Goal: Task Accomplishment & Management: Complete application form

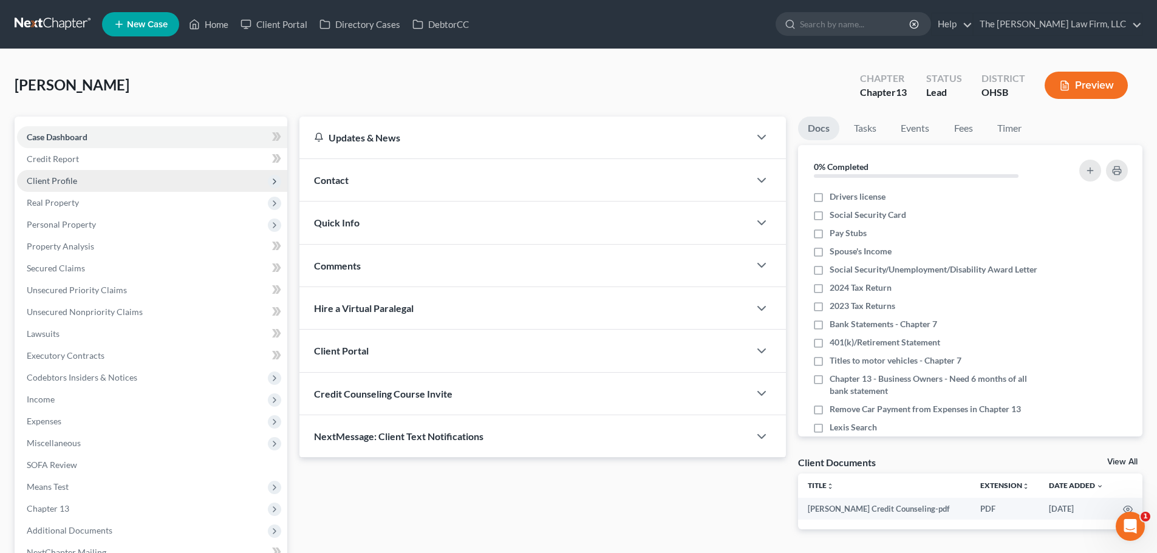
click at [81, 175] on span "Client Profile" at bounding box center [152, 181] width 270 height 22
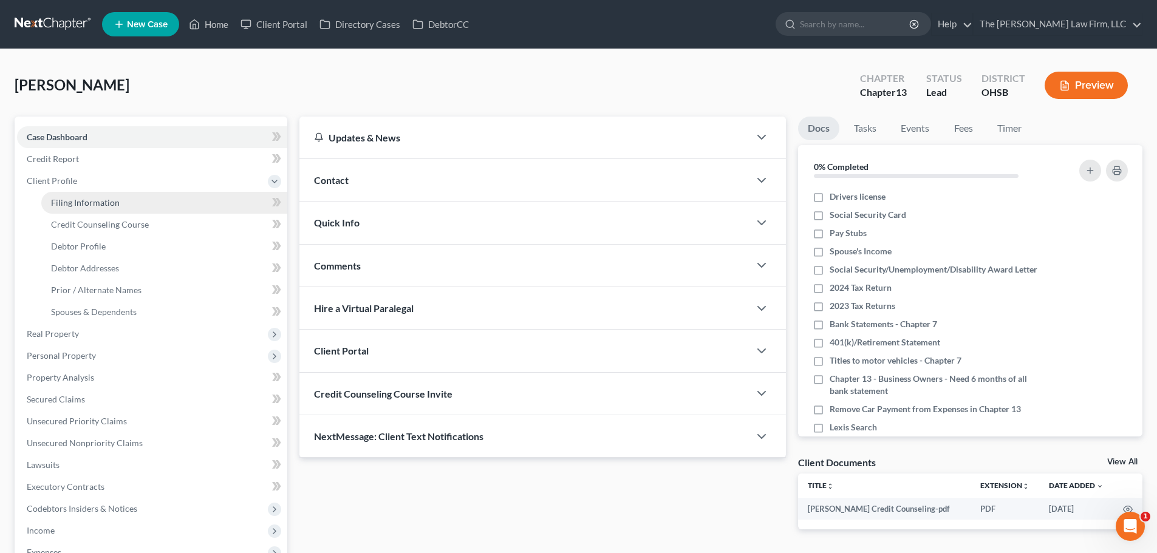
click at [89, 200] on span "Filing Information" at bounding box center [85, 202] width 69 height 10
select select "1"
select select "0"
select select "3"
select select "36"
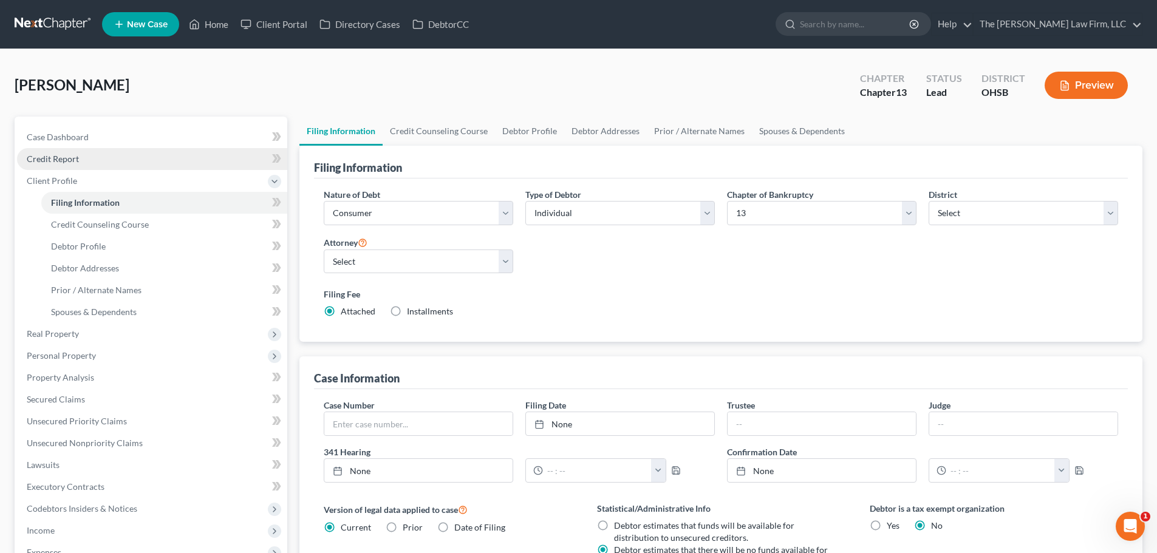
click at [94, 166] on link "Credit Report" at bounding box center [152, 159] width 270 height 22
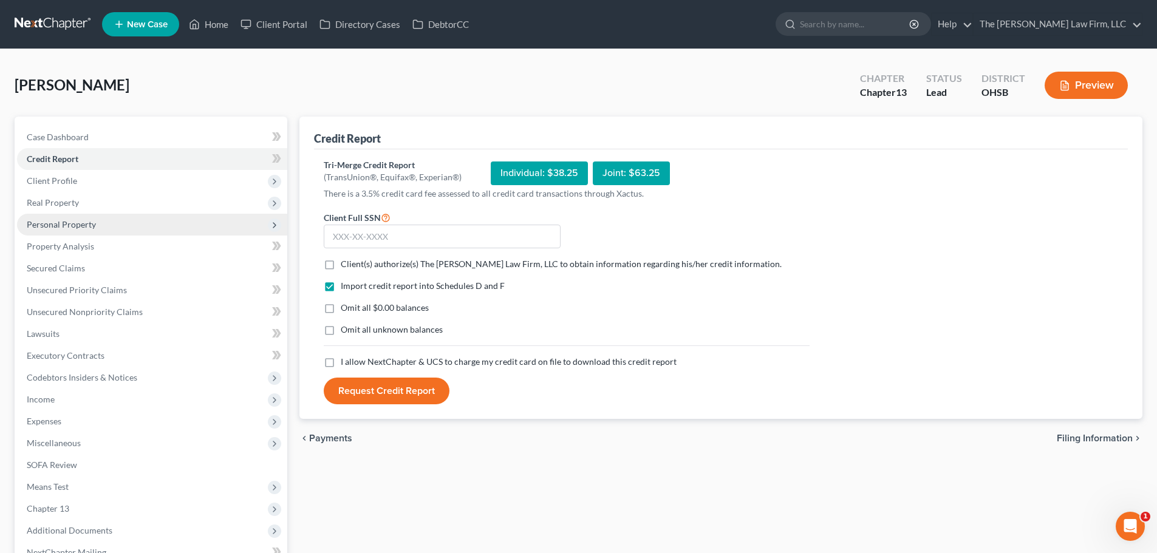
click at [83, 217] on span "Personal Property" at bounding box center [152, 225] width 270 height 22
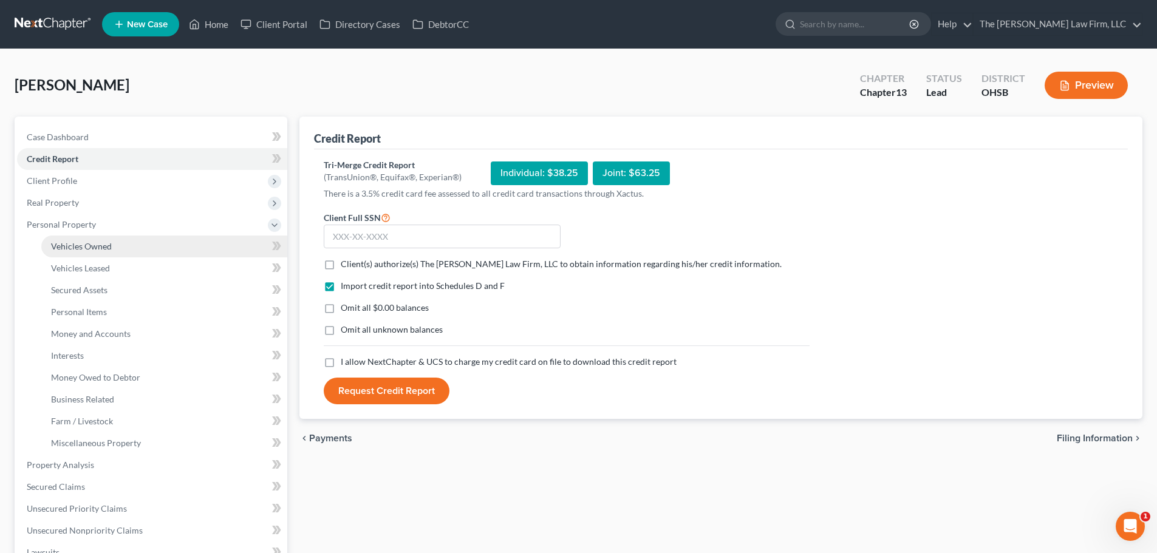
click at [87, 241] on span "Vehicles Owned" at bounding box center [81, 246] width 61 height 10
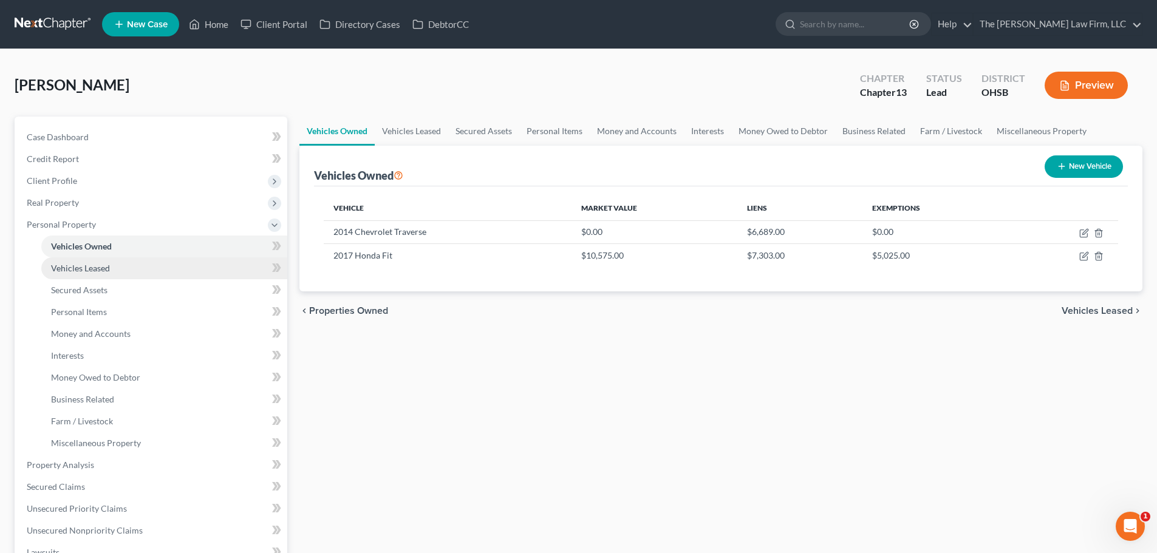
click at [97, 268] on span "Vehicles Leased" at bounding box center [80, 268] width 59 height 10
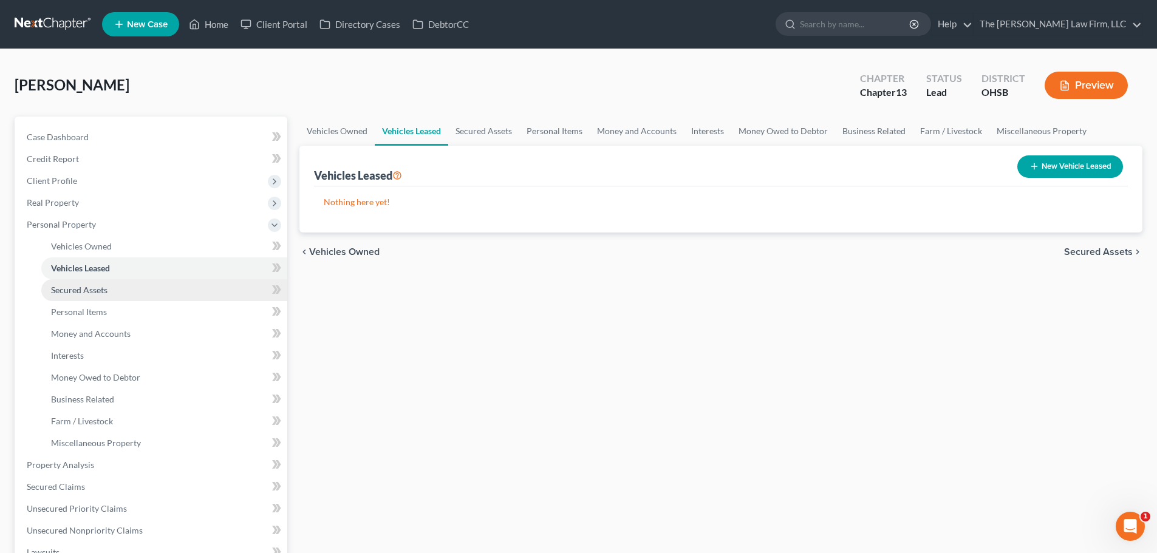
click at [95, 294] on span "Secured Assets" at bounding box center [79, 290] width 56 height 10
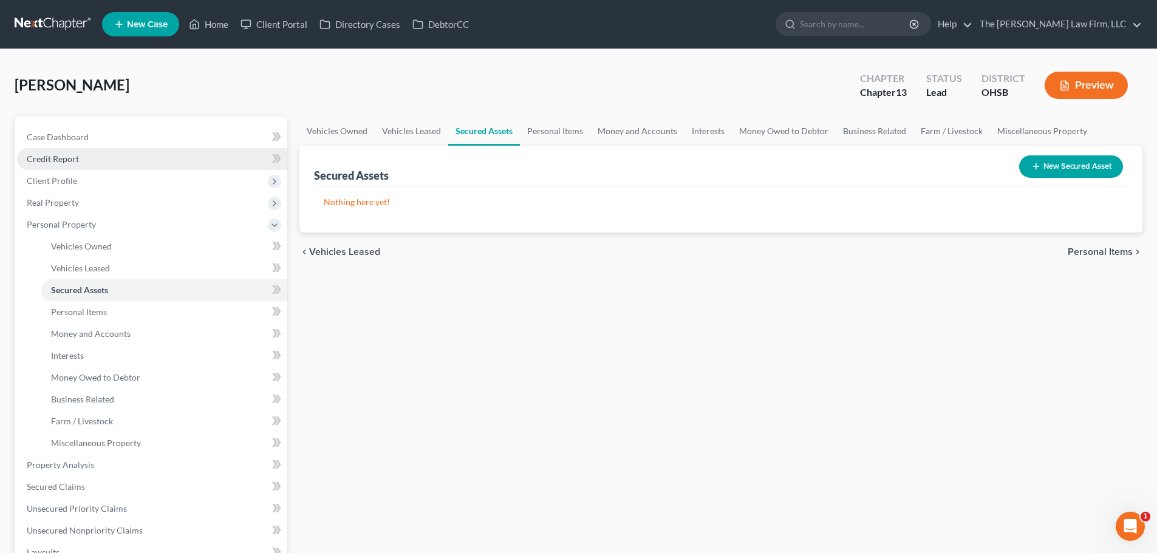
click at [53, 158] on span "Credit Report" at bounding box center [53, 159] width 52 height 10
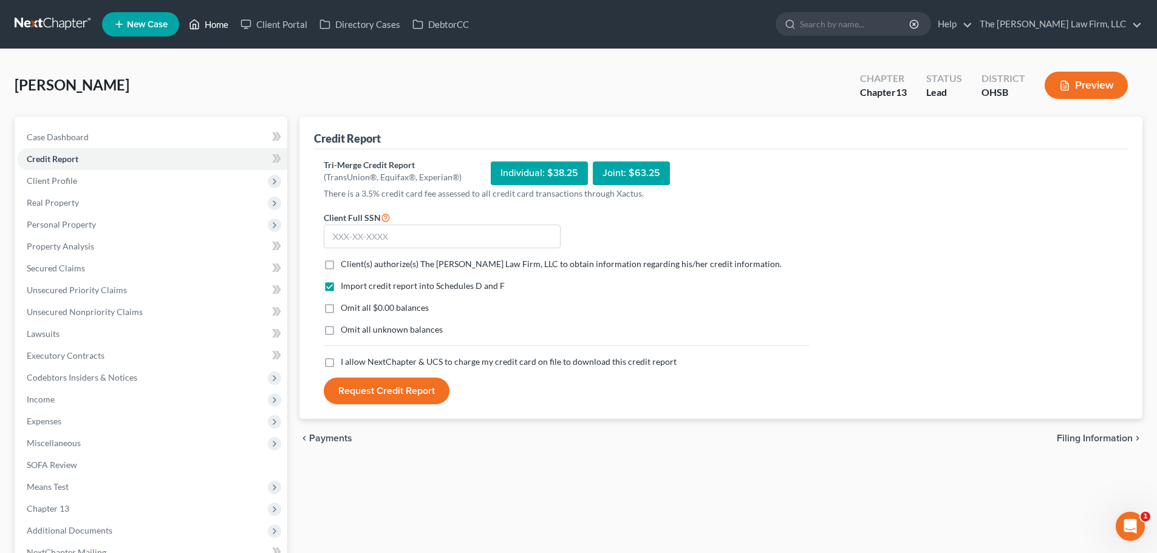
click at [219, 24] on link "Home" at bounding box center [209, 24] width 52 height 22
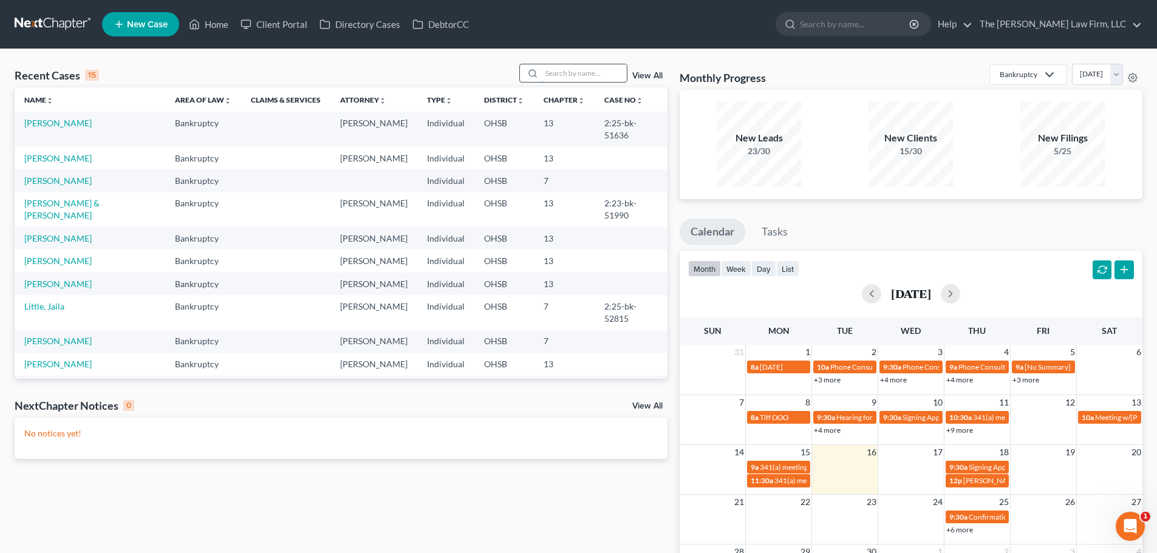
click at [573, 75] on input "search" at bounding box center [584, 73] width 85 height 18
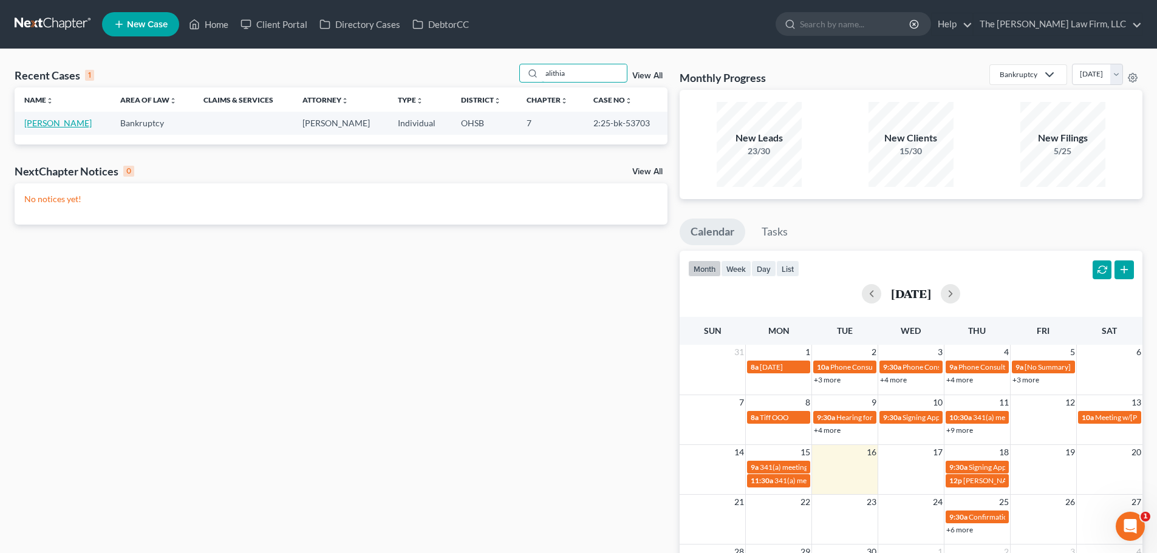
type input "alithia"
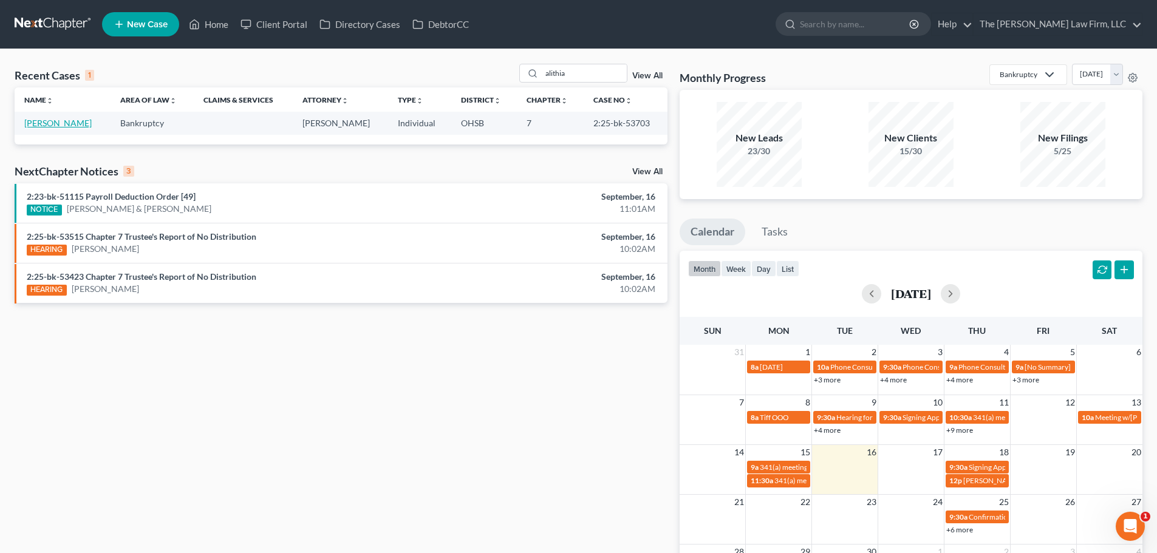
click at [53, 123] on link "Rucker, Alithia" at bounding box center [57, 123] width 67 height 10
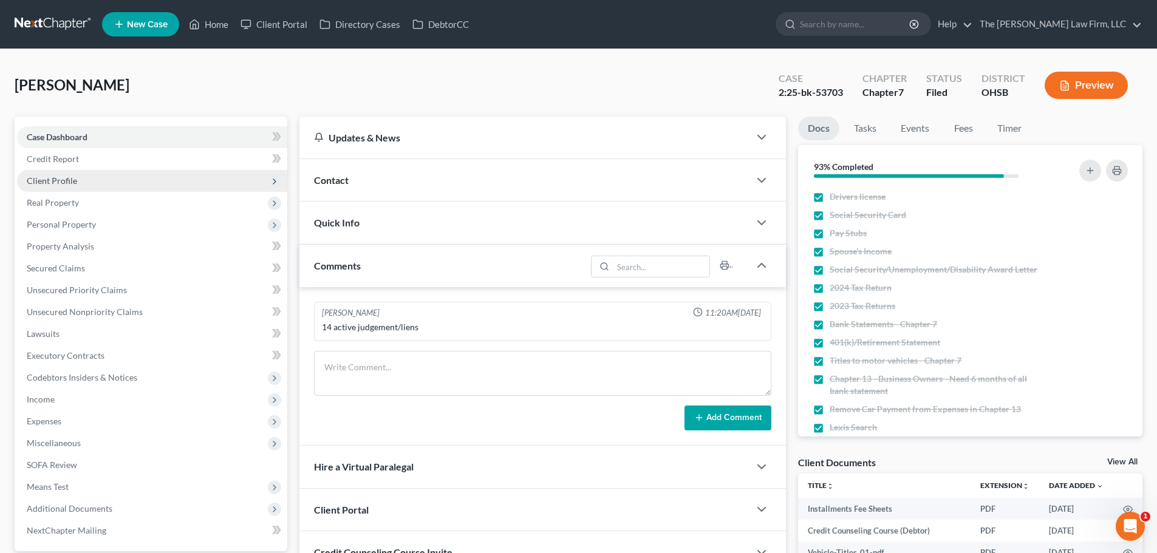
click at [54, 185] on span "Client Profile" at bounding box center [52, 181] width 50 height 10
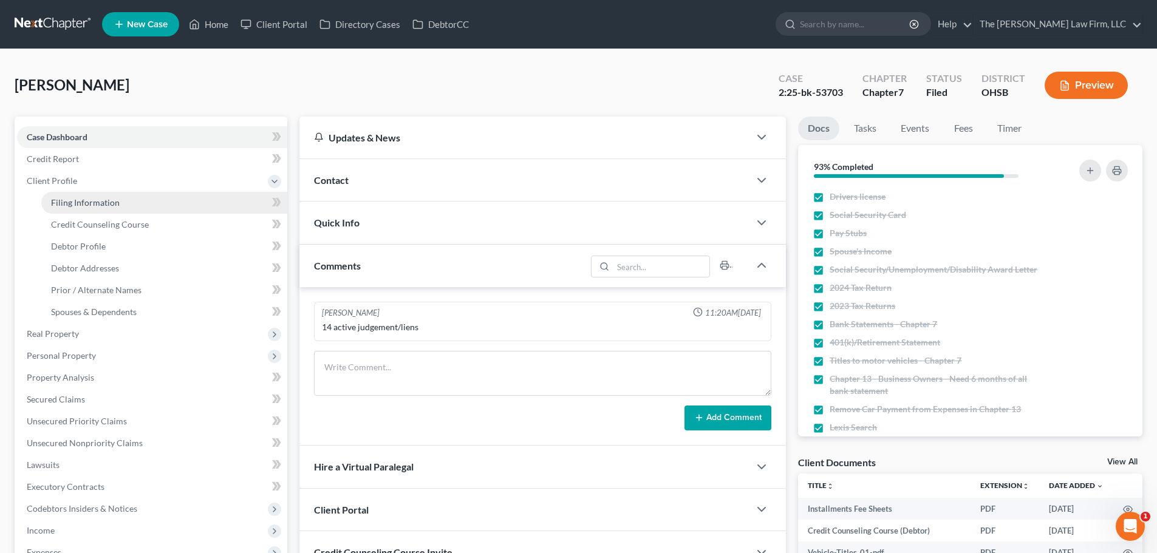
click at [71, 202] on span "Filing Information" at bounding box center [85, 202] width 69 height 10
select select "1"
select select "0"
select select "62"
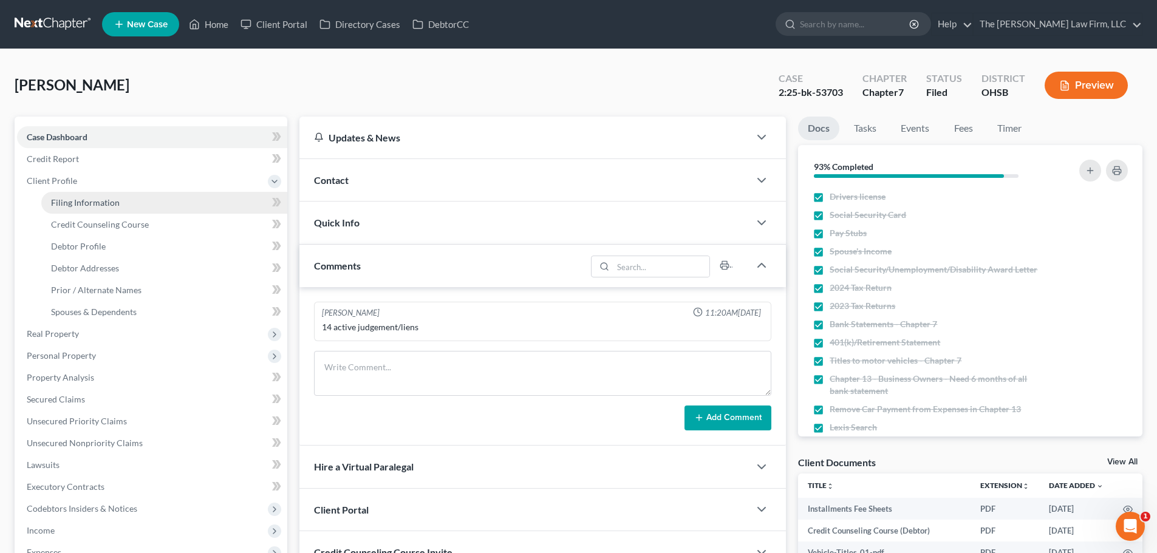
select select "2"
select select "36"
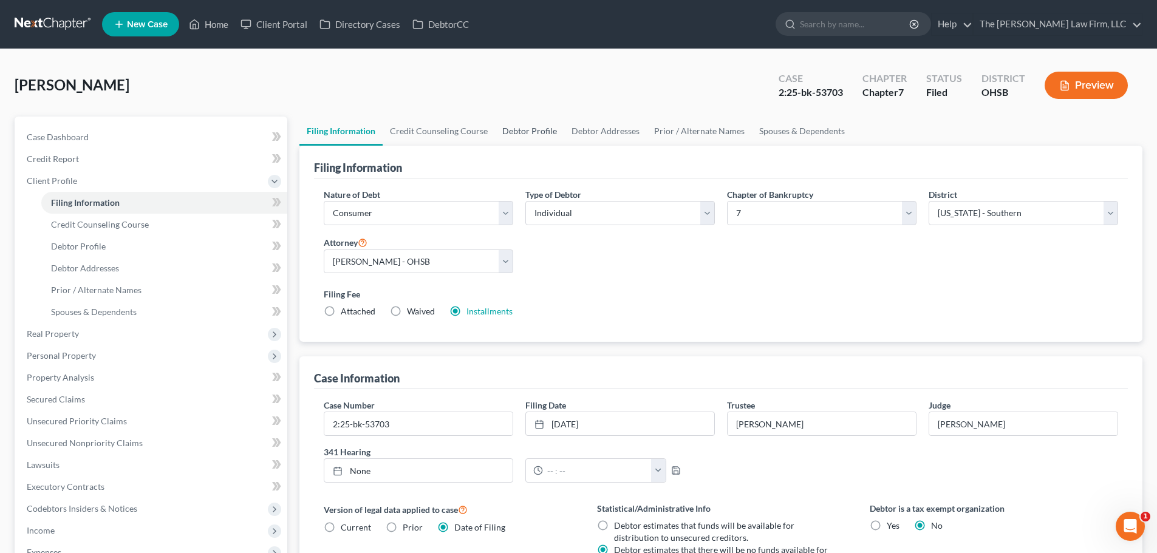
click at [529, 130] on link "Debtor Profile" at bounding box center [529, 131] width 69 height 29
select select "0"
select select "3"
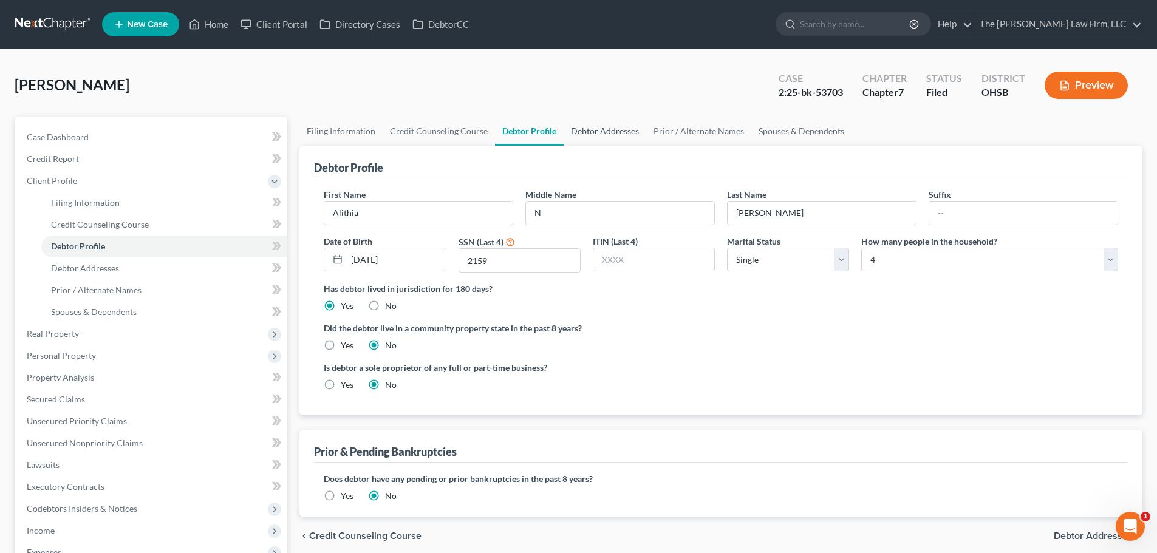
click at [598, 134] on link "Debtor Addresses" at bounding box center [605, 131] width 83 height 29
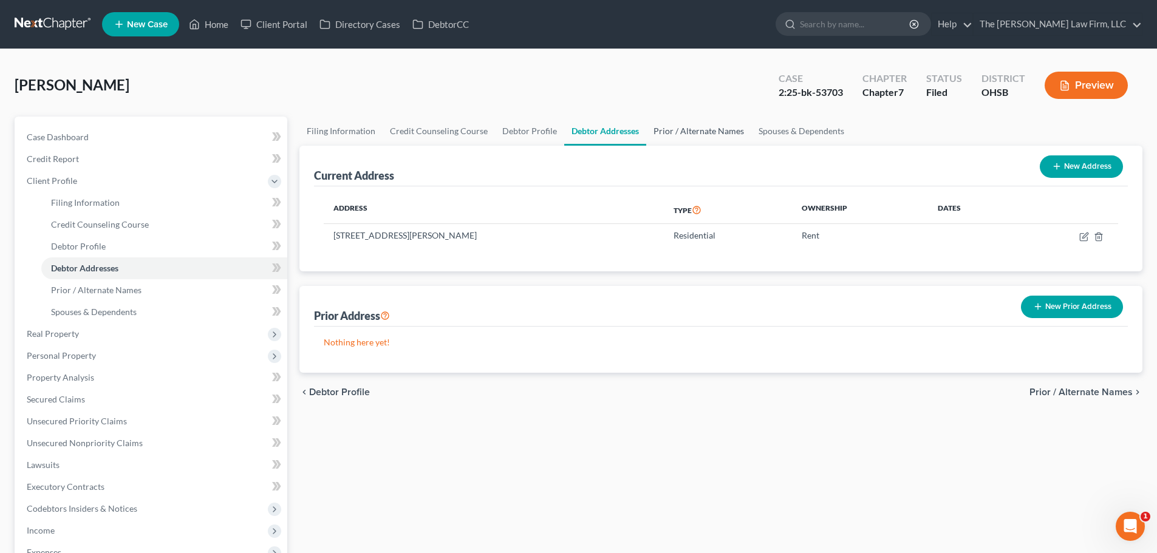
click at [681, 127] on link "Prior / Alternate Names" at bounding box center [698, 131] width 105 height 29
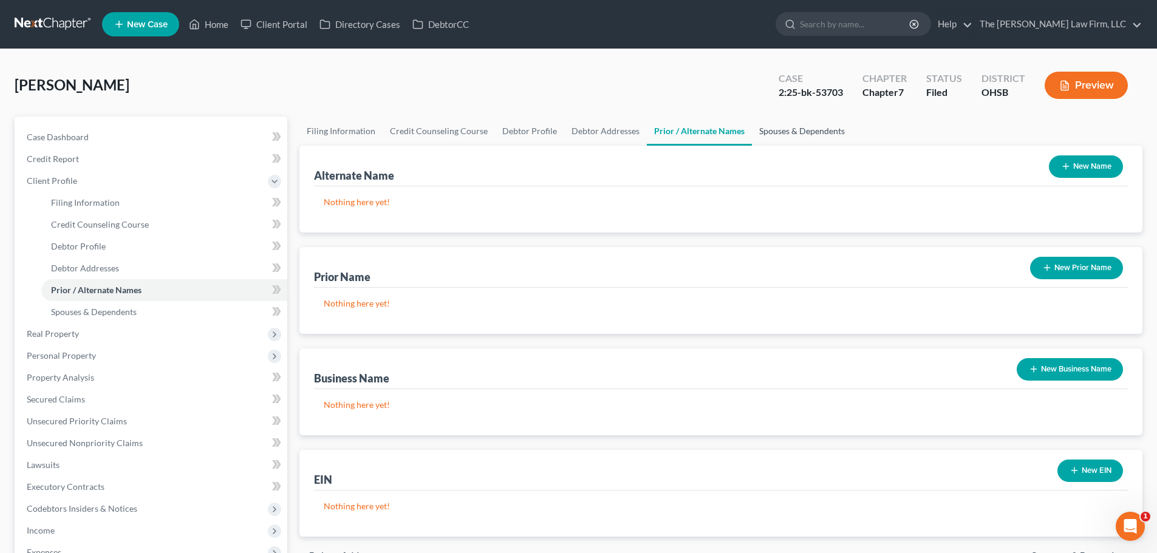
click at [789, 132] on link "Spouses & Dependents" at bounding box center [802, 131] width 100 height 29
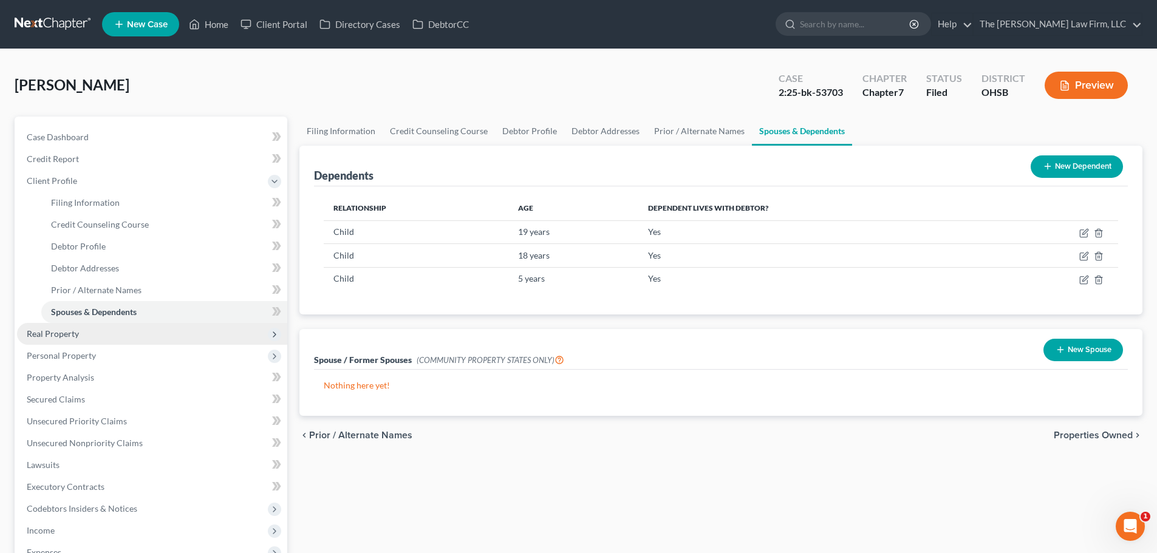
click at [56, 334] on span "Real Property" at bounding box center [53, 334] width 52 height 10
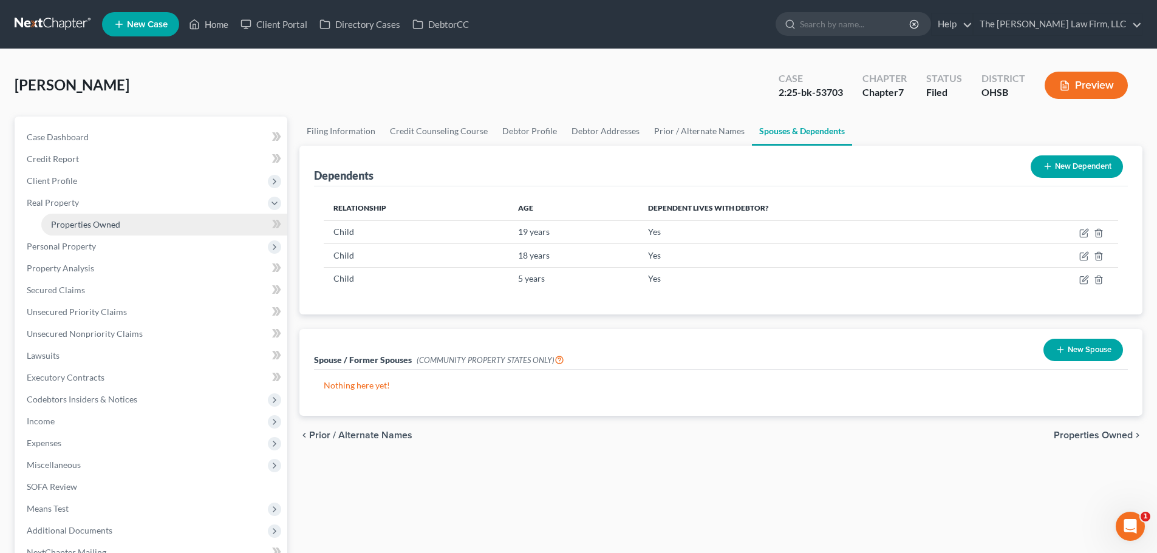
click at [82, 224] on span "Properties Owned" at bounding box center [85, 224] width 69 height 10
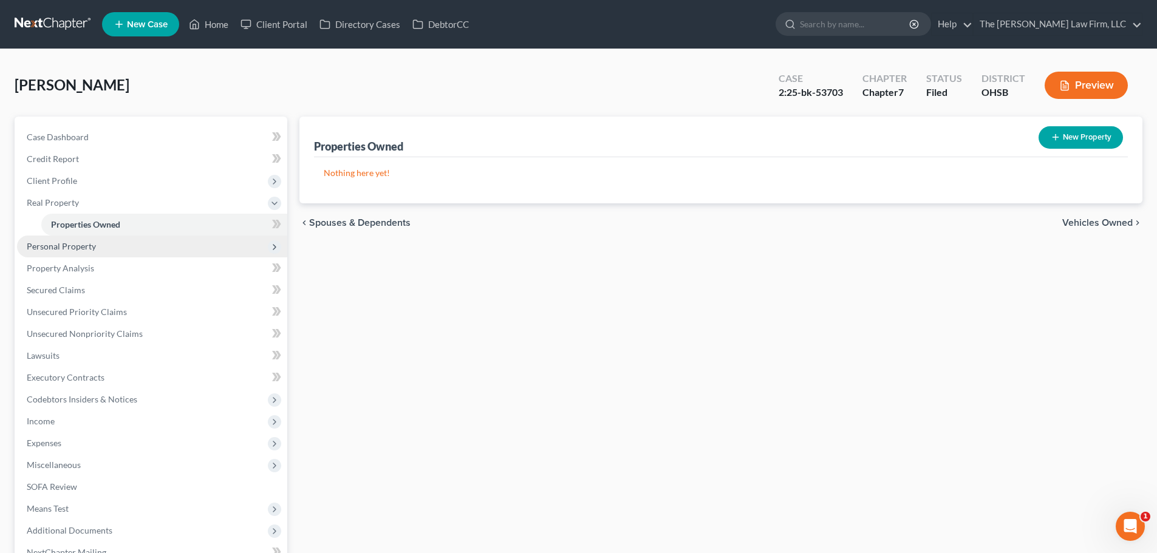
click at [71, 248] on span "Personal Property" at bounding box center [61, 246] width 69 height 10
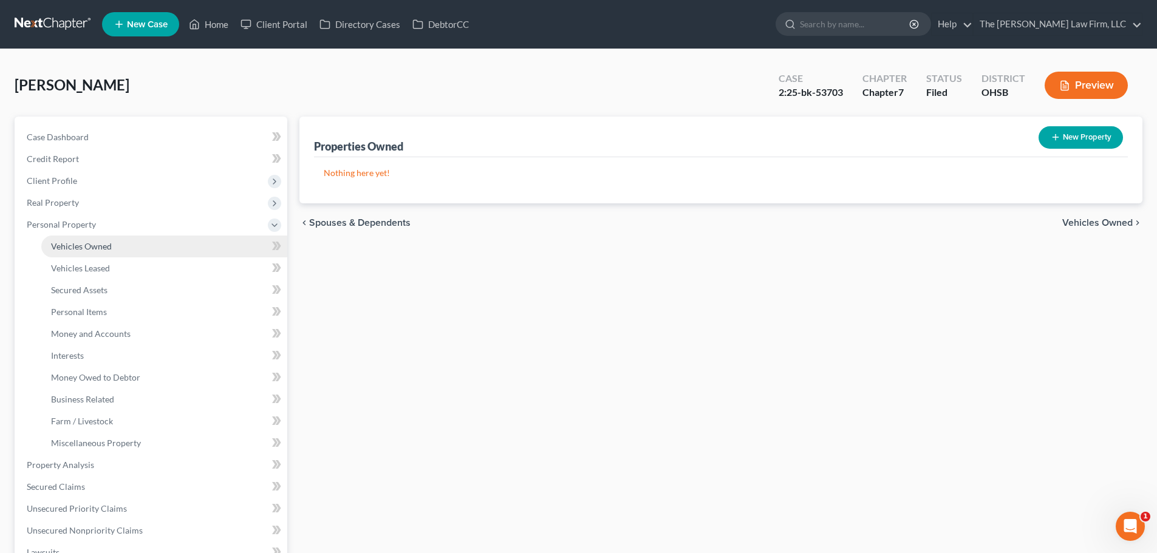
click at [83, 245] on span "Vehicles Owned" at bounding box center [81, 246] width 61 height 10
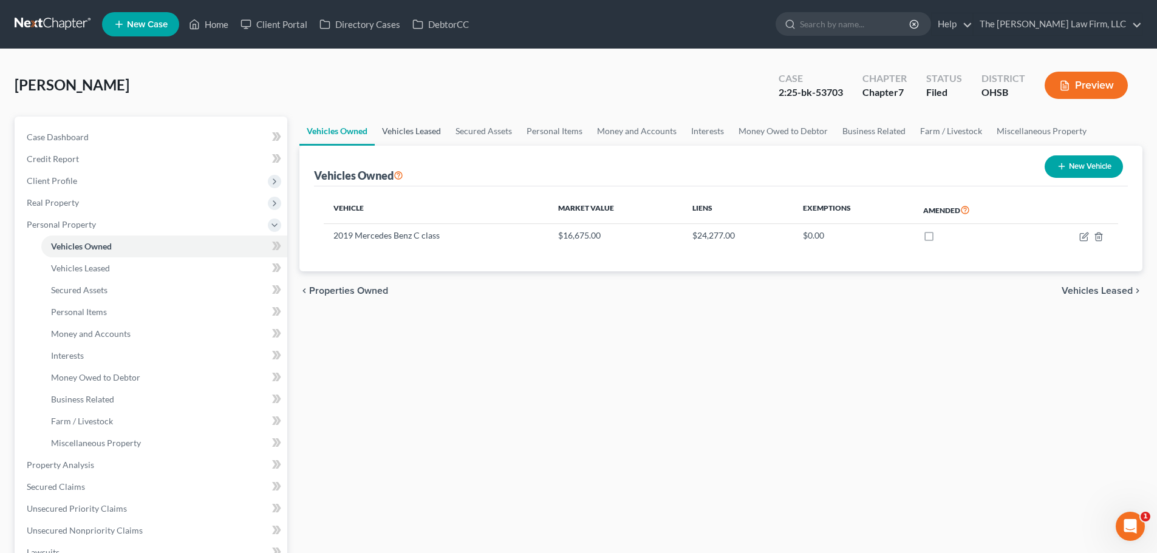
click at [410, 128] on link "Vehicles Leased" at bounding box center [411, 131] width 73 height 29
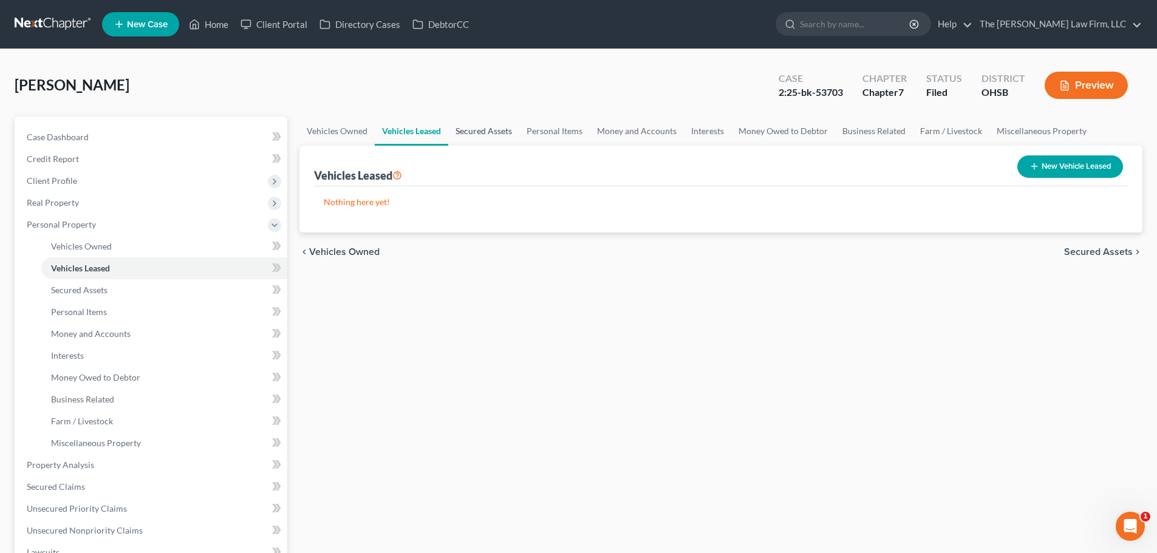
click at [484, 128] on link "Secured Assets" at bounding box center [483, 131] width 71 height 29
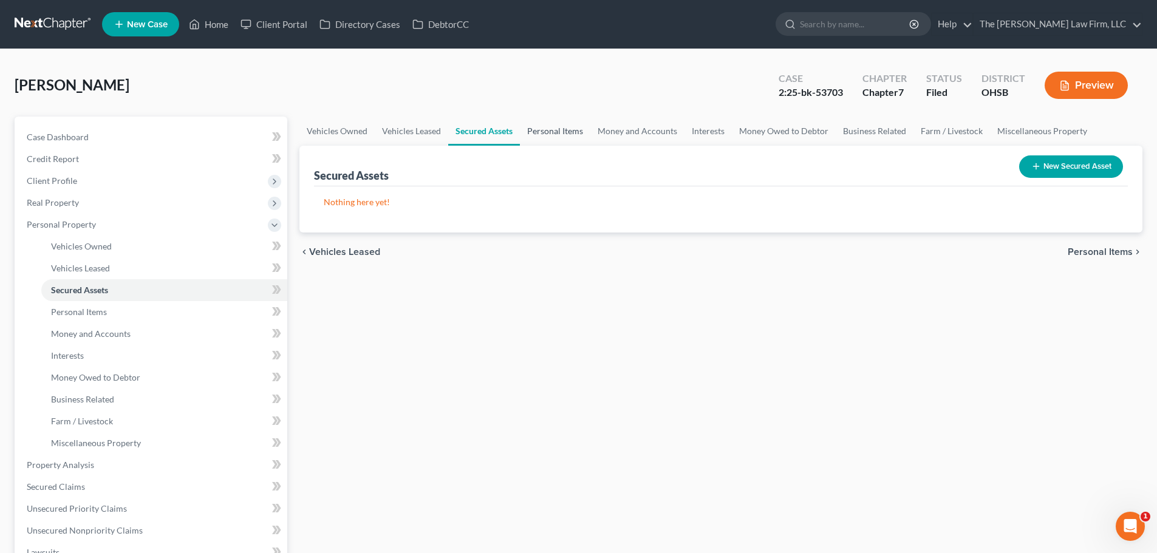
click at [561, 131] on link "Personal Items" at bounding box center [555, 131] width 70 height 29
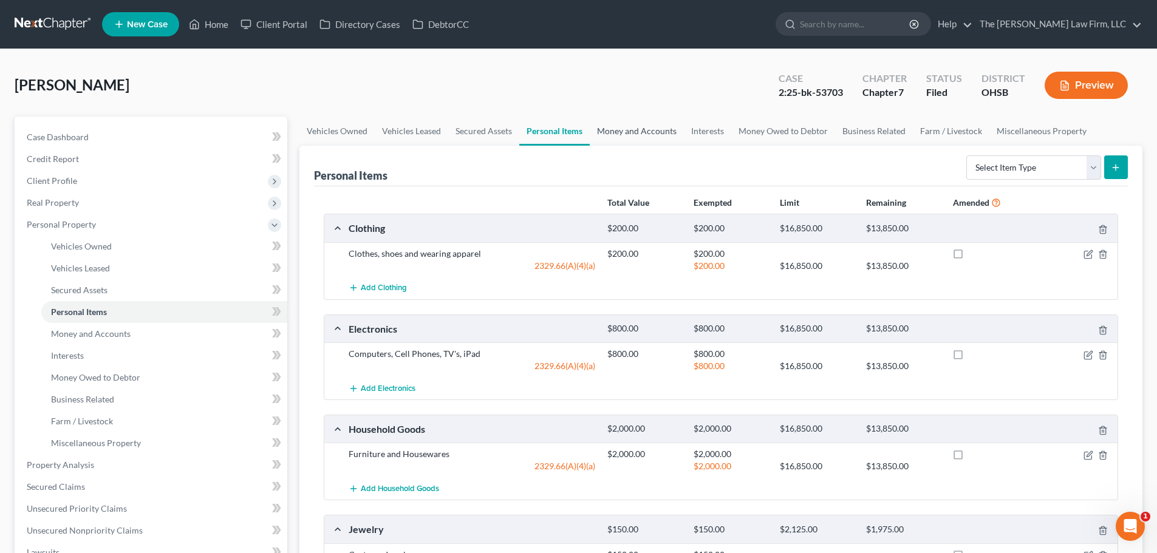
click at [650, 132] on link "Money and Accounts" at bounding box center [637, 131] width 94 height 29
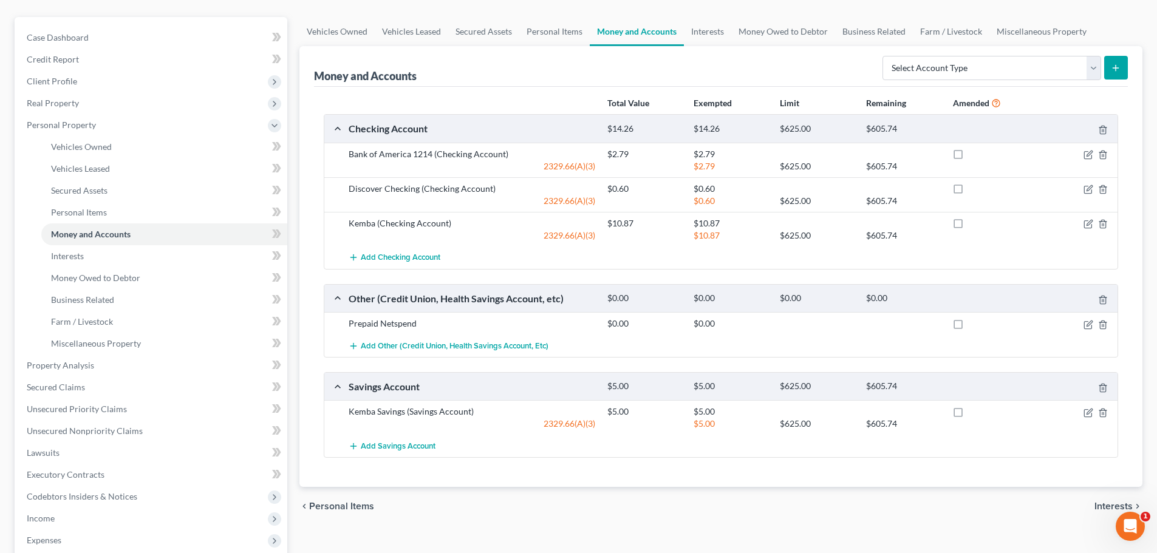
scroll to position [121, 0]
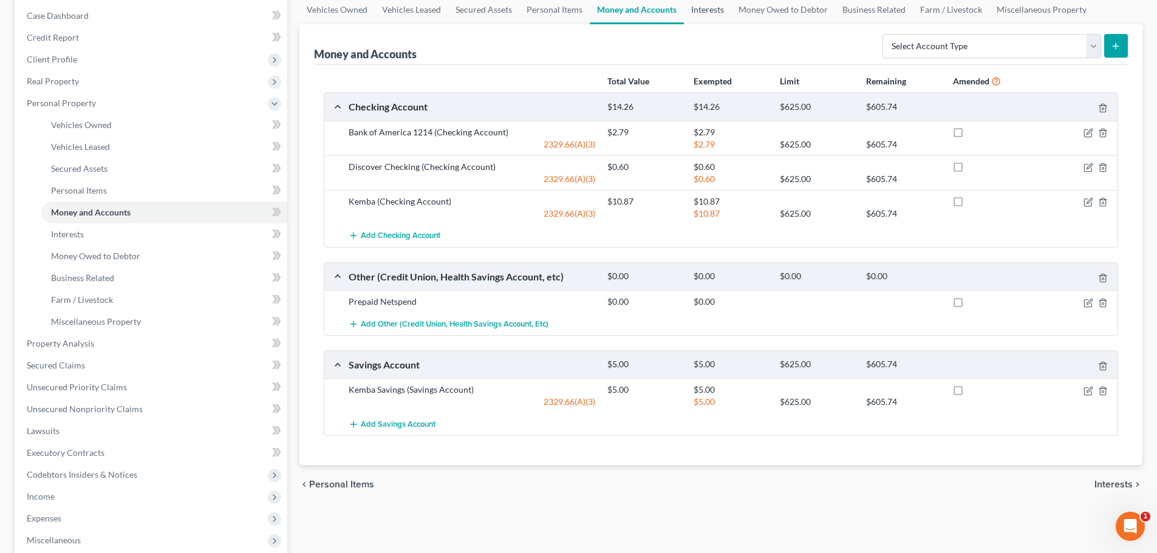
click at [711, 10] on link "Interests" at bounding box center [707, 9] width 47 height 29
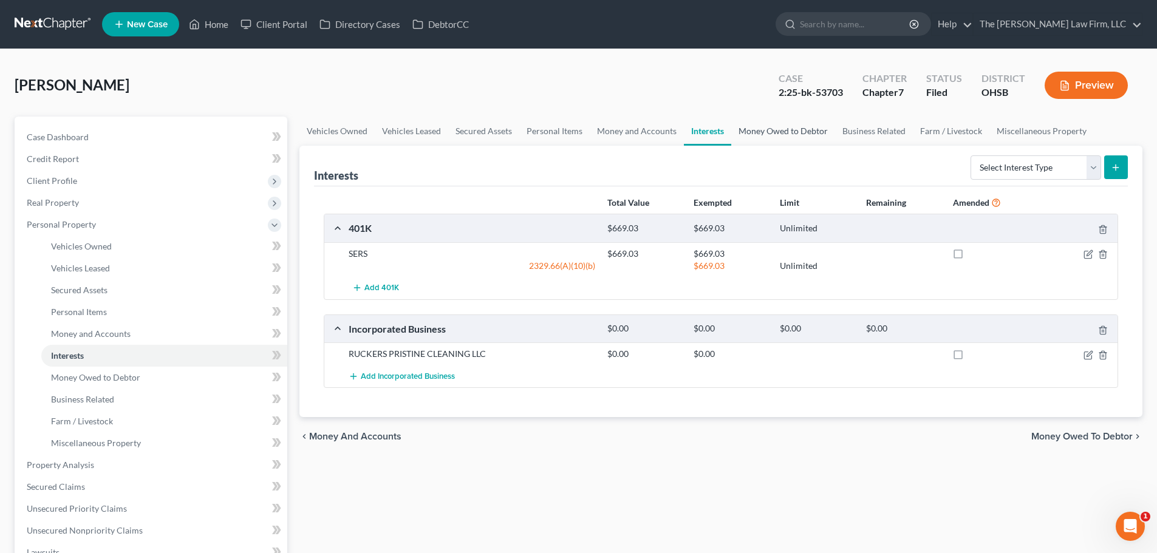
click at [780, 128] on link "Money Owed to Debtor" at bounding box center [783, 131] width 104 height 29
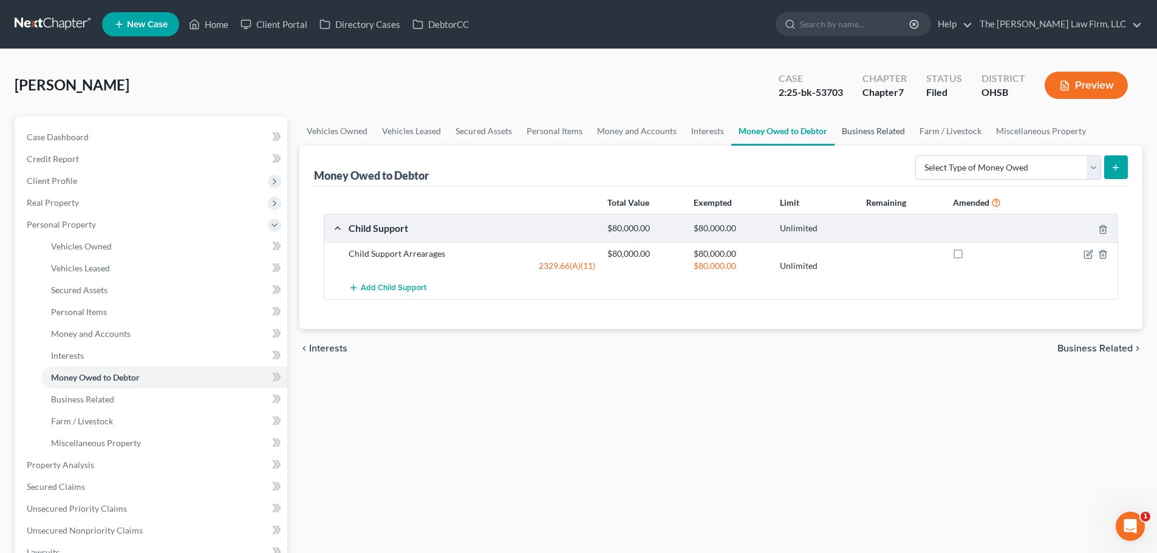
click at [871, 134] on link "Business Related" at bounding box center [874, 131] width 78 height 29
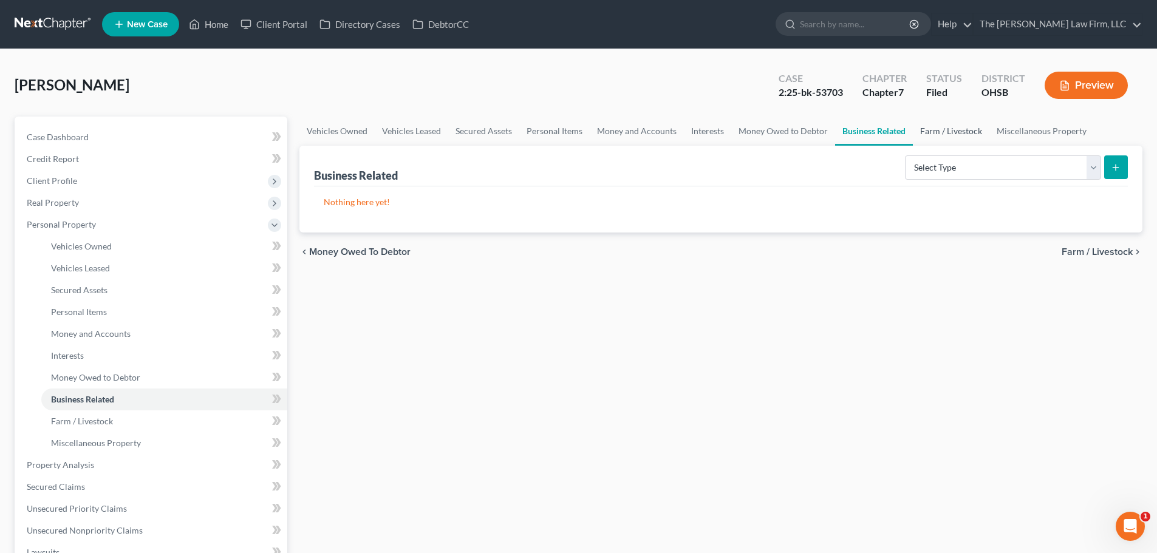
click at [945, 134] on link "Farm / Livestock" at bounding box center [951, 131] width 77 height 29
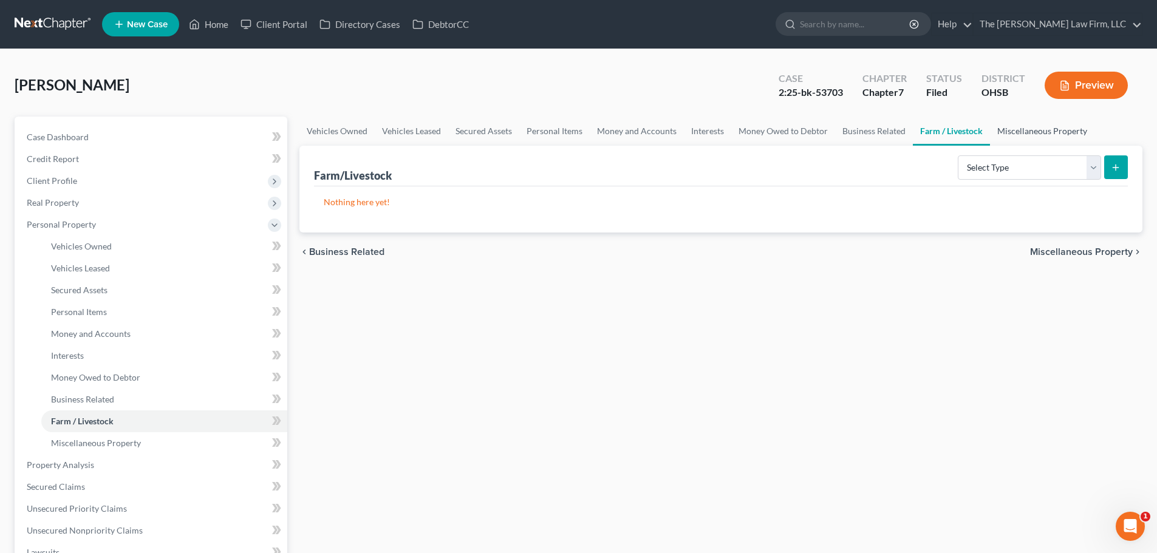
click at [1018, 131] on link "Miscellaneous Property" at bounding box center [1042, 131] width 104 height 29
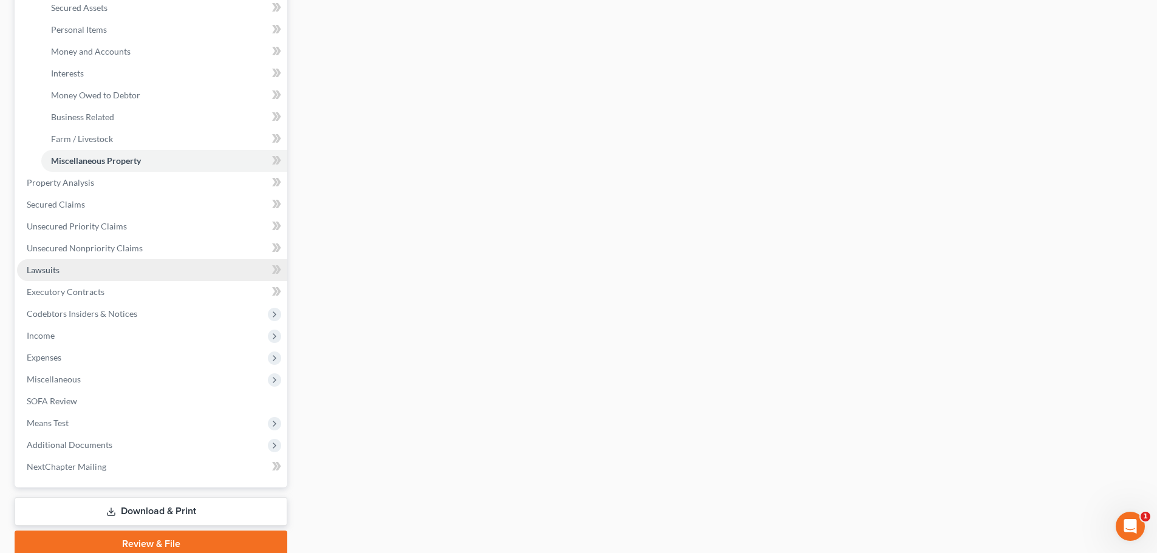
scroll to position [304, 0]
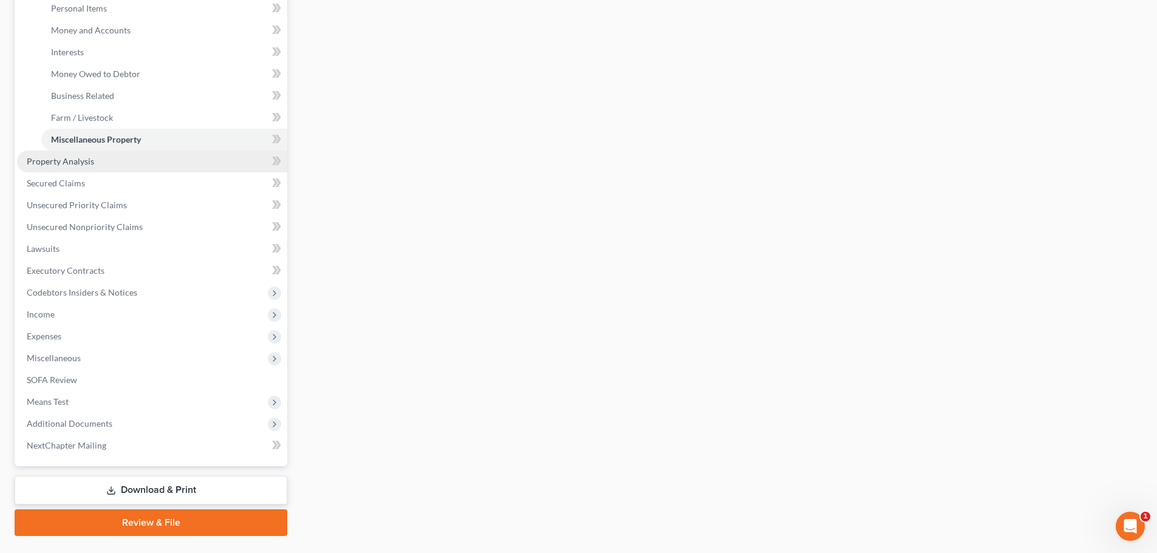
click at [63, 163] on span "Property Analysis" at bounding box center [60, 161] width 67 height 10
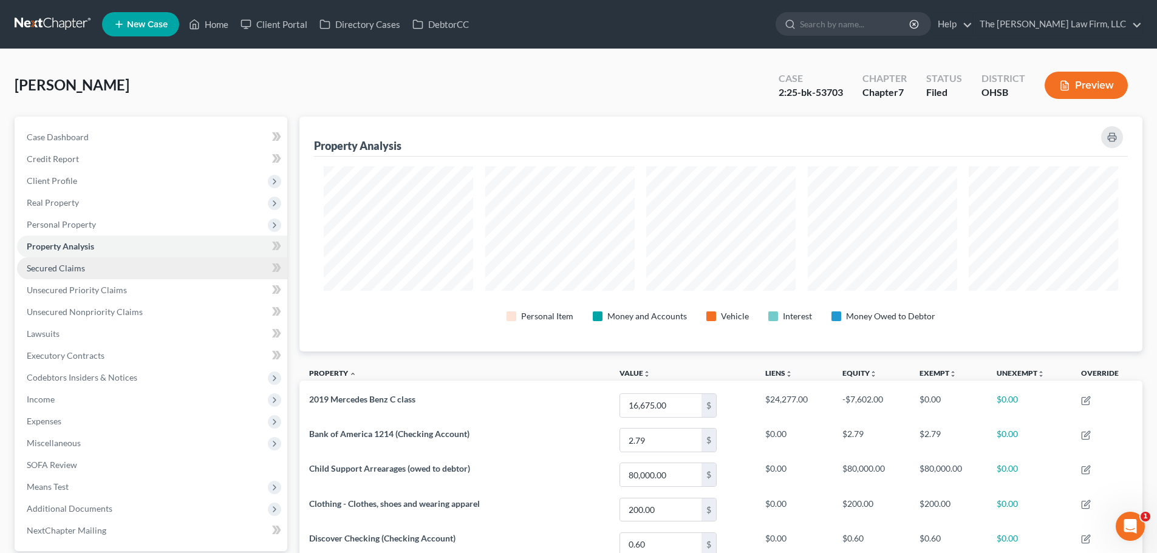
click at [51, 270] on span "Secured Claims" at bounding box center [56, 268] width 58 height 10
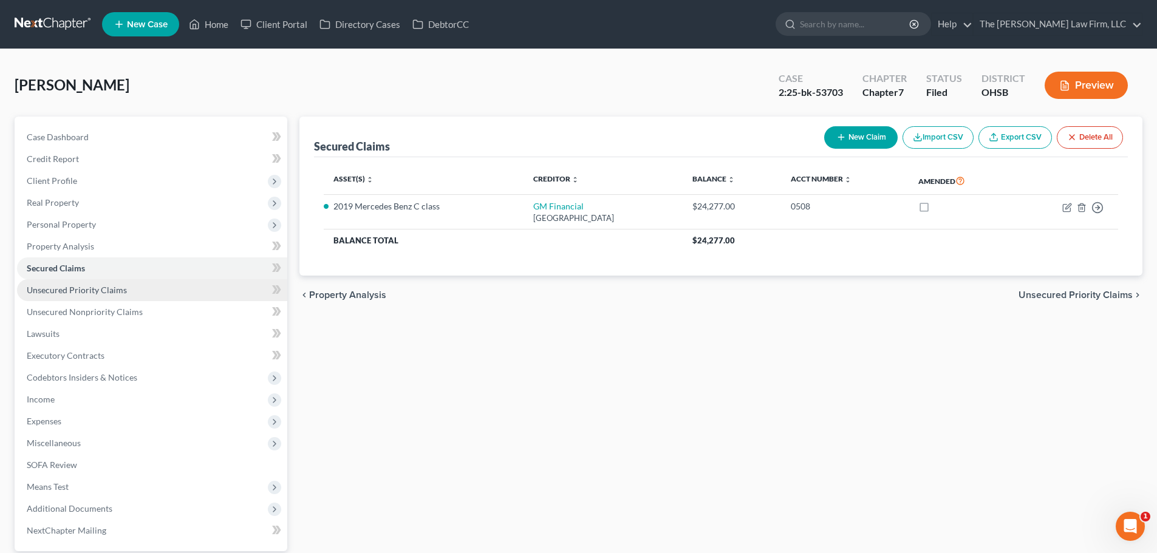
click at [60, 287] on span "Unsecured Priority Claims" at bounding box center [77, 290] width 100 height 10
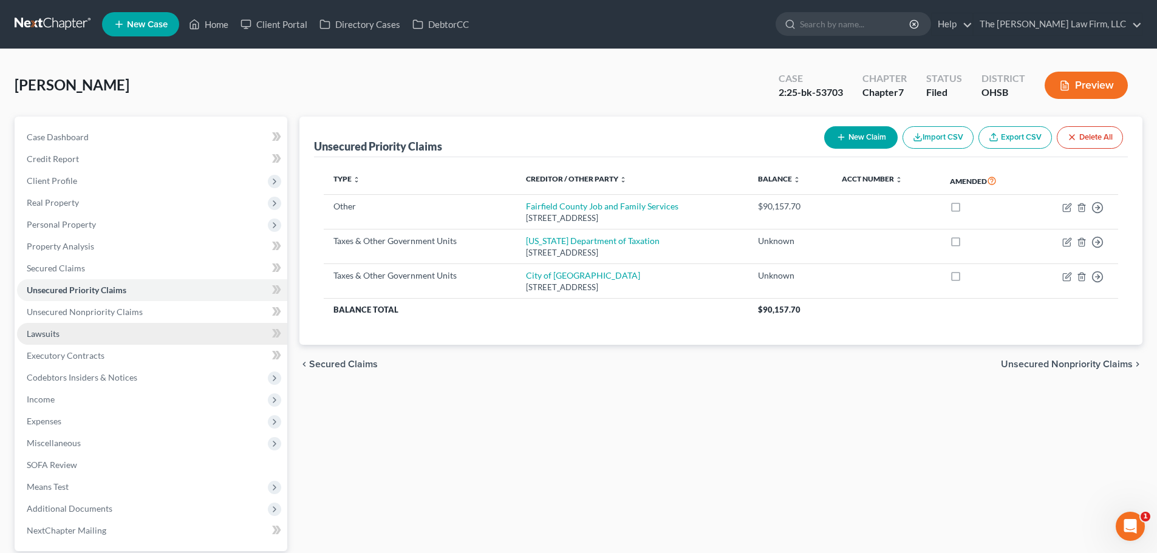
click at [56, 332] on span "Lawsuits" at bounding box center [43, 334] width 33 height 10
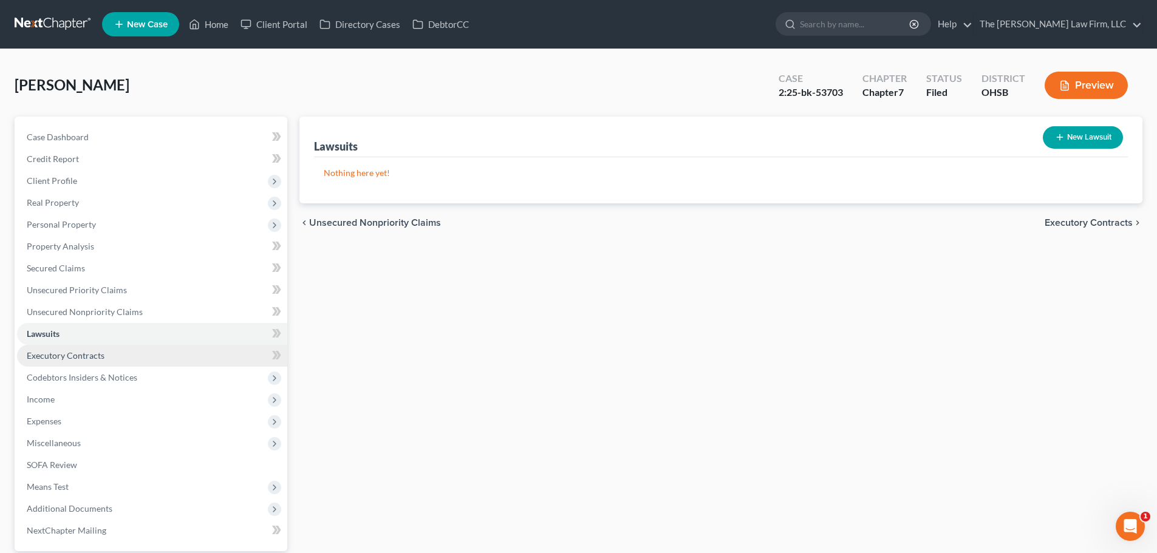
click at [66, 352] on span "Executory Contracts" at bounding box center [66, 355] width 78 height 10
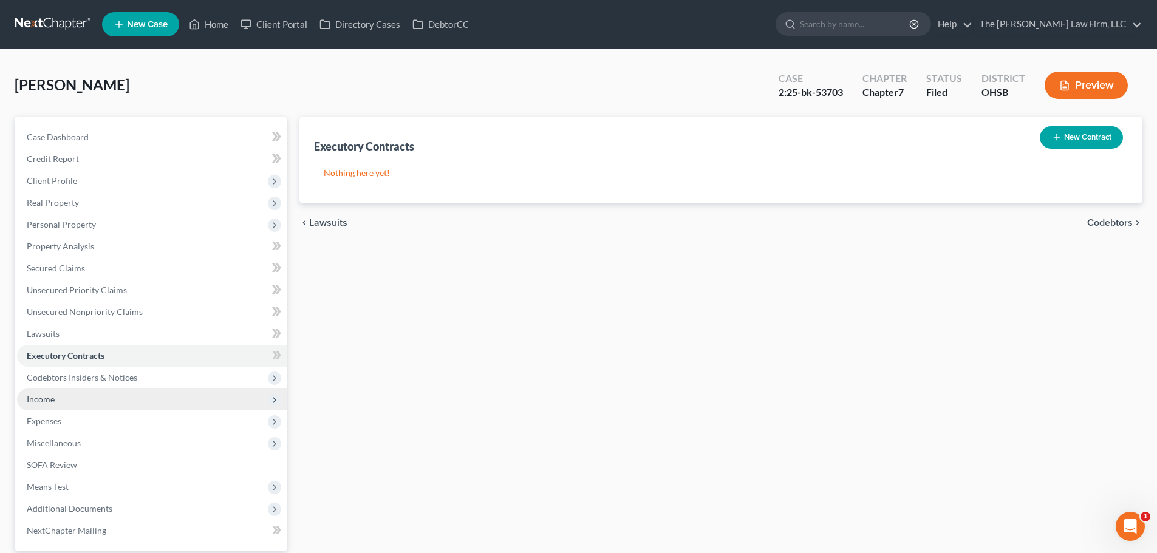
click at [58, 397] on span "Income" at bounding box center [152, 400] width 270 height 22
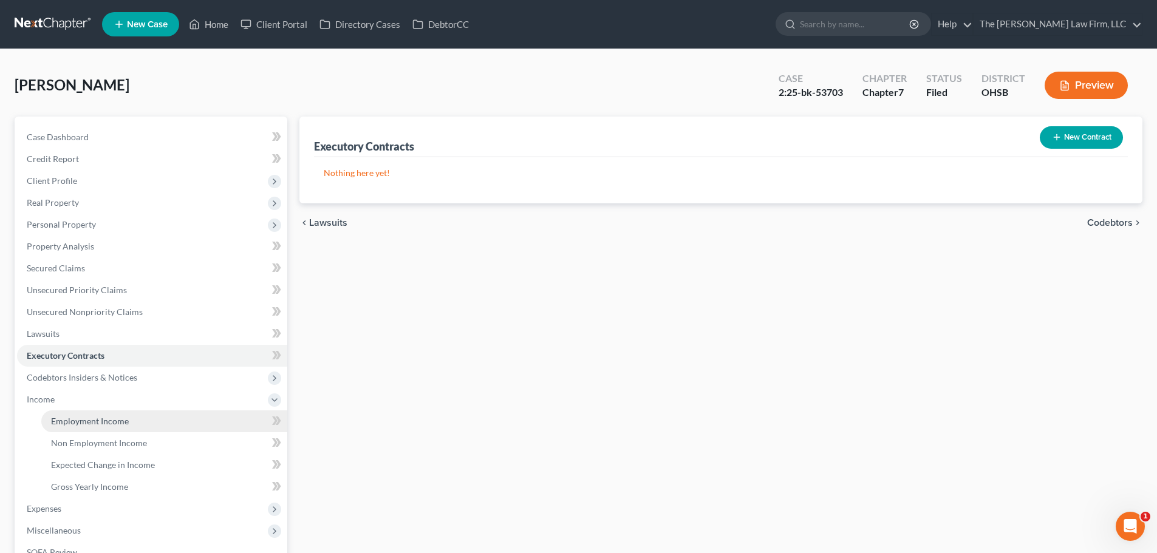
click at [72, 416] on span "Employment Income" at bounding box center [90, 421] width 78 height 10
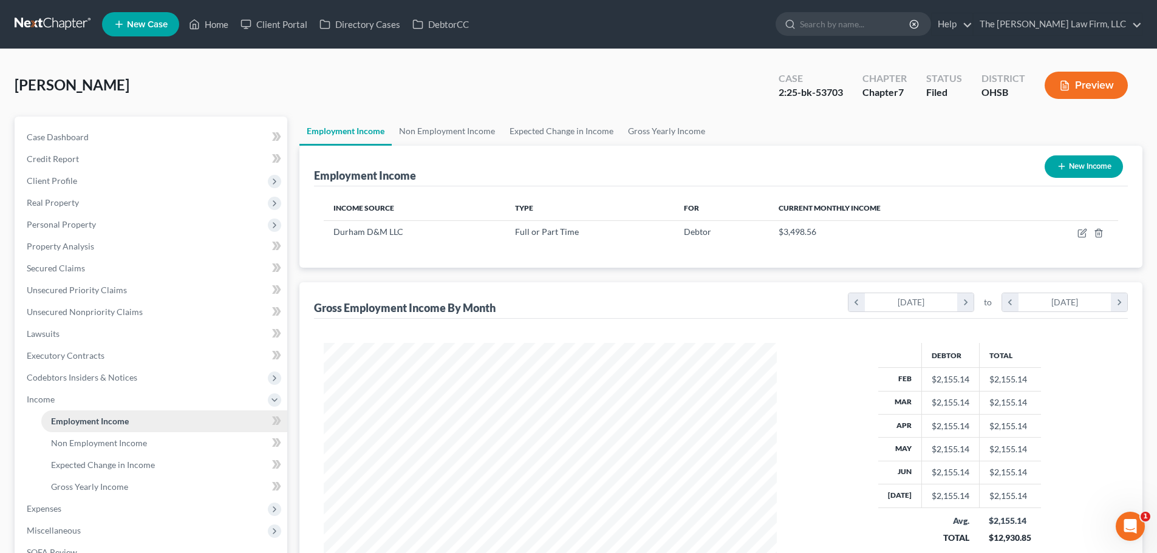
scroll to position [227, 477]
click at [459, 127] on link "Non Employment Income" at bounding box center [447, 131] width 111 height 29
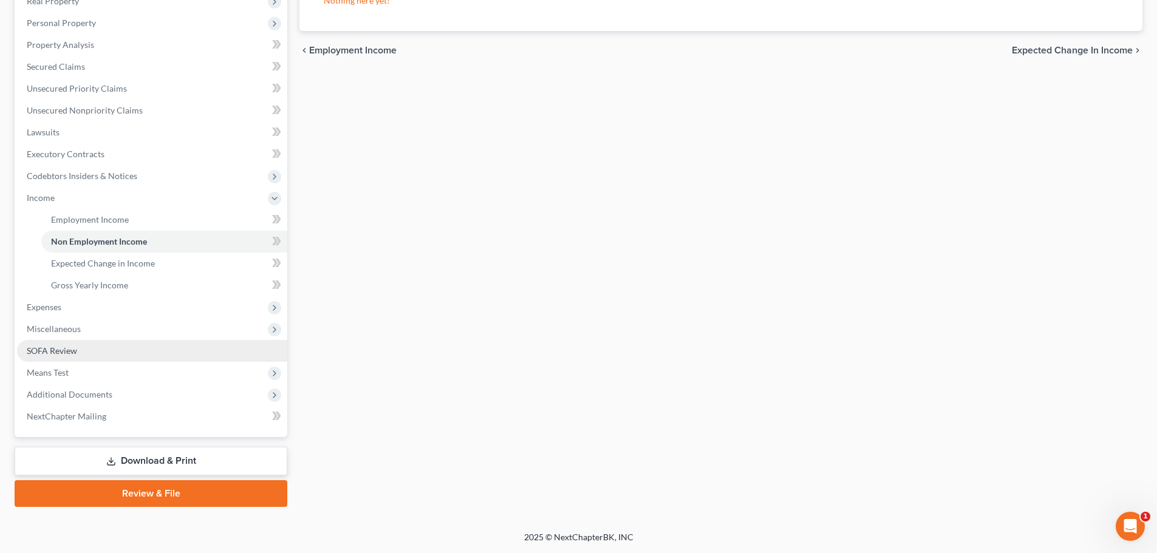
click at [50, 354] on span "SOFA Review" at bounding box center [52, 351] width 50 height 10
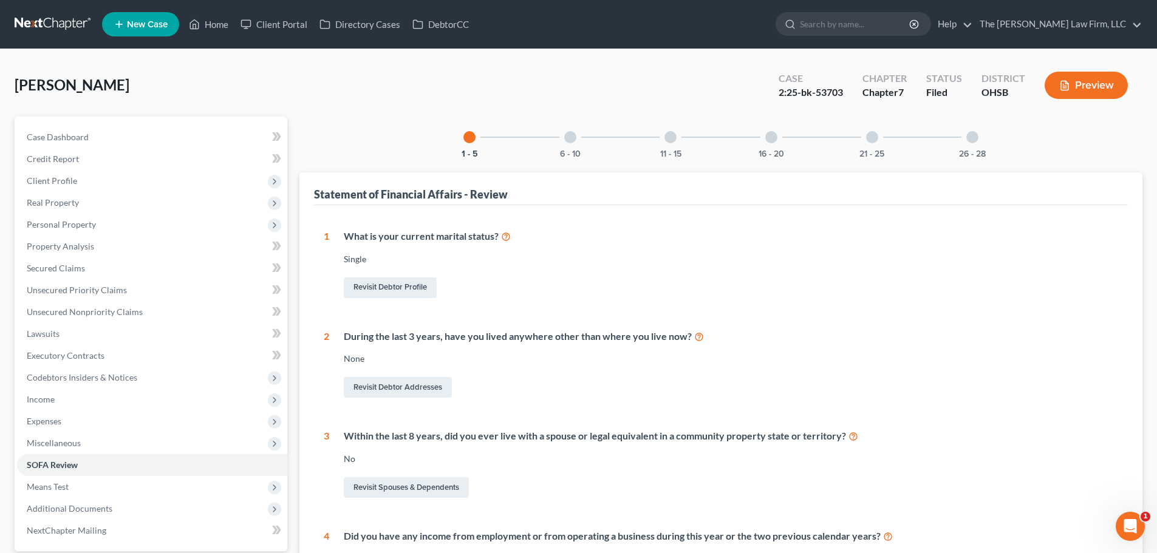
click at [773, 141] on div at bounding box center [771, 137] width 12 height 12
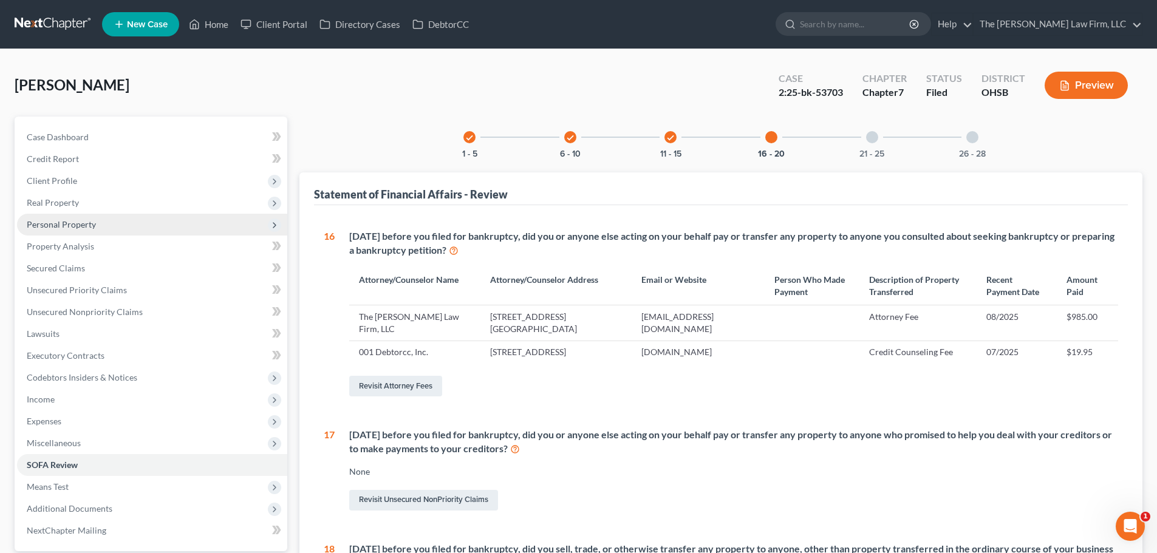
click at [72, 226] on span "Personal Property" at bounding box center [61, 224] width 69 height 10
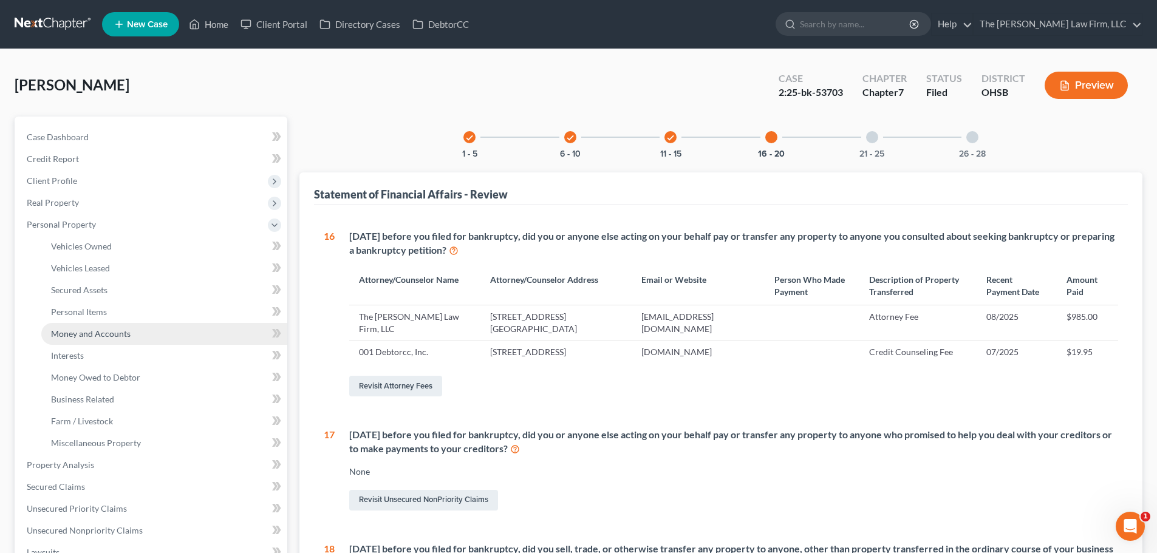
click at [101, 336] on span "Money and Accounts" at bounding box center [91, 334] width 80 height 10
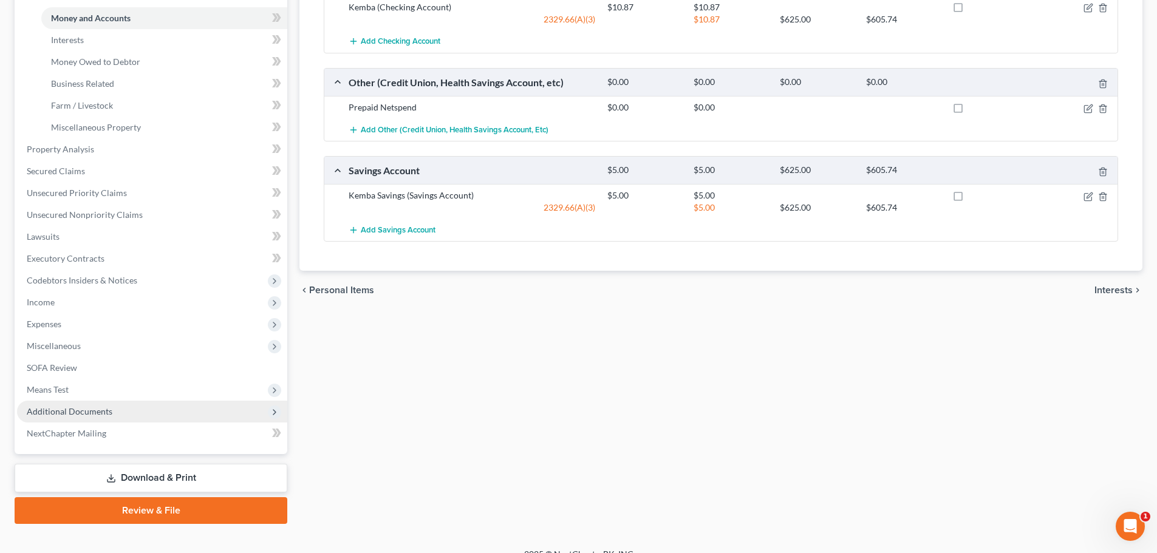
scroll to position [333, 0]
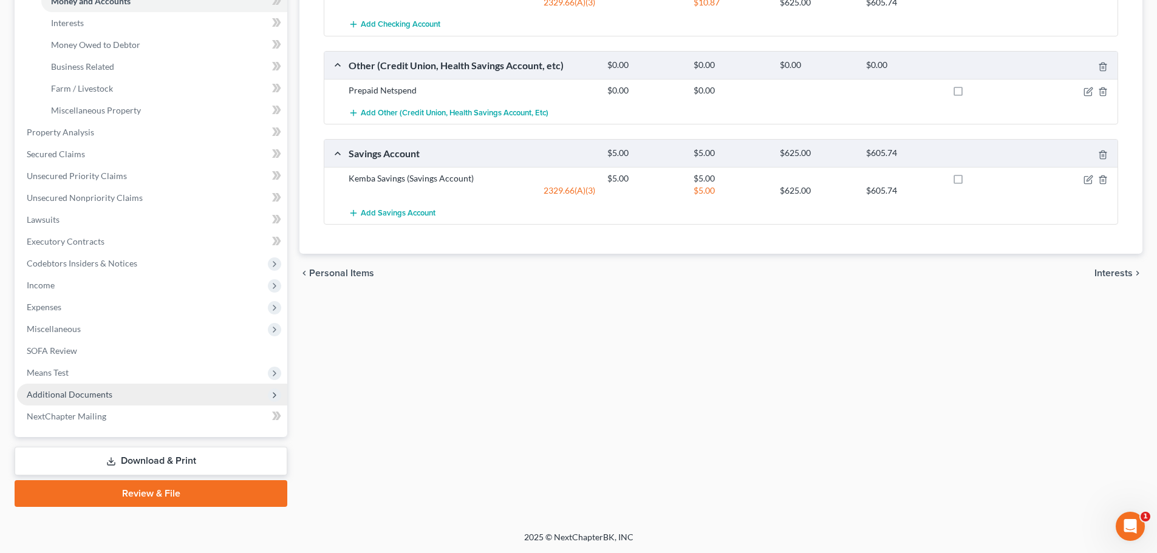
click at [87, 395] on span "Additional Documents" at bounding box center [70, 394] width 86 height 10
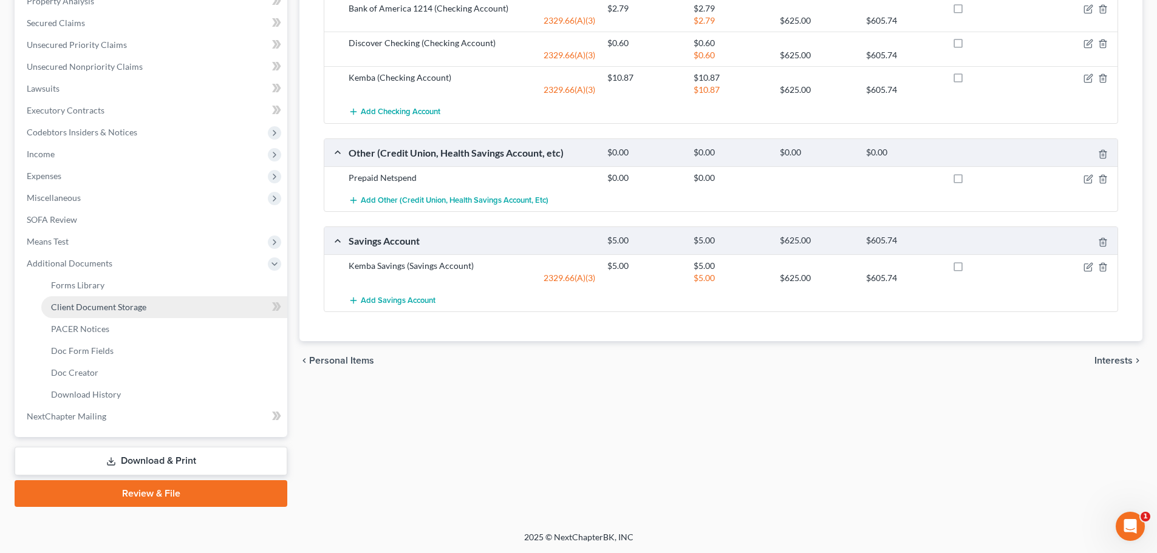
click at [120, 304] on span "Client Document Storage" at bounding box center [98, 307] width 95 height 10
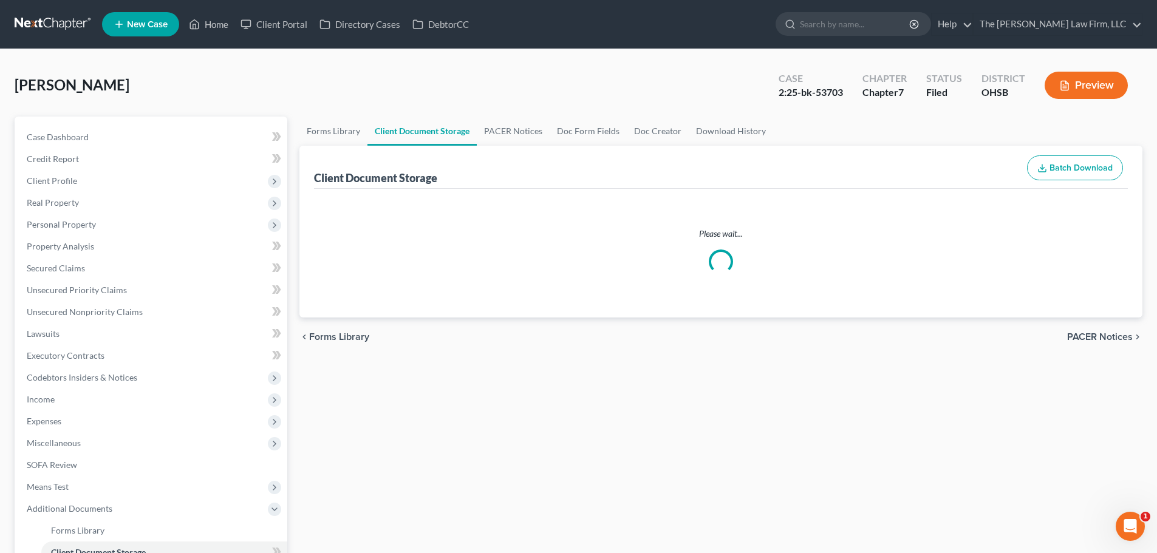
select select "52"
select select "61"
select select "7"
select select "37"
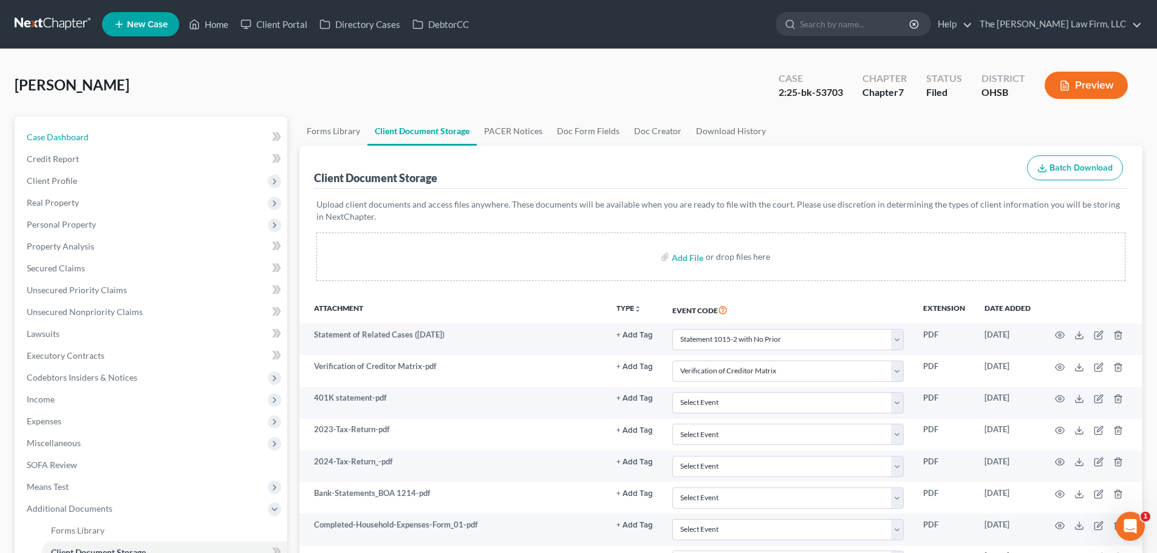
drag, startPoint x: 83, startPoint y: 136, endPoint x: 316, endPoint y: 179, distance: 237.8
click at [83, 136] on span "Case Dashboard" at bounding box center [58, 137] width 62 height 10
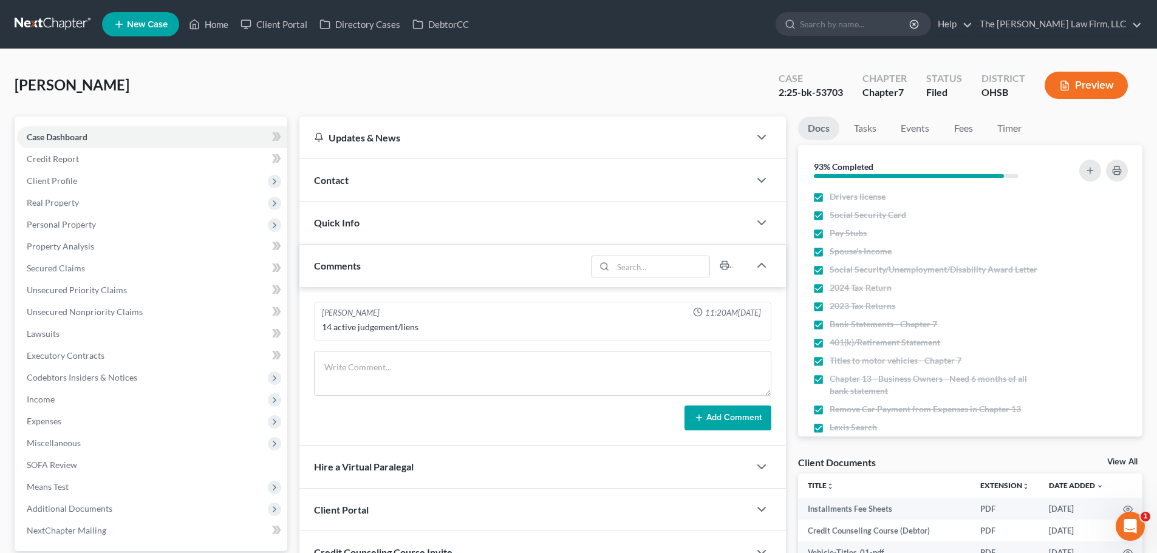
scroll to position [229, 0]
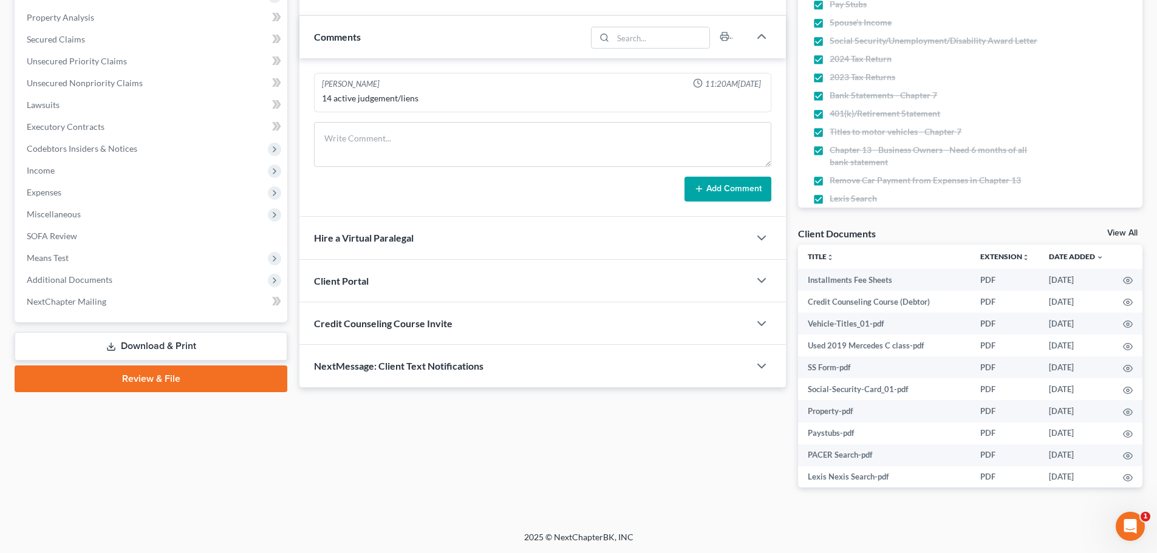
click at [507, 365] on div "NextMessage: Client Text Notifications" at bounding box center [524, 366] width 450 height 42
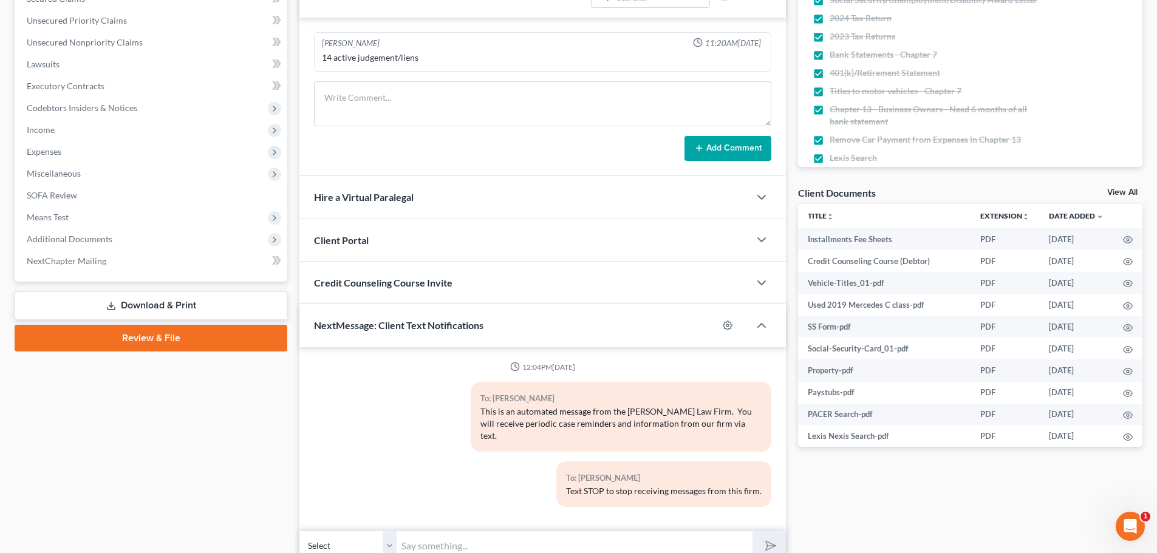
scroll to position [311, 0]
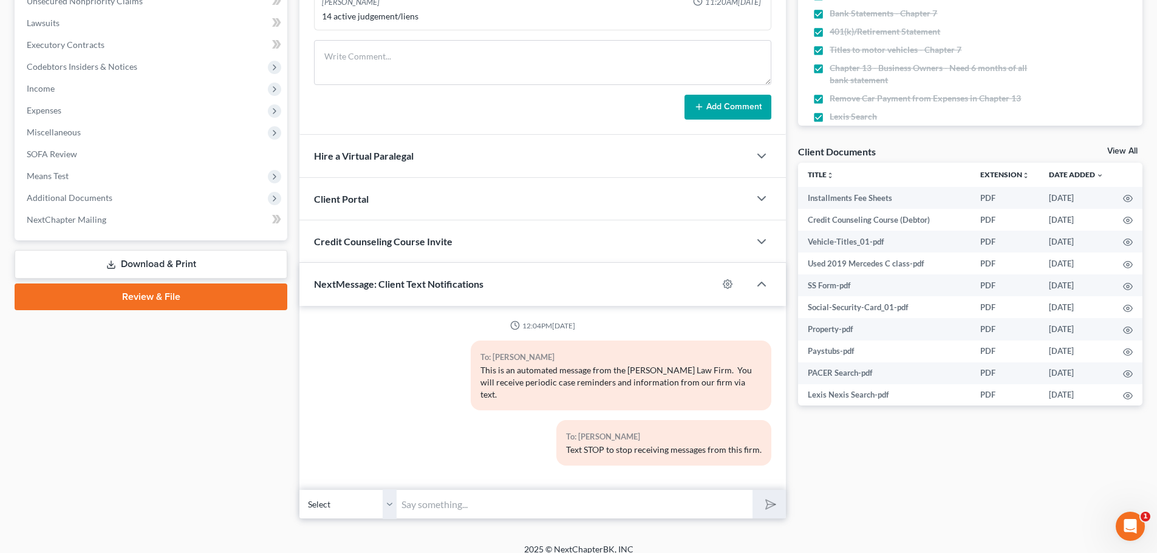
drag, startPoint x: 527, startPoint y: 492, endPoint x: 530, endPoint y: 479, distance: 13.7
click at [527, 492] on input "text" at bounding box center [575, 505] width 356 height 30
type input "This is Michelle with The Jones Law Firm. I sent you a time sensitive email, ca…"
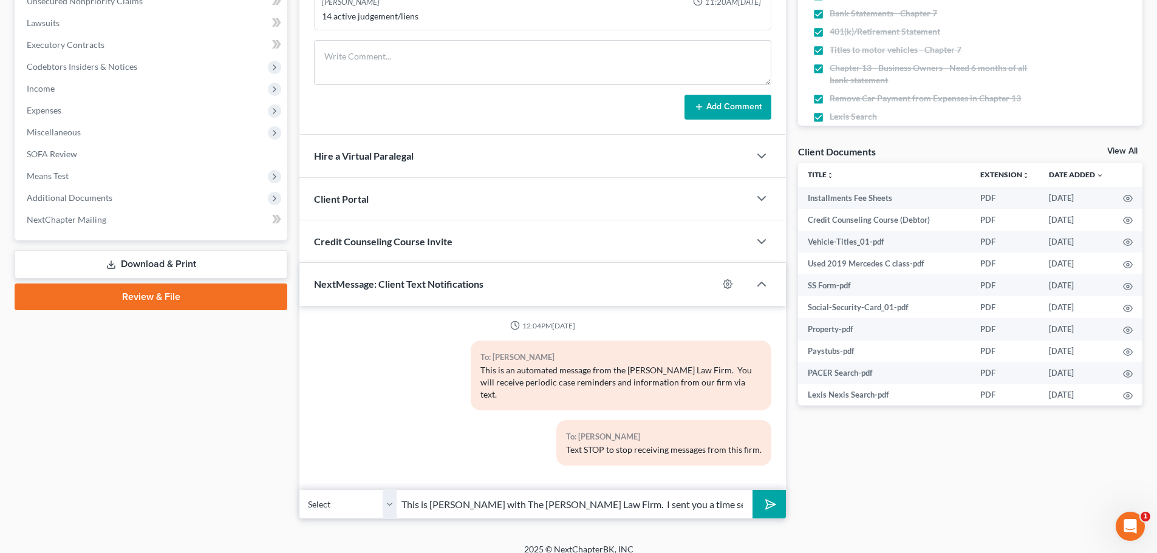
click at [770, 496] on icon "submit" at bounding box center [768, 504] width 17 height 17
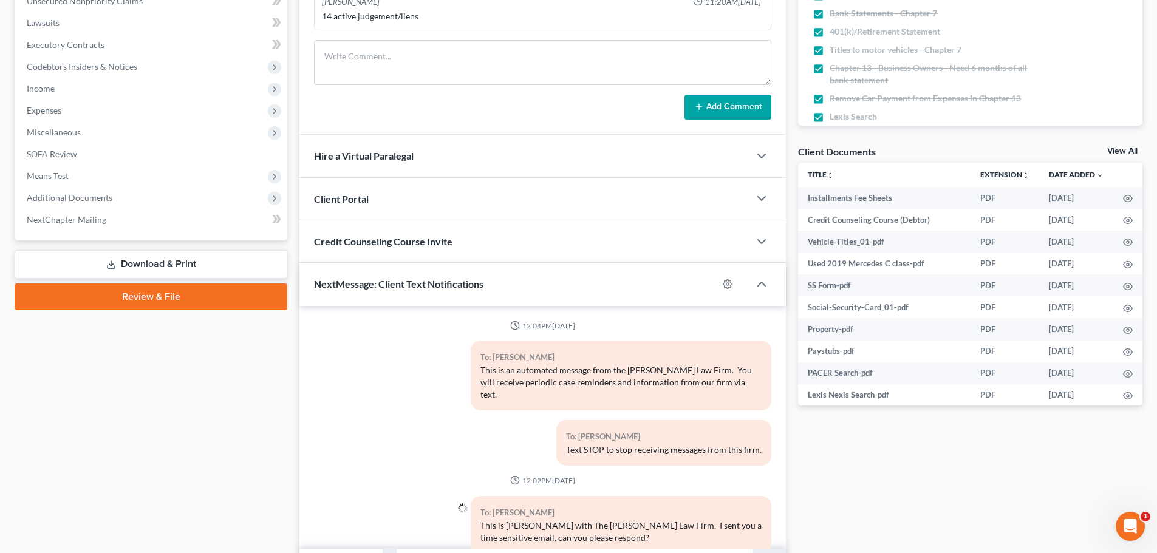
scroll to position [17, 0]
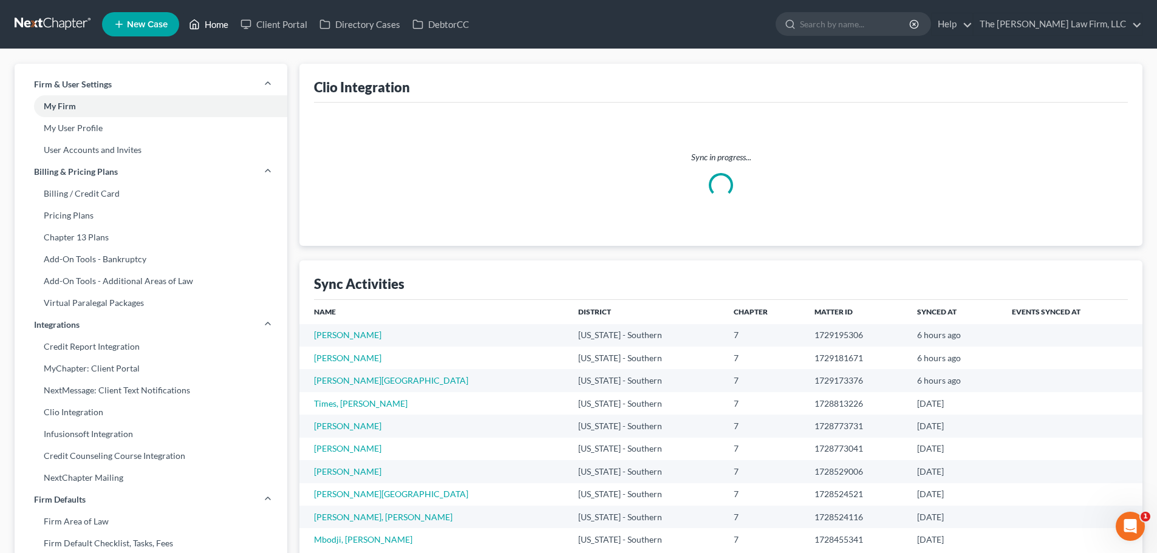
click at [218, 26] on link "Home" at bounding box center [209, 24] width 52 height 22
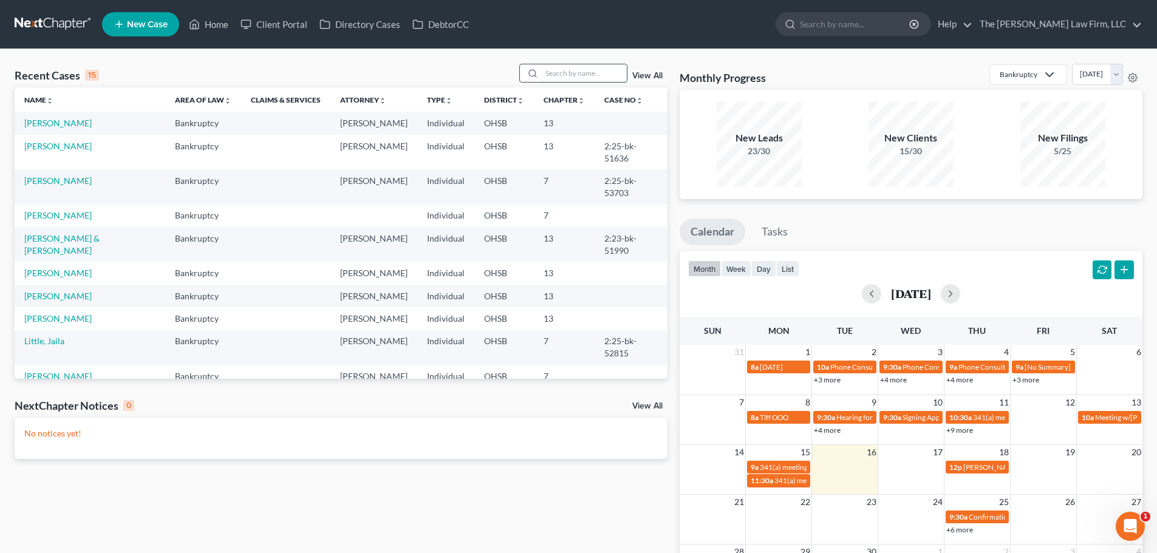
click at [568, 73] on input "search" at bounding box center [584, 73] width 85 height 18
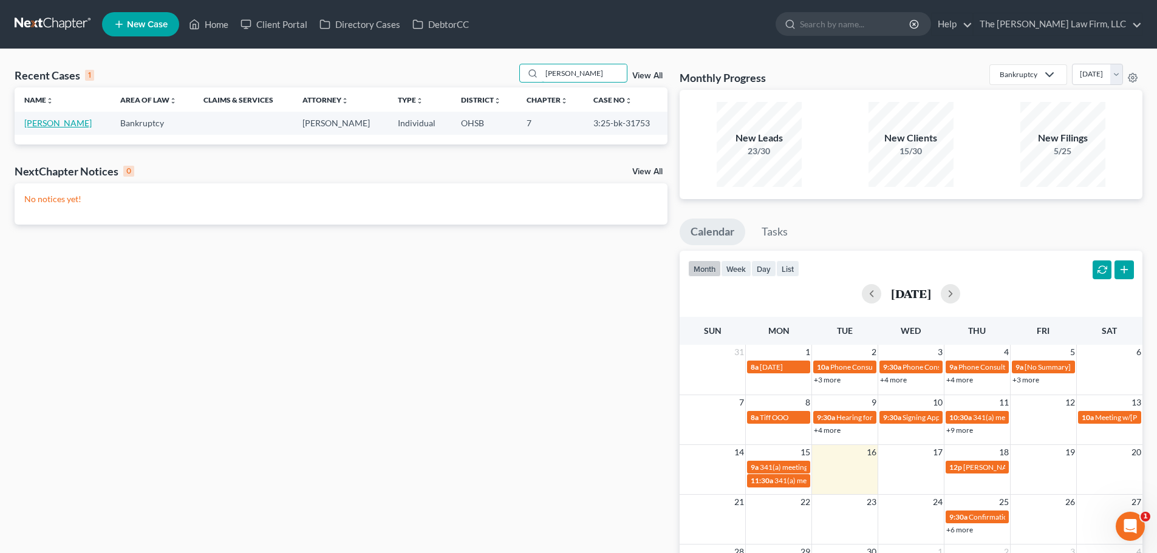
type input "curry"
click at [55, 123] on link "Curry, David" at bounding box center [57, 123] width 67 height 10
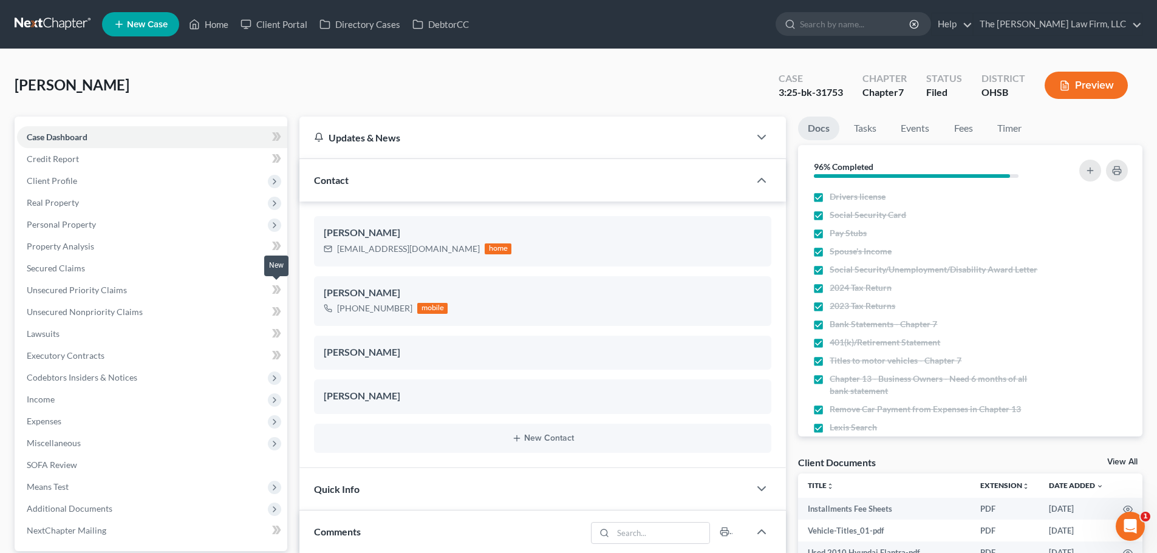
scroll to position [13, 0]
click at [61, 183] on span "Client Profile" at bounding box center [52, 181] width 50 height 10
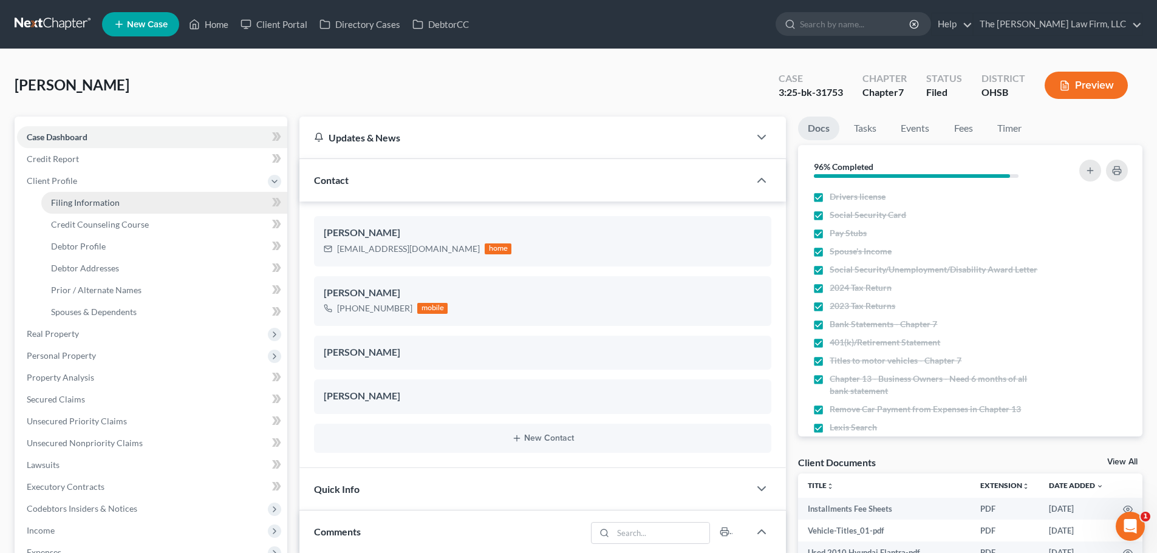
click at [95, 203] on span "Filing Information" at bounding box center [85, 202] width 69 height 10
select select "1"
select select "0"
select select "62"
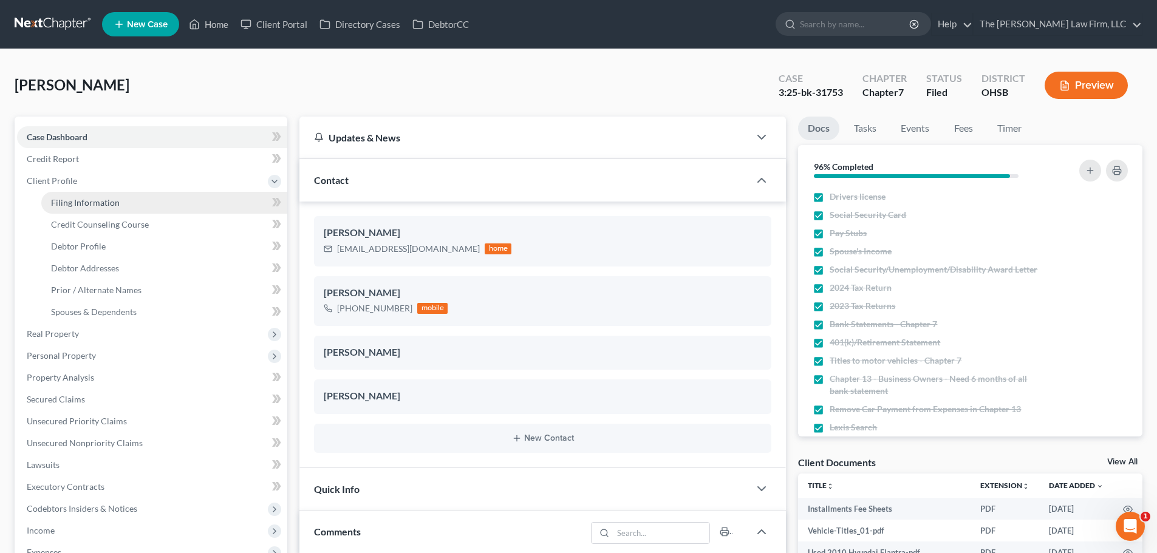
select select "36"
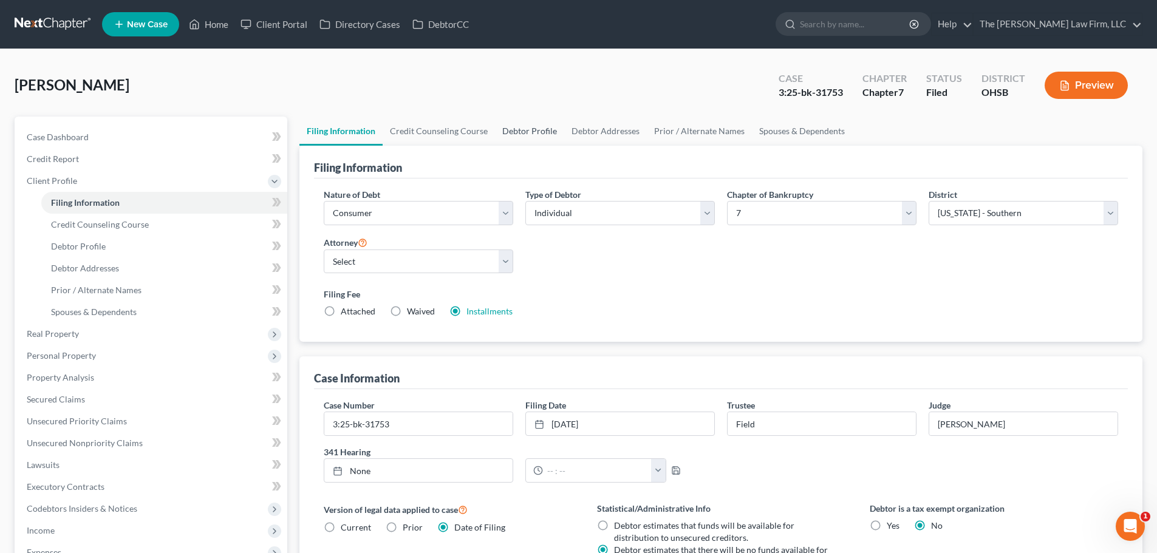
click at [522, 129] on link "Debtor Profile" at bounding box center [529, 131] width 69 height 29
select select "0"
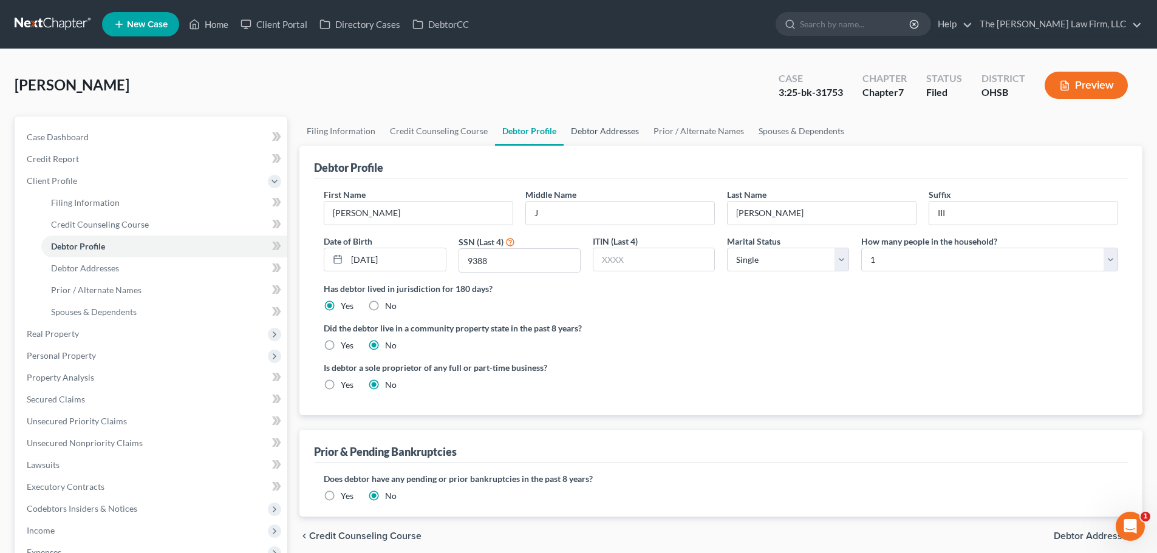
click at [598, 137] on link "Debtor Addresses" at bounding box center [605, 131] width 83 height 29
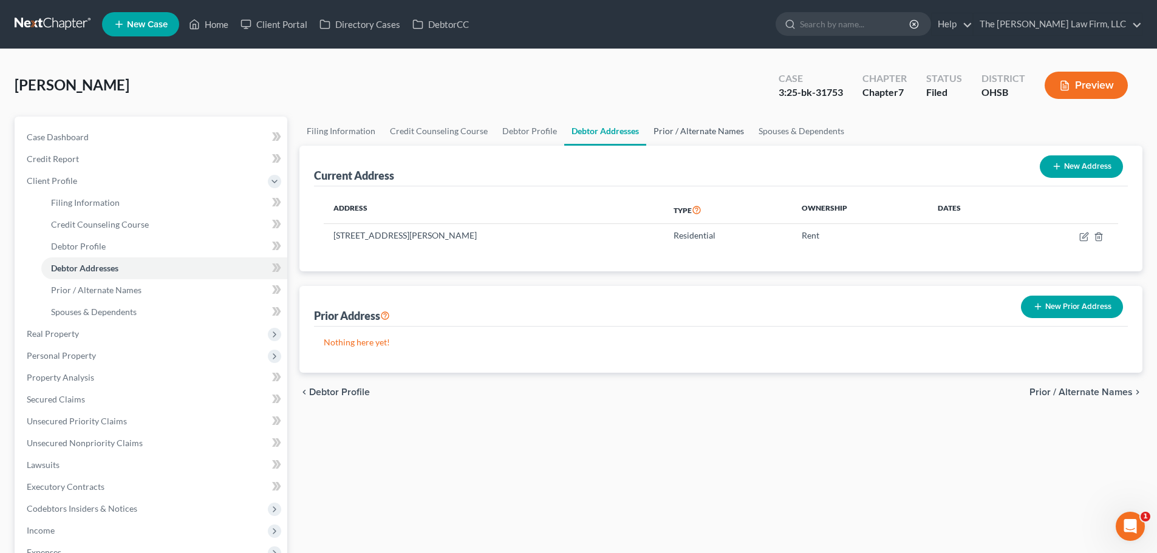
click at [679, 128] on link "Prior / Alternate Names" at bounding box center [698, 131] width 105 height 29
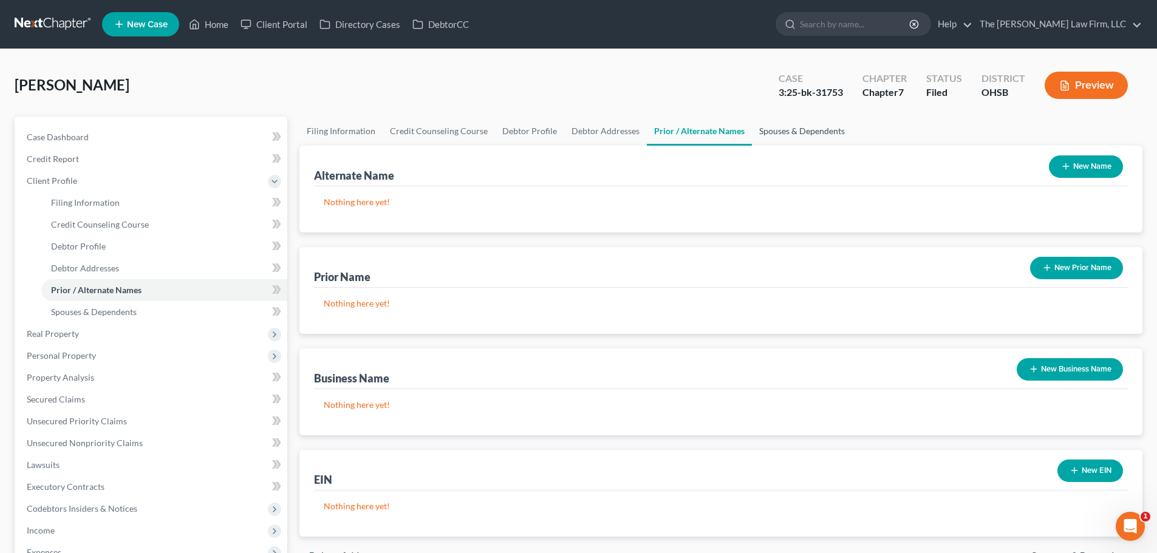
click at [787, 134] on link "Spouses & Dependents" at bounding box center [802, 131] width 100 height 29
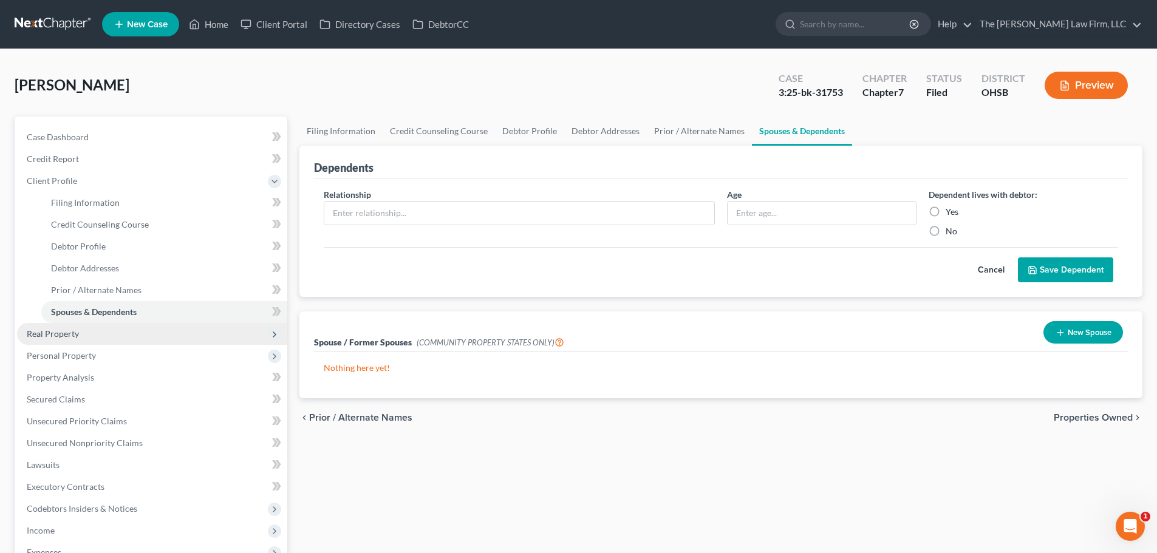
click at [66, 333] on span "Real Property" at bounding box center [53, 334] width 52 height 10
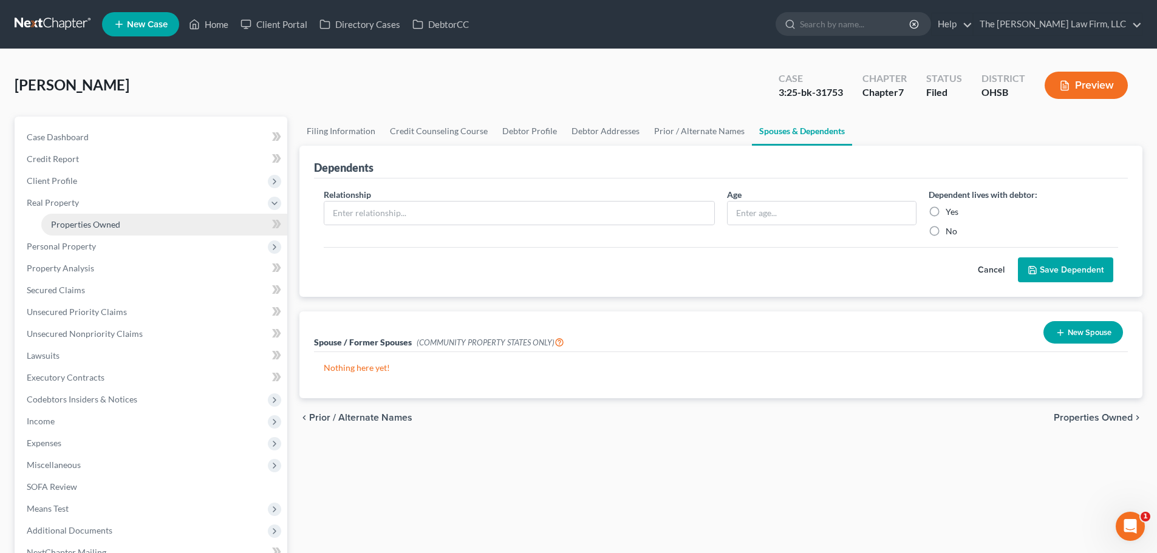
click at [98, 225] on span "Properties Owned" at bounding box center [85, 224] width 69 height 10
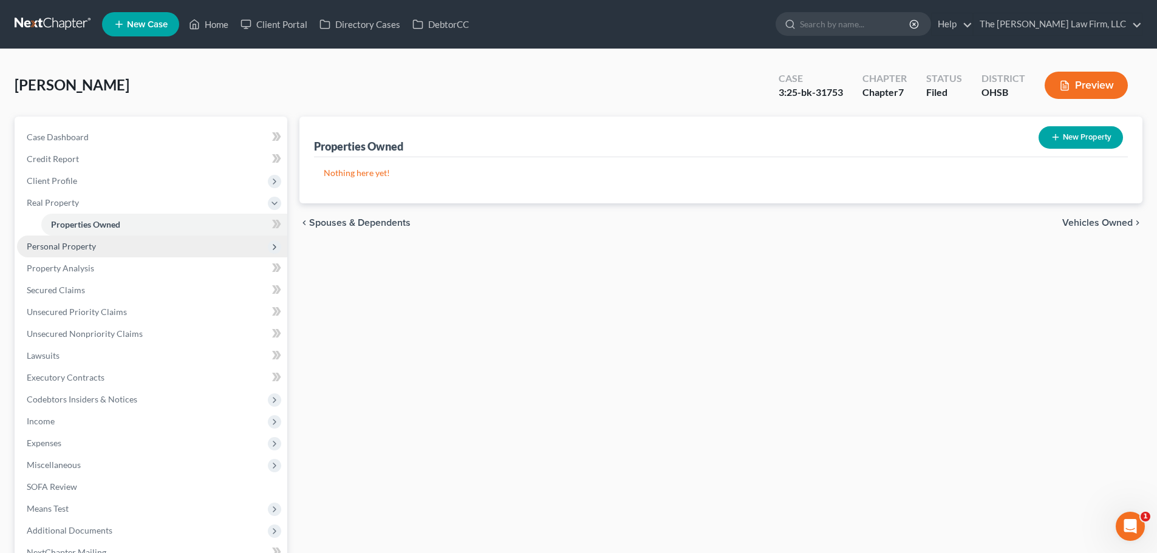
click at [89, 247] on span "Personal Property" at bounding box center [61, 246] width 69 height 10
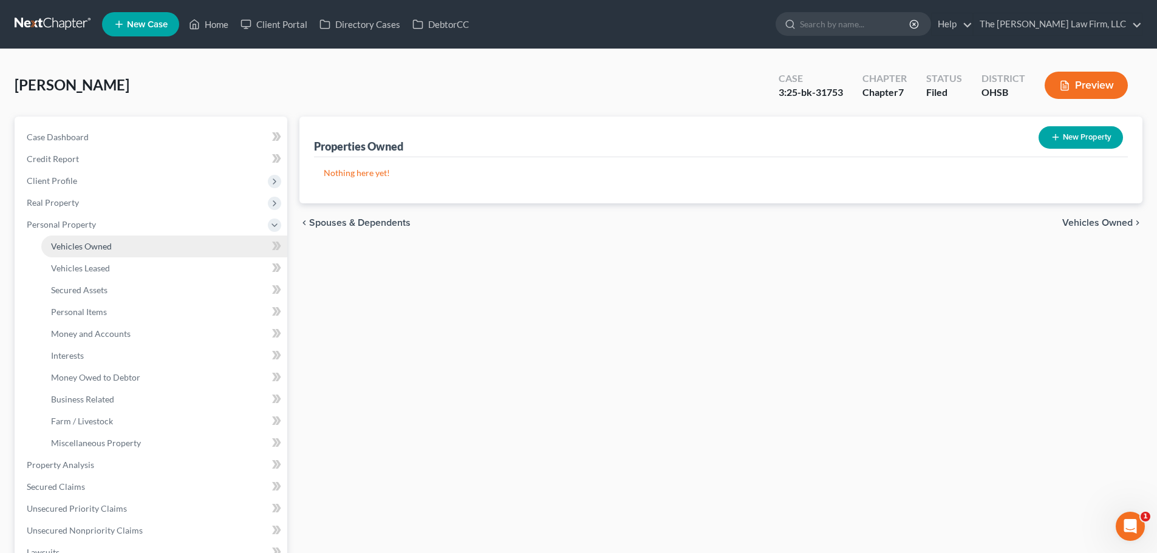
click at [104, 245] on span "Vehicles Owned" at bounding box center [81, 246] width 61 height 10
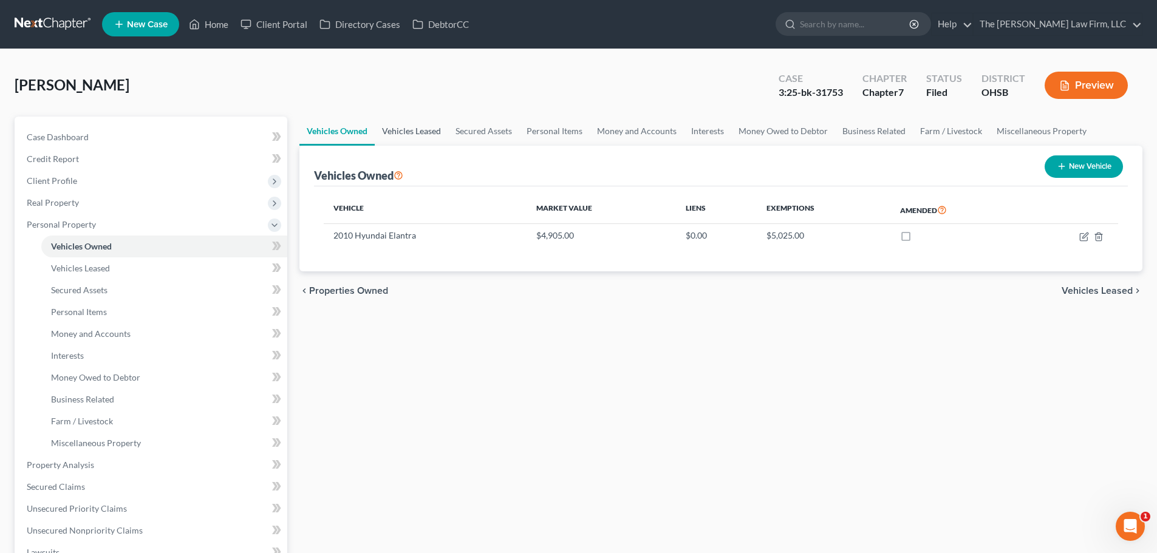
click at [416, 126] on link "Vehicles Leased" at bounding box center [411, 131] width 73 height 29
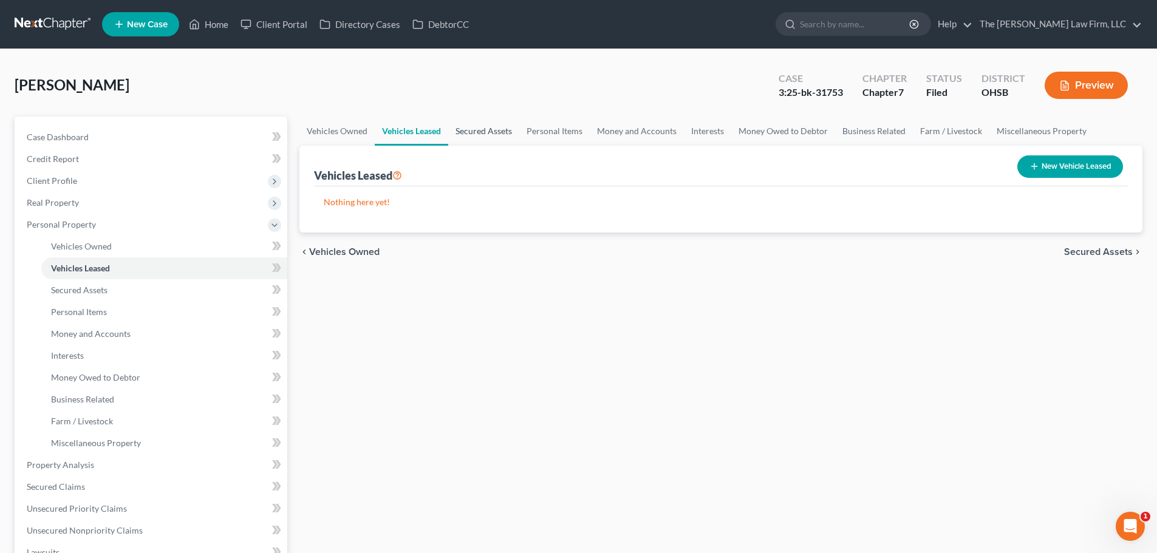
click at [475, 130] on link "Secured Assets" at bounding box center [483, 131] width 71 height 29
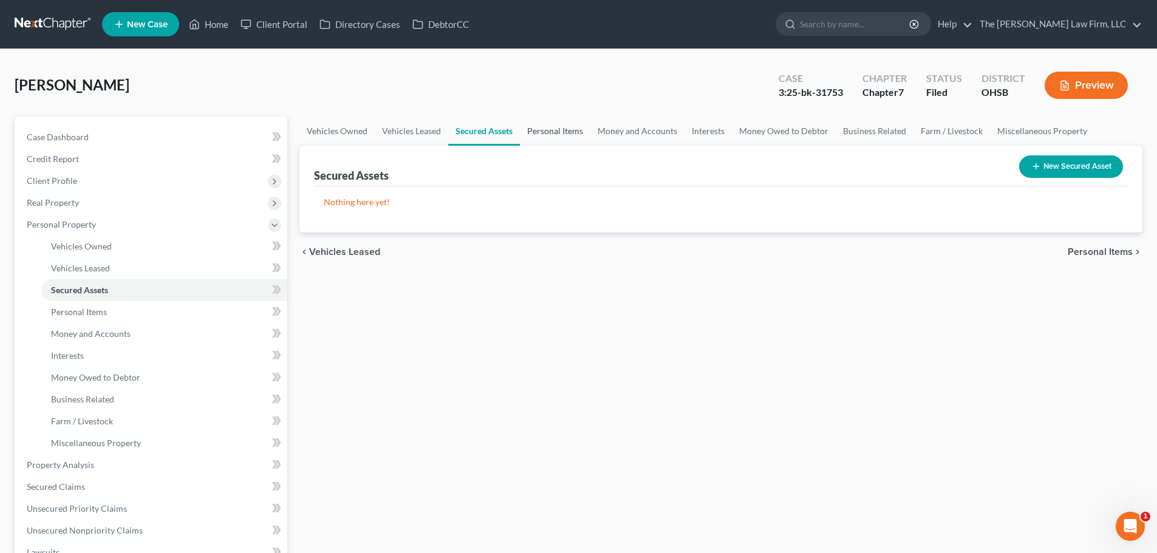
click at [548, 129] on link "Personal Items" at bounding box center [555, 131] width 70 height 29
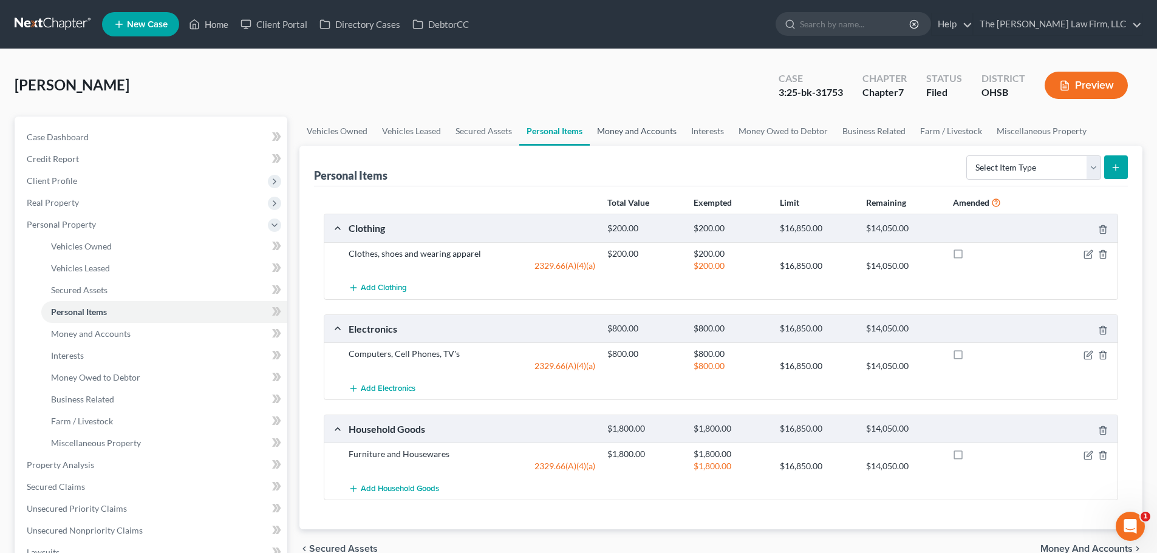
click at [635, 132] on link "Money and Accounts" at bounding box center [637, 131] width 94 height 29
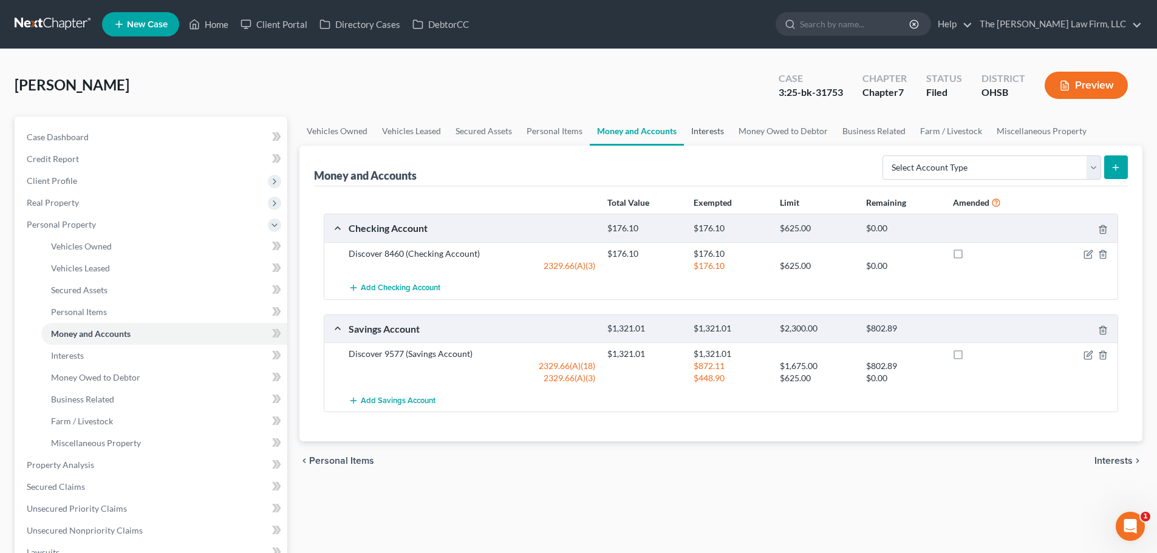
click at [718, 128] on link "Interests" at bounding box center [707, 131] width 47 height 29
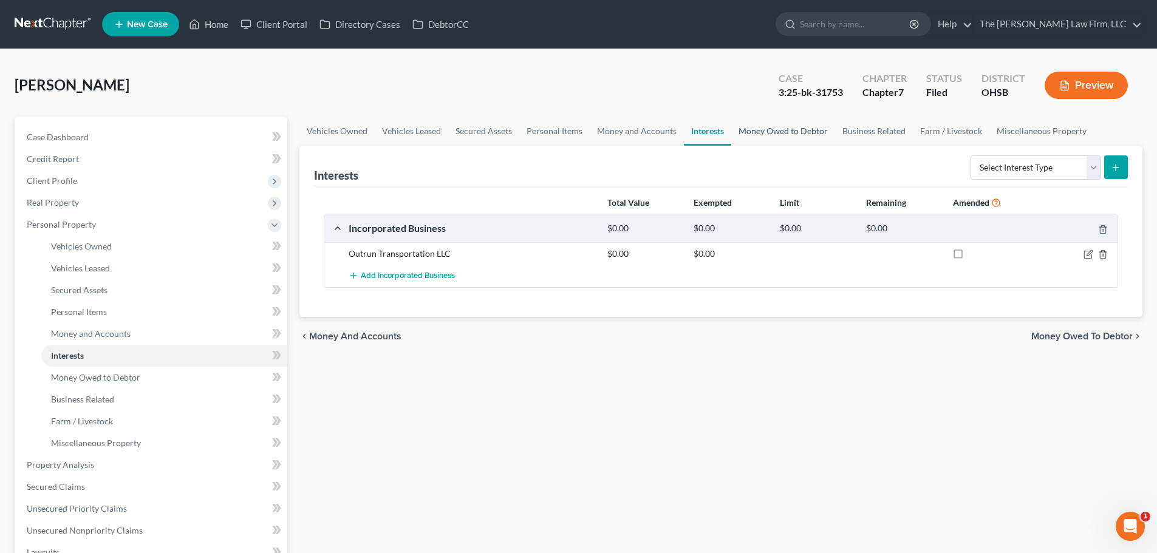
click at [771, 128] on link "Money Owed to Debtor" at bounding box center [783, 131] width 104 height 29
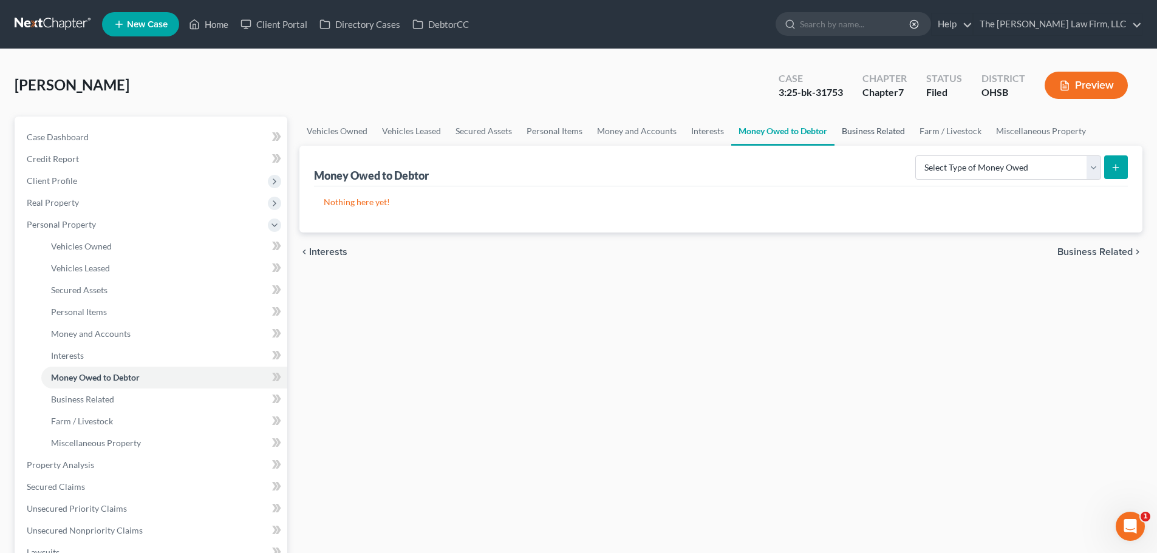
click at [858, 131] on link "Business Related" at bounding box center [874, 131] width 78 height 29
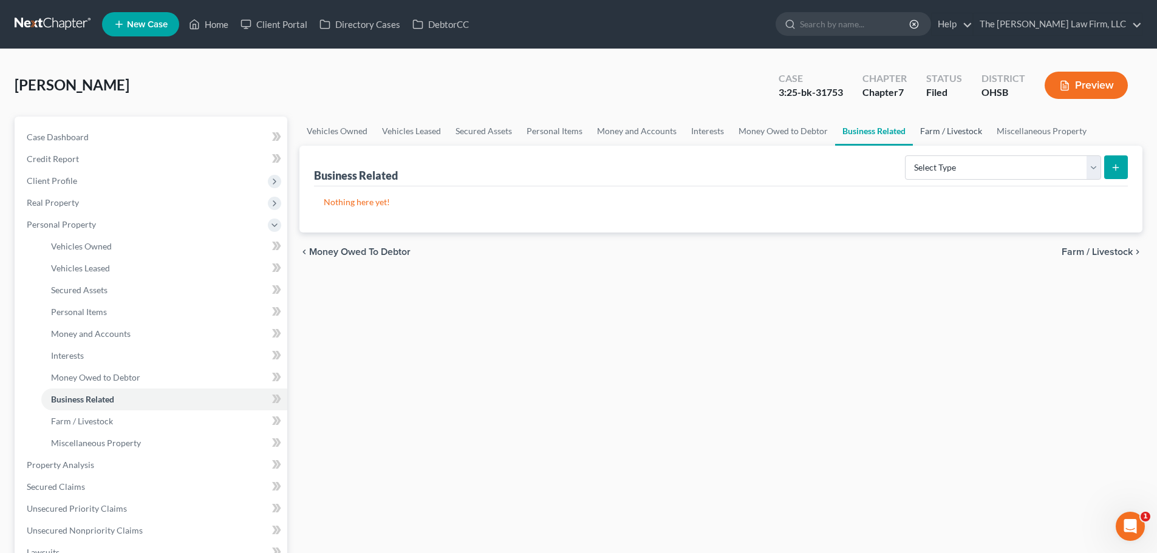
click at [957, 129] on link "Farm / Livestock" at bounding box center [951, 131] width 77 height 29
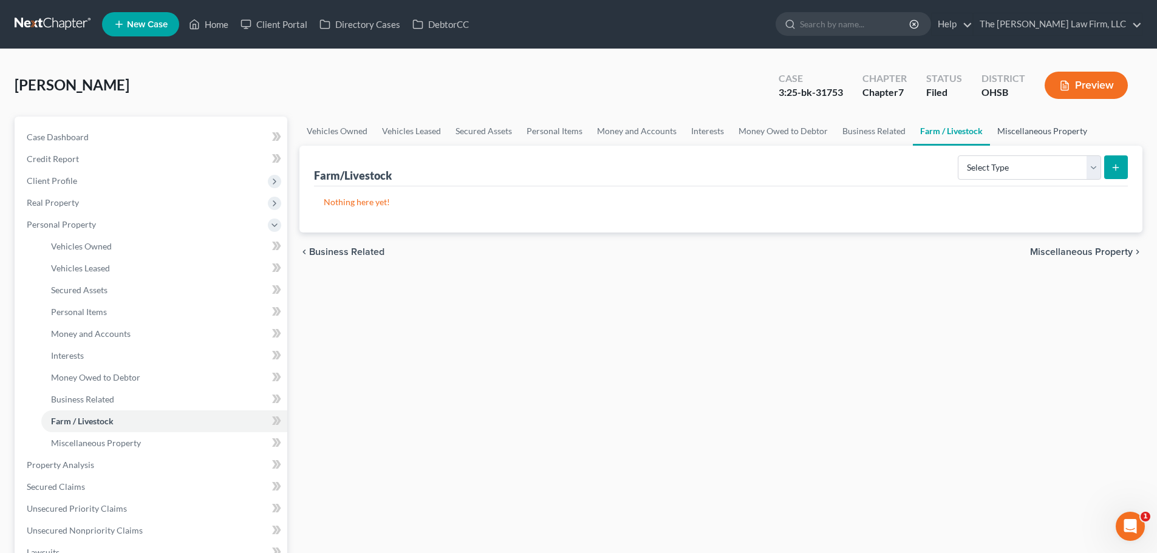
drag, startPoint x: 1027, startPoint y: 128, endPoint x: 966, endPoint y: 142, distance: 62.8
click at [1028, 129] on link "Miscellaneous Property" at bounding box center [1042, 131] width 104 height 29
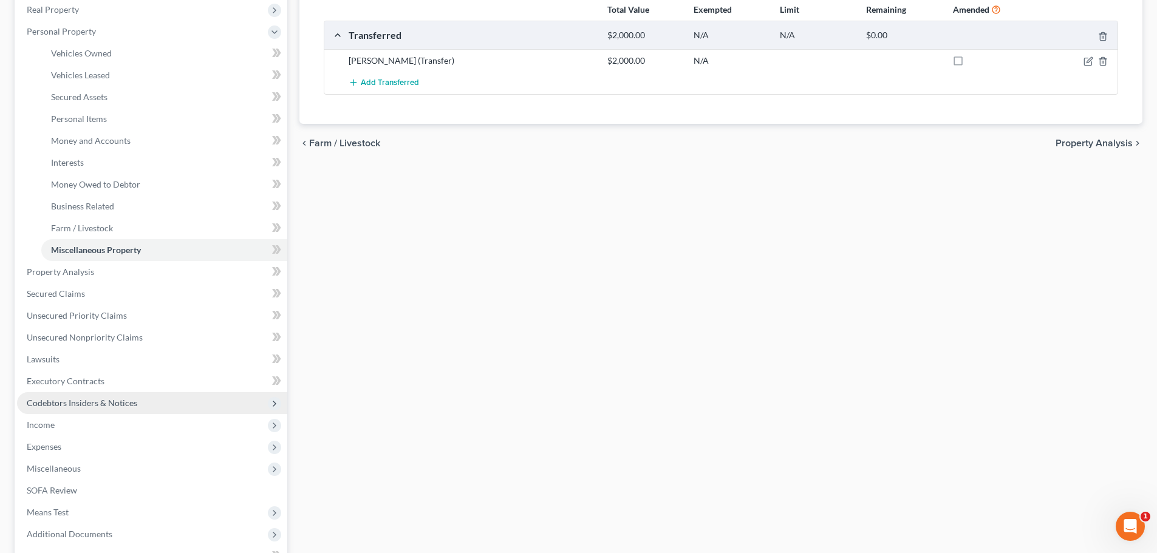
scroll to position [243, 0]
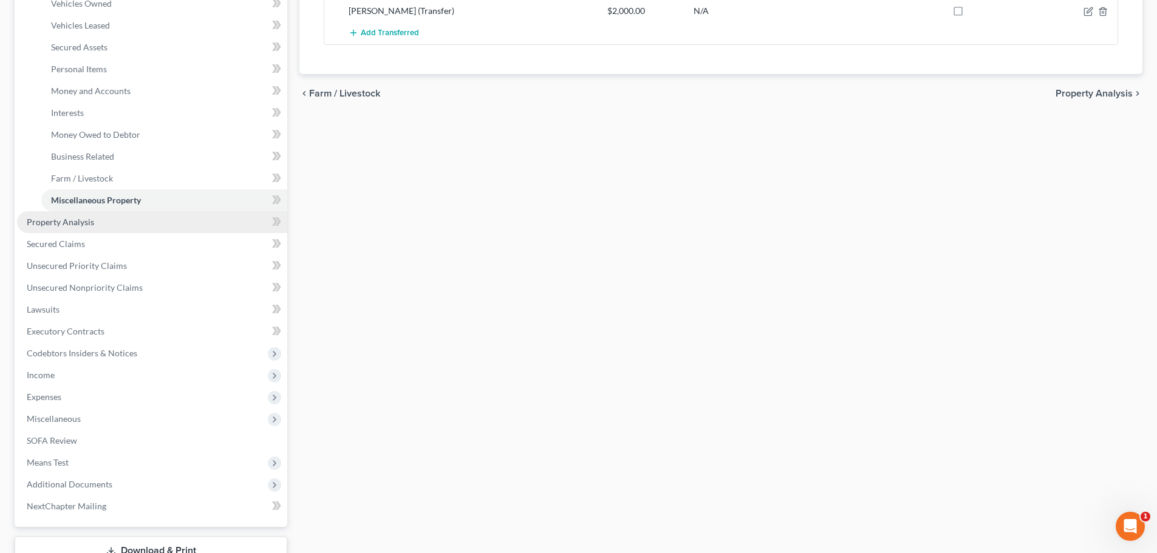
click at [84, 222] on span "Property Analysis" at bounding box center [60, 222] width 67 height 10
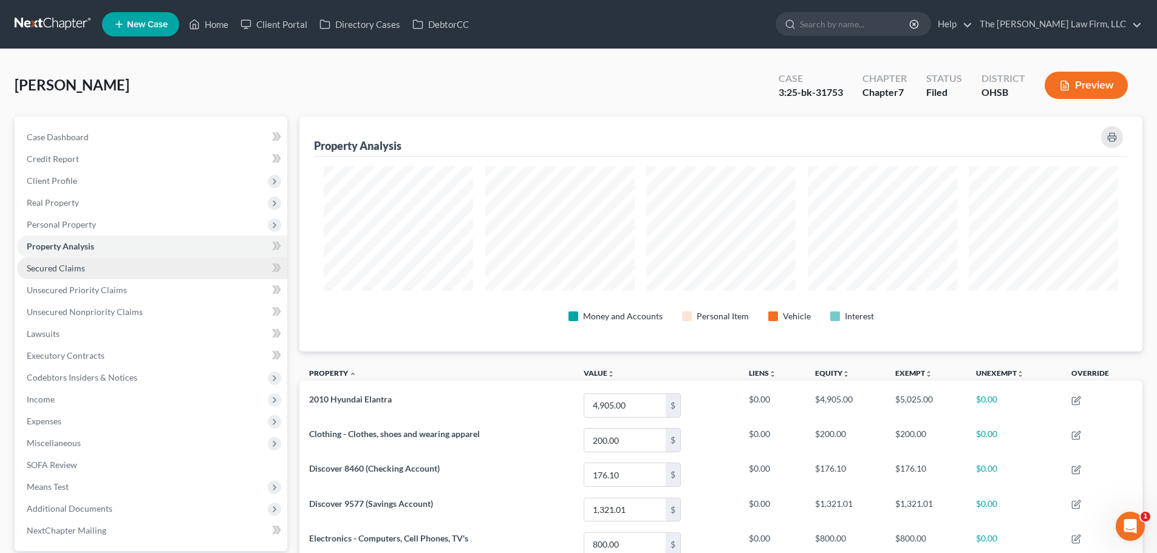
click at [70, 268] on span "Secured Claims" at bounding box center [56, 268] width 58 height 10
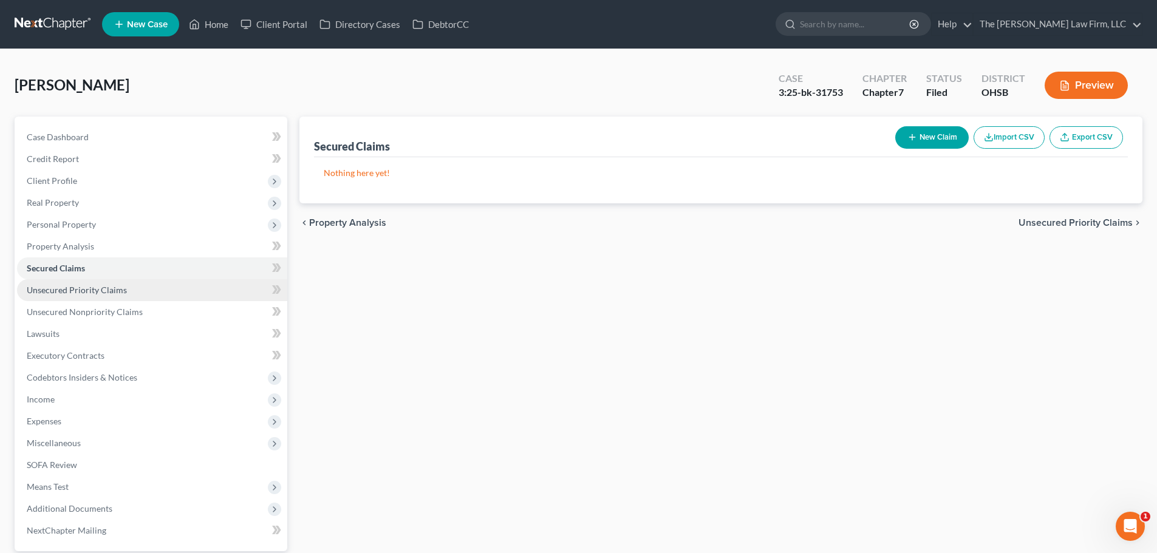
click at [64, 285] on span "Unsecured Priority Claims" at bounding box center [77, 290] width 100 height 10
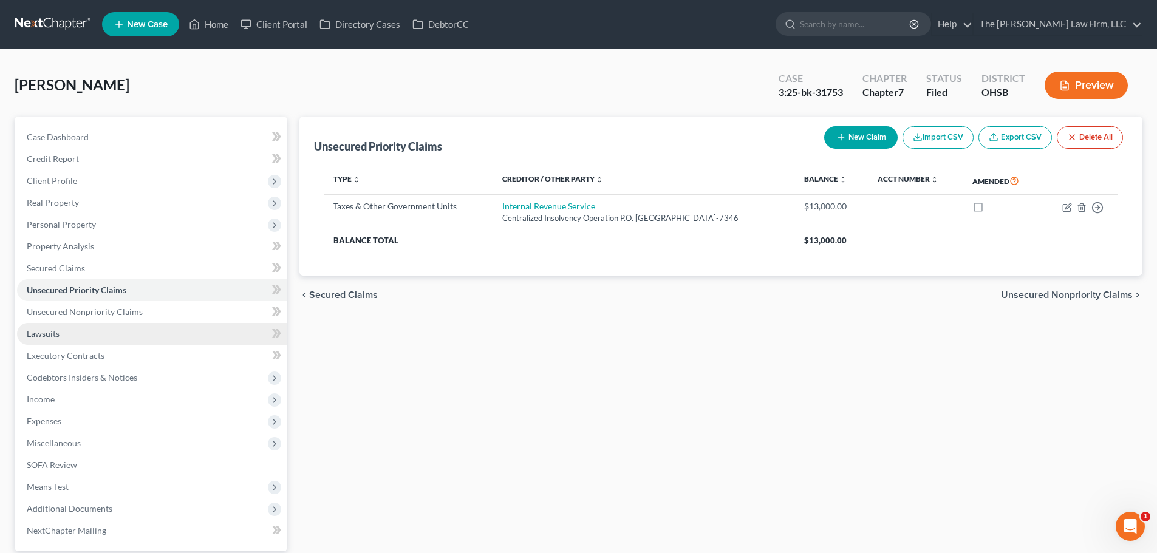
click at [52, 333] on span "Lawsuits" at bounding box center [43, 334] width 33 height 10
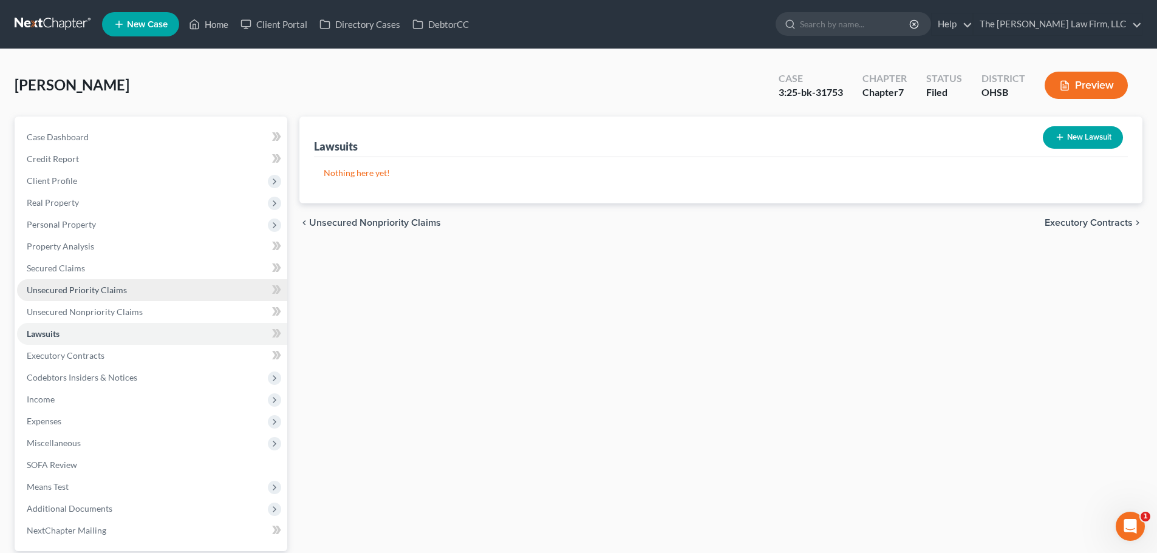
click at [65, 292] on span "Unsecured Priority Claims" at bounding box center [77, 290] width 100 height 10
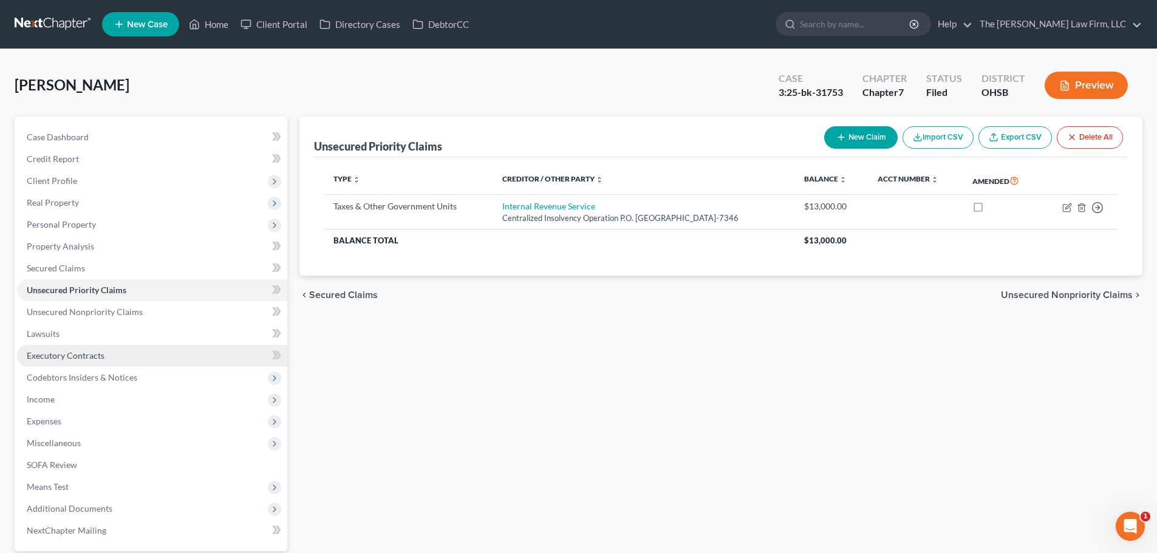
click at [60, 355] on span "Executory Contracts" at bounding box center [66, 355] width 78 height 10
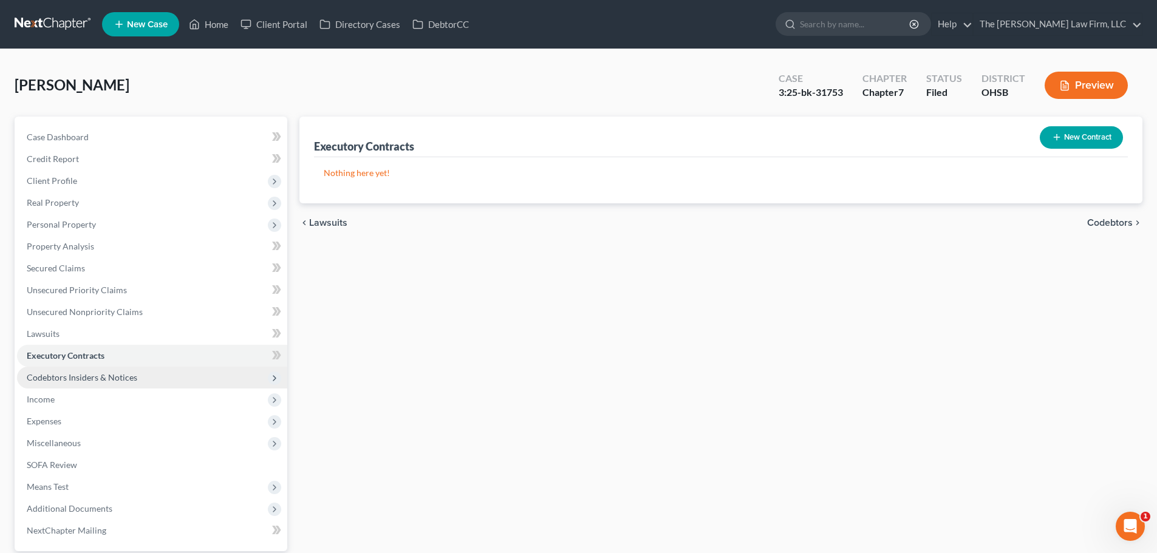
click at [57, 370] on span "Codebtors Insiders & Notices" at bounding box center [152, 378] width 270 height 22
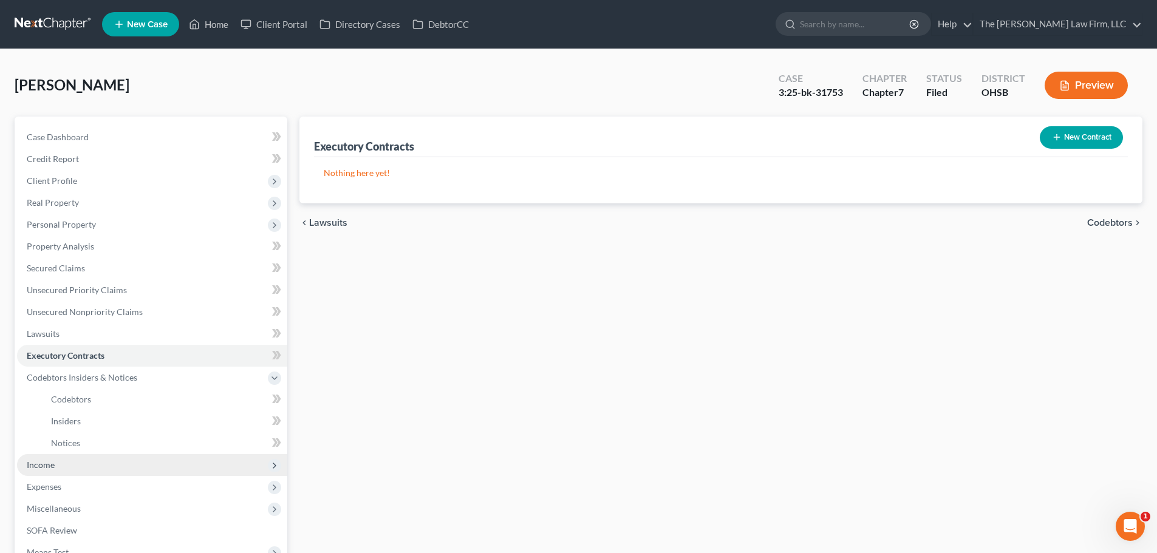
click at [52, 463] on span "Income" at bounding box center [41, 465] width 28 height 10
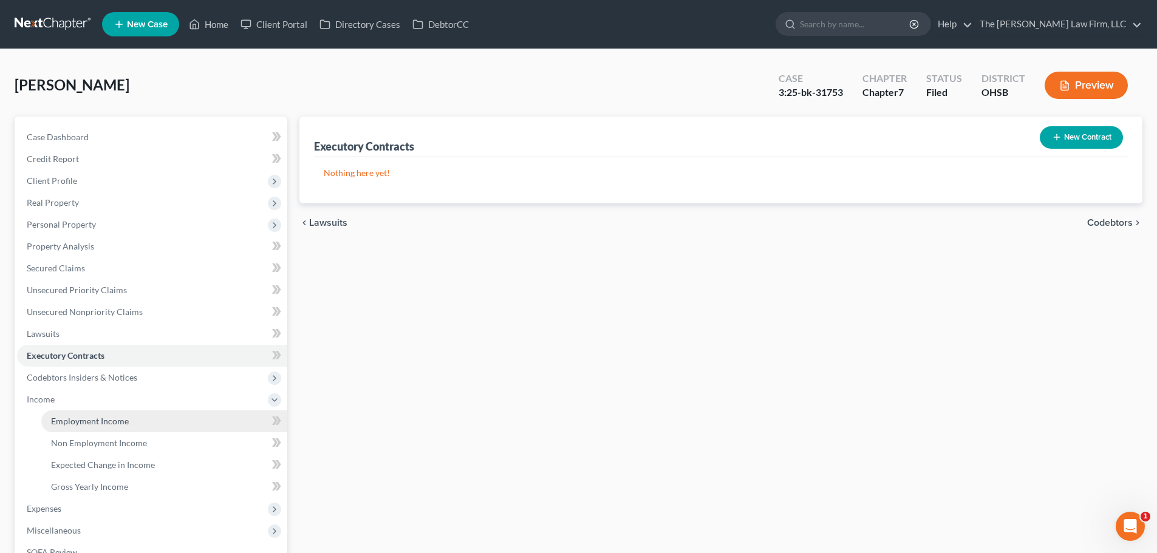
click at [91, 416] on span "Employment Income" at bounding box center [90, 421] width 78 height 10
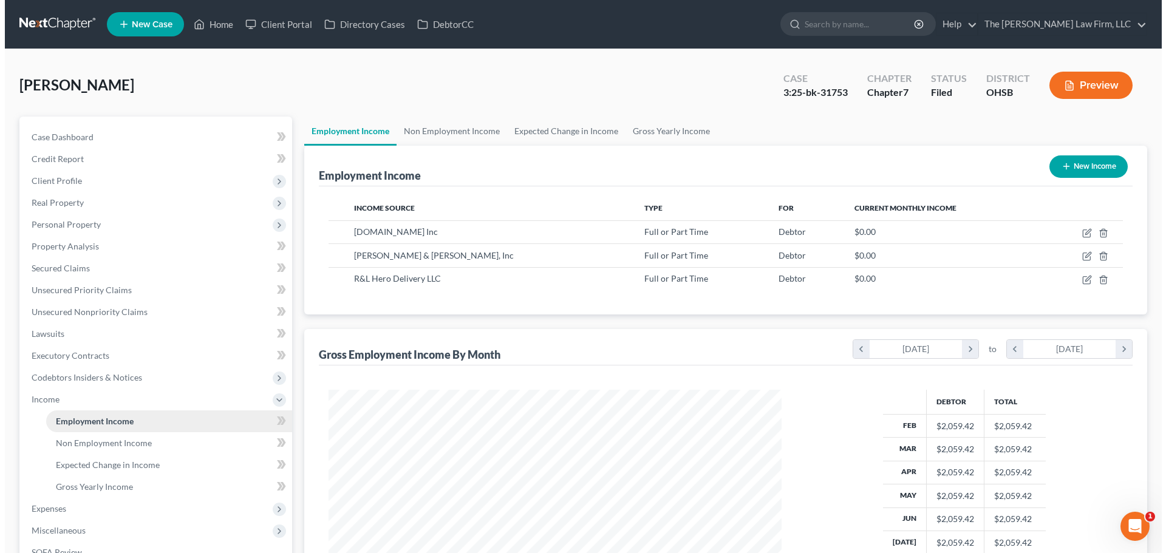
scroll to position [227, 477]
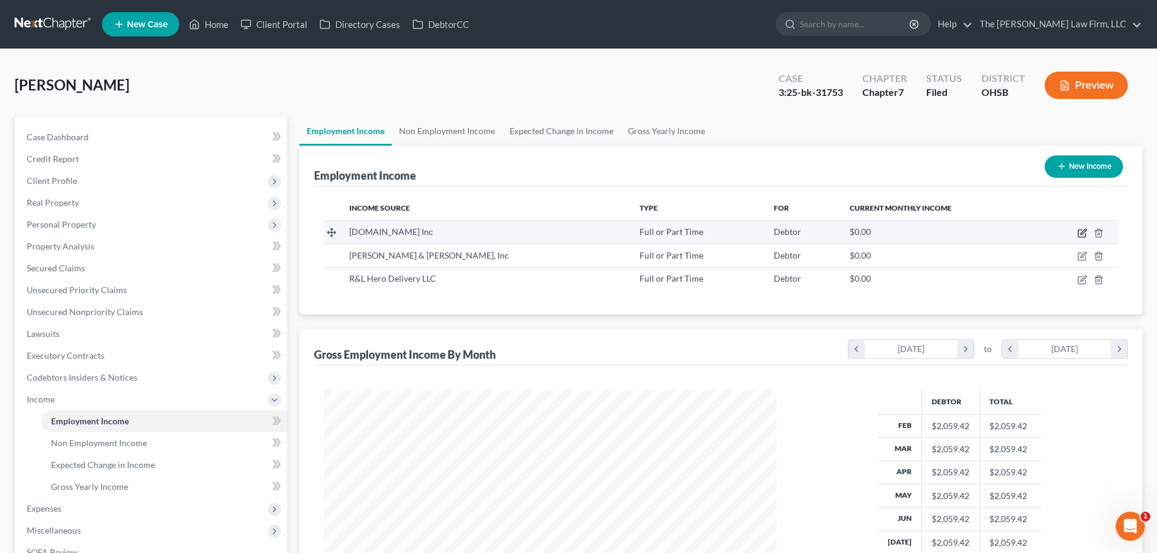
click at [1085, 231] on icon "button" at bounding box center [1083, 231] width 5 height 5
select select "0"
select select "26"
select select "2"
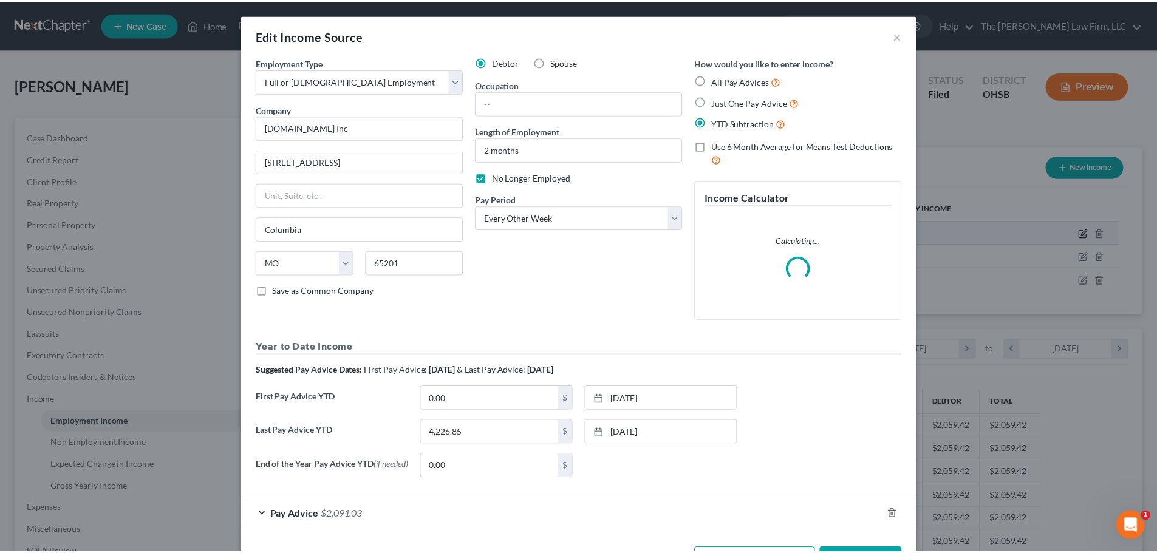
scroll to position [228, 482]
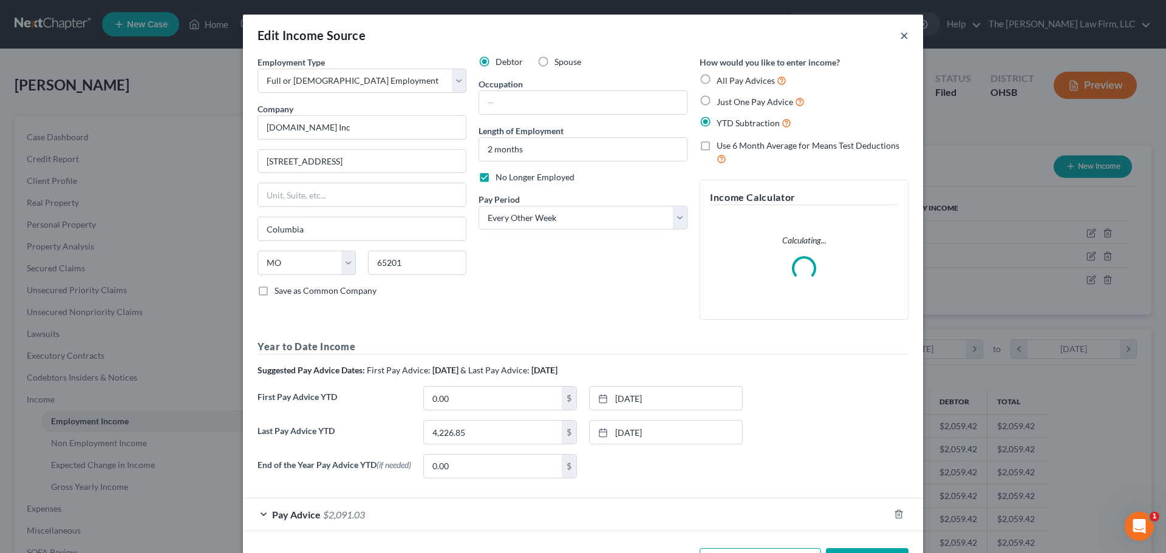
click at [900, 35] on button "×" at bounding box center [904, 35] width 9 height 15
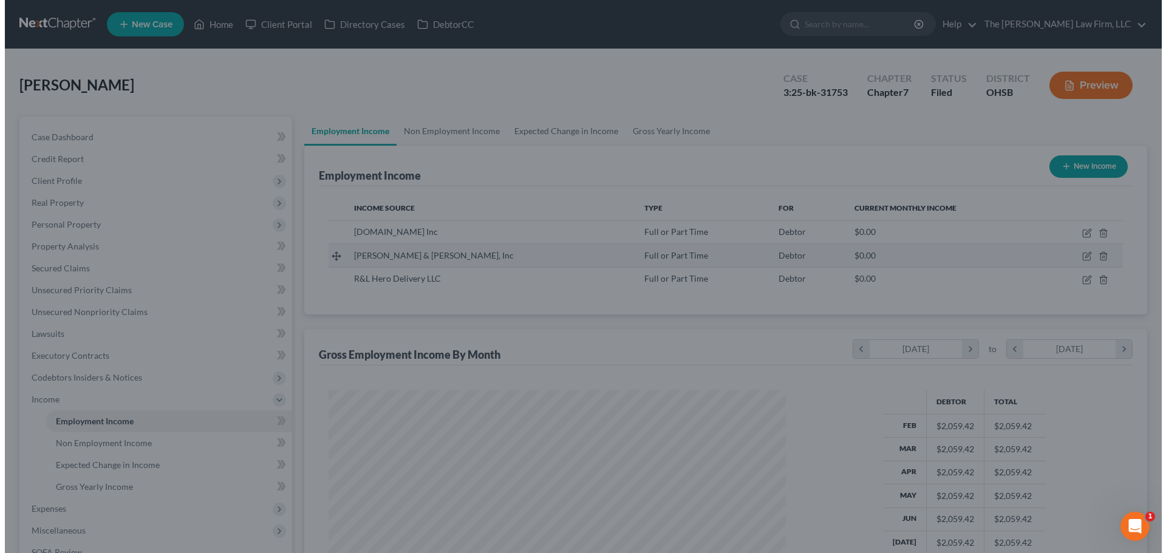
scroll to position [607202, 606951]
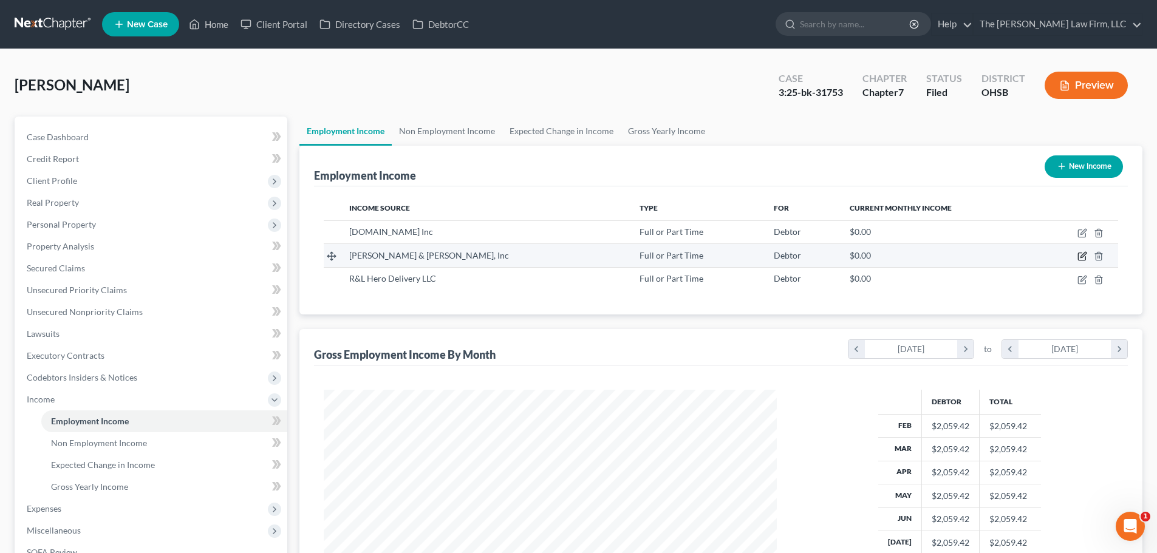
click at [1081, 257] on icon "button" at bounding box center [1083, 255] width 5 height 5
select select "0"
select select "15"
select select "3"
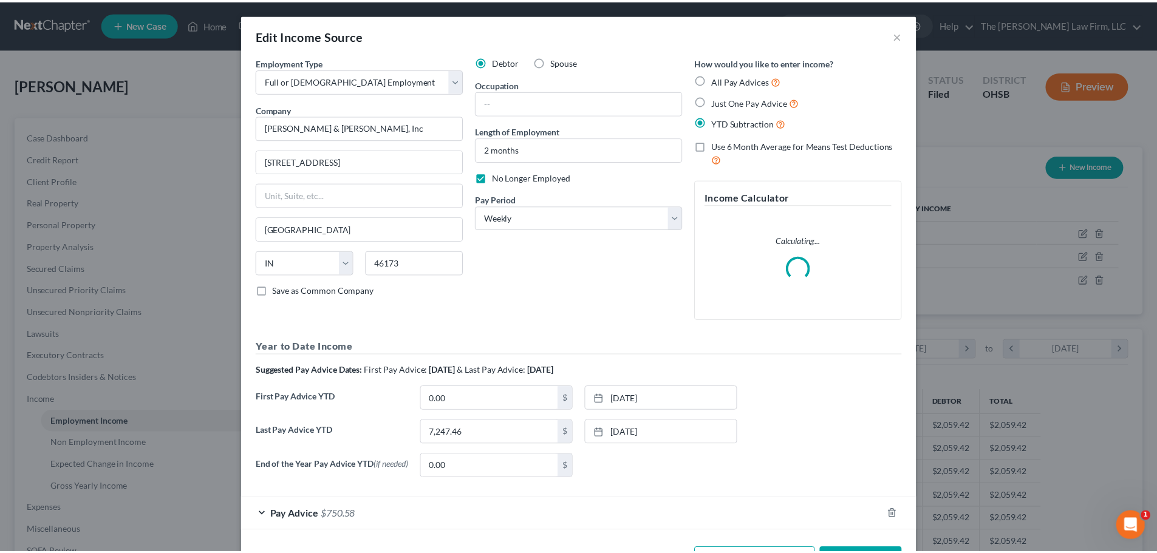
scroll to position [228, 482]
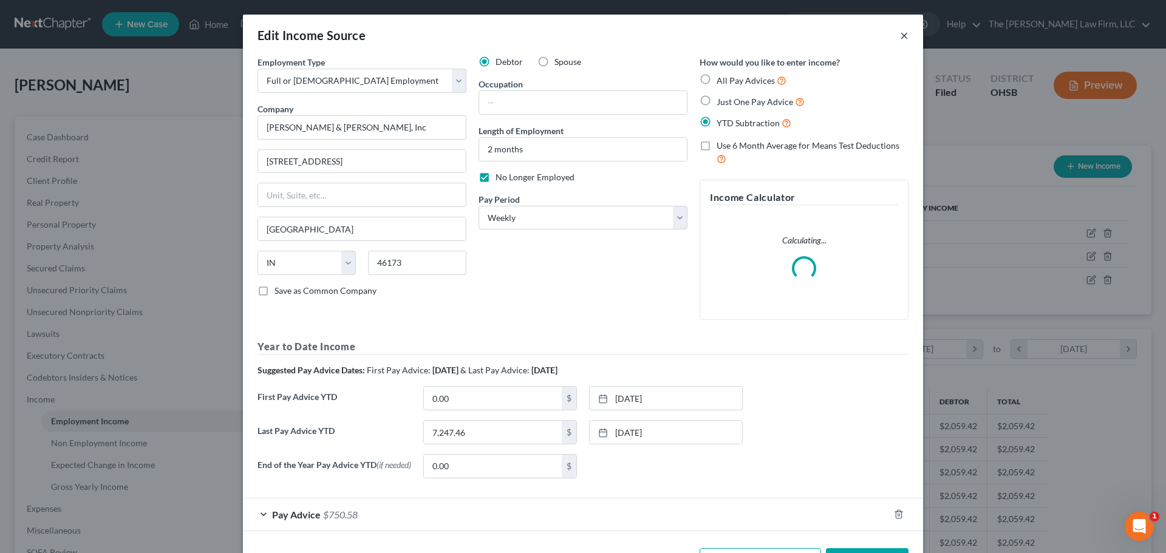
click at [901, 33] on button "×" at bounding box center [904, 35] width 9 height 15
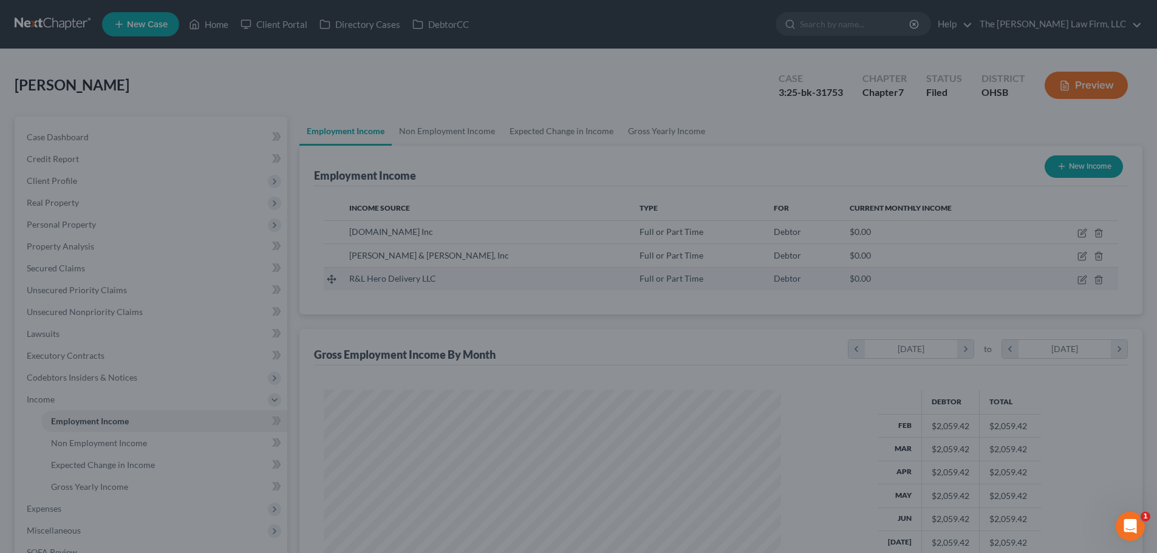
scroll to position [227, 477]
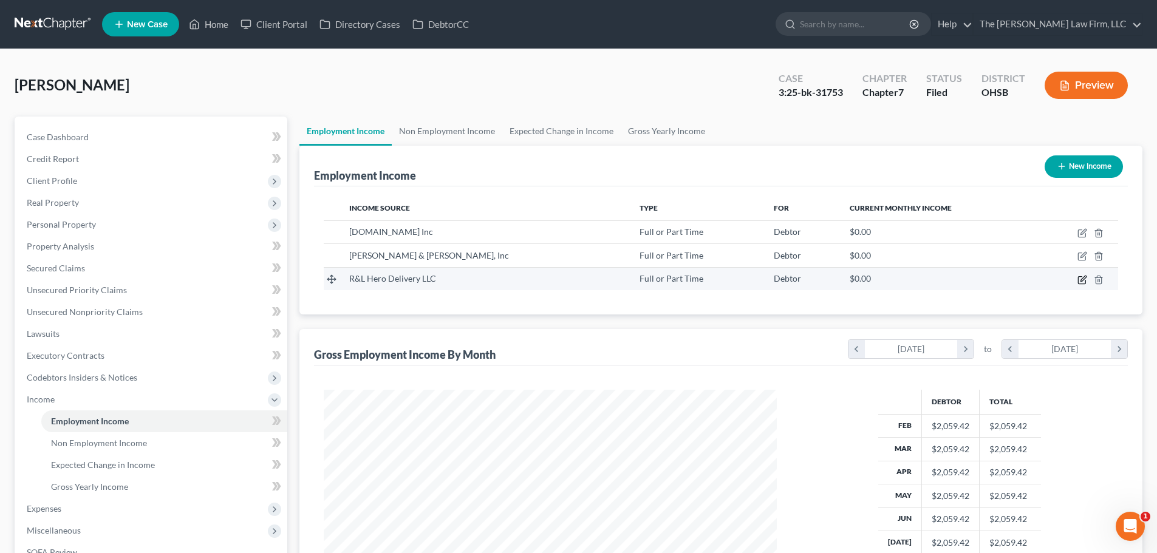
click at [1081, 276] on icon "button" at bounding box center [1081, 279] width 7 height 7
select select "0"
select select "36"
select select "3"
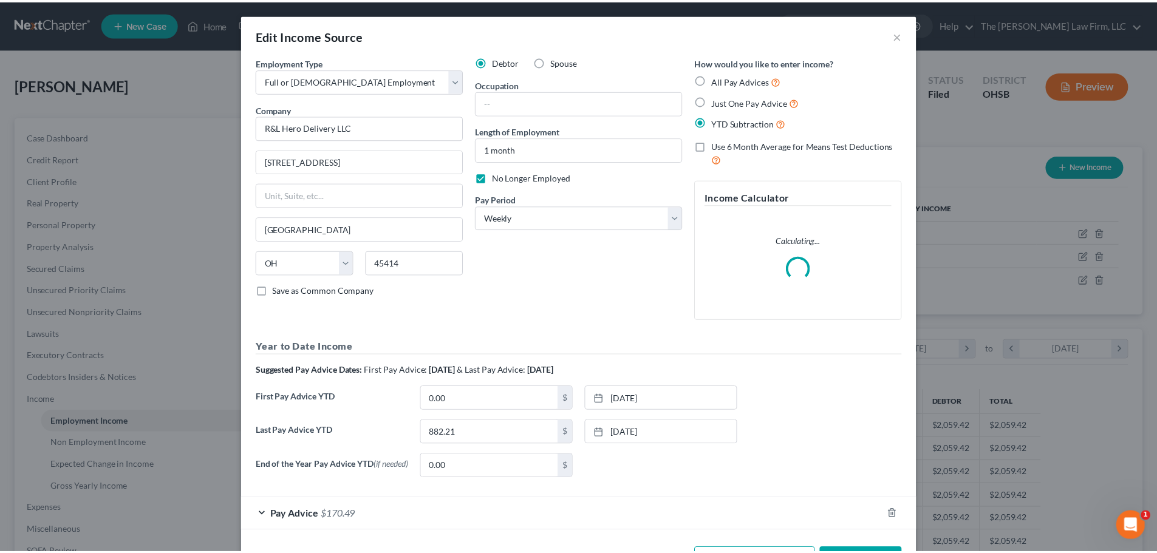
scroll to position [228, 482]
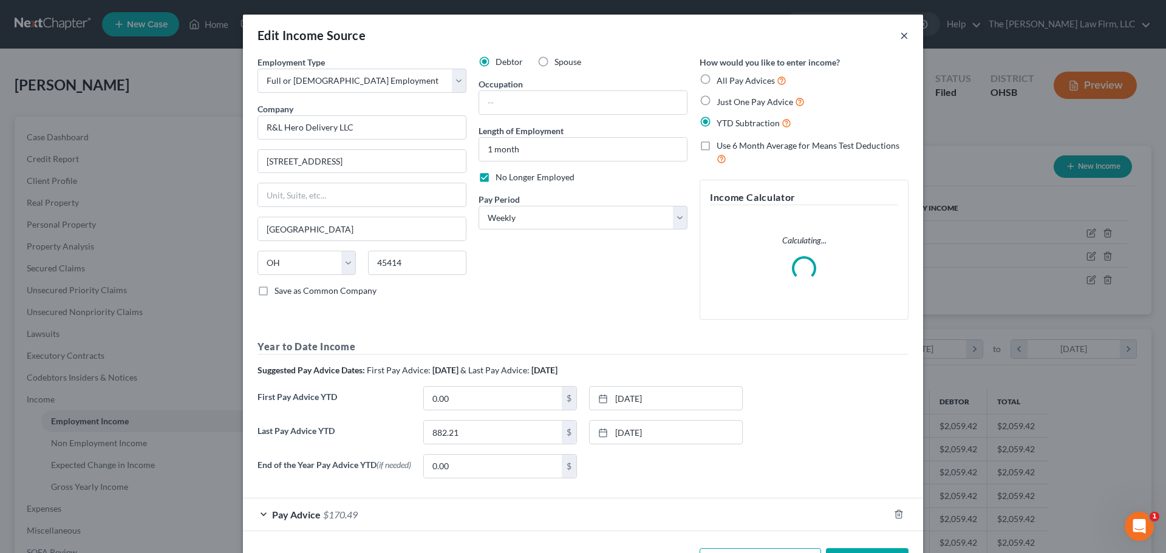
click at [900, 36] on button "×" at bounding box center [904, 35] width 9 height 15
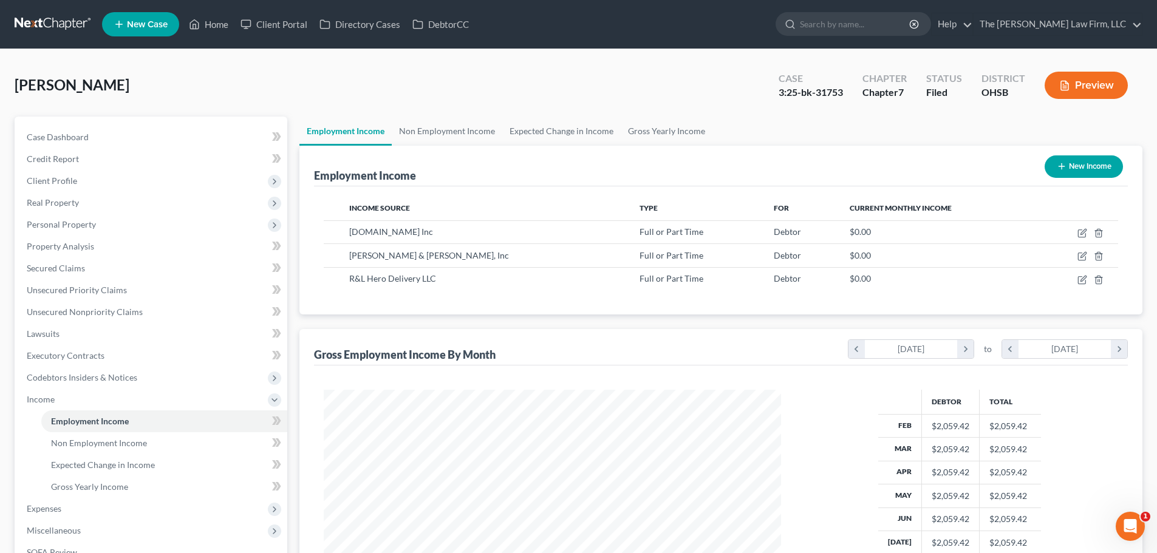
scroll to position [607202, 606951]
click at [466, 131] on link "Non Employment Income" at bounding box center [447, 131] width 111 height 29
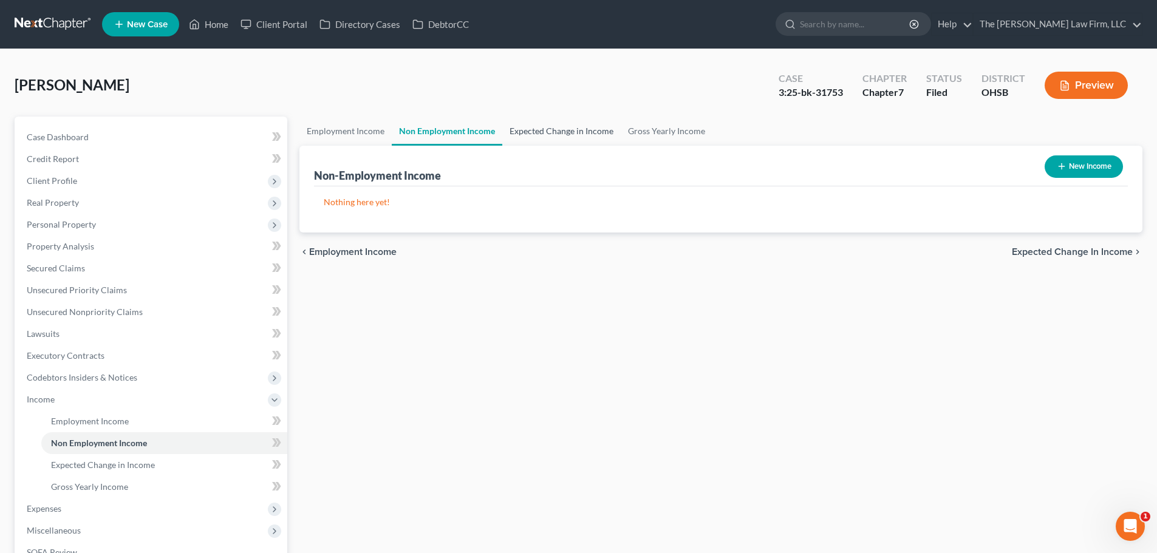
click at [559, 129] on link "Expected Change in Income" at bounding box center [561, 131] width 118 height 29
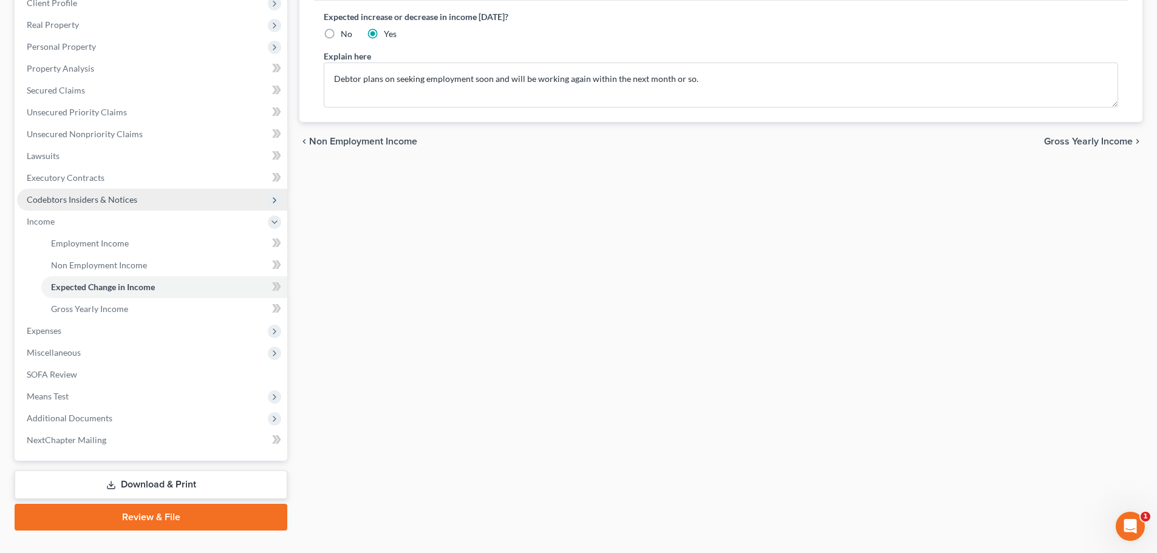
scroll to position [182, 0]
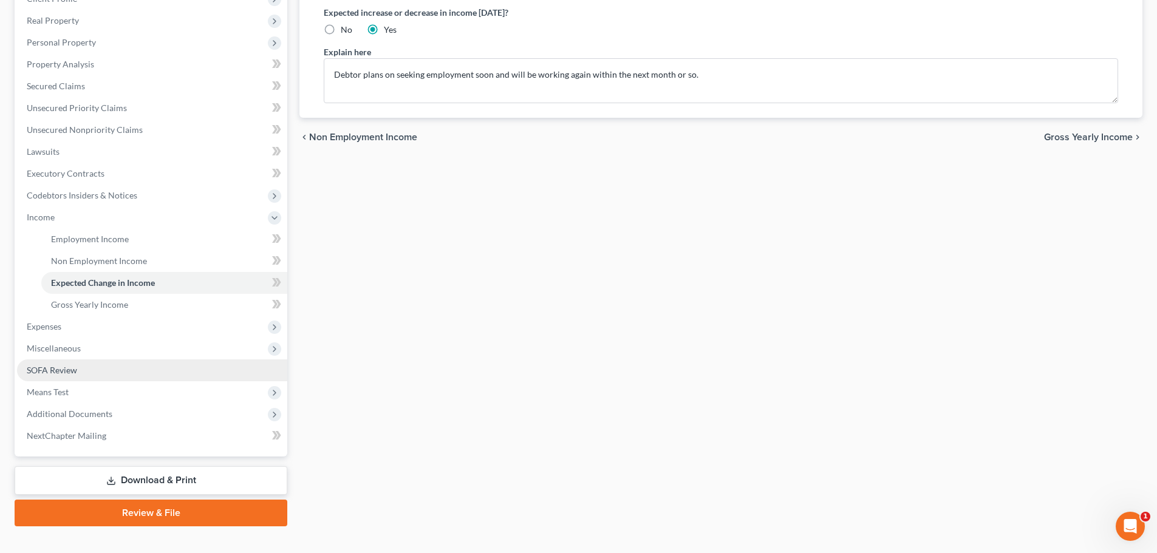
click at [66, 373] on span "SOFA Review" at bounding box center [52, 370] width 50 height 10
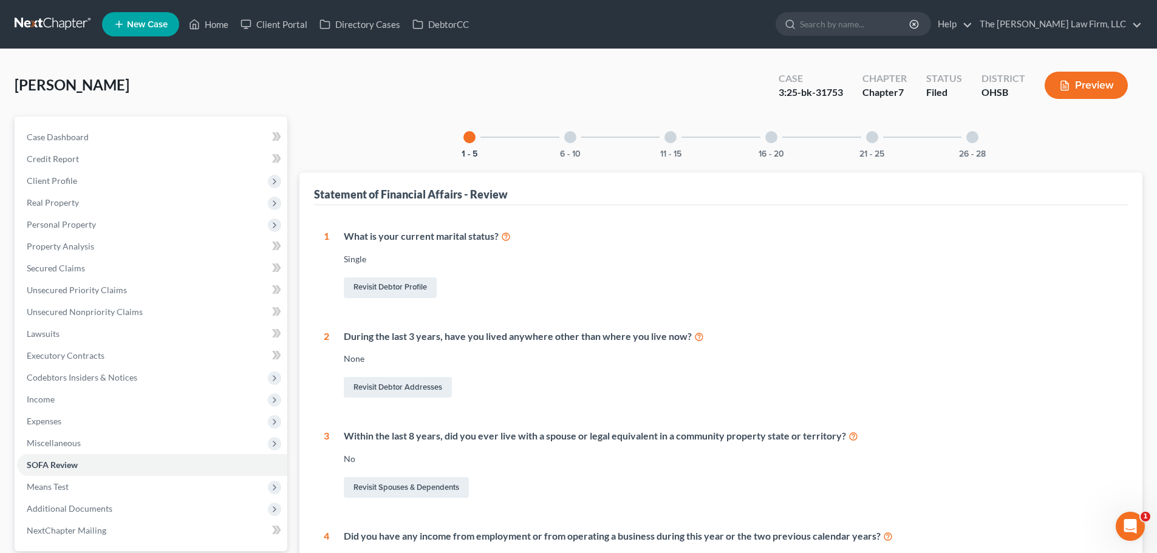
click at [778, 137] on div "16 - 20" at bounding box center [771, 137] width 41 height 41
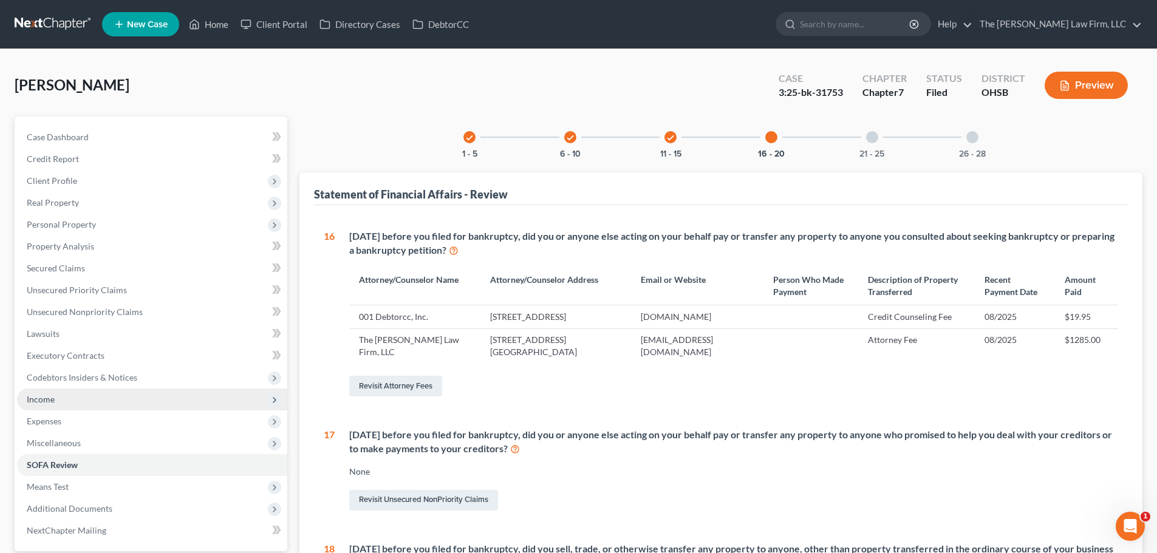
click at [63, 398] on span "Income" at bounding box center [152, 400] width 270 height 22
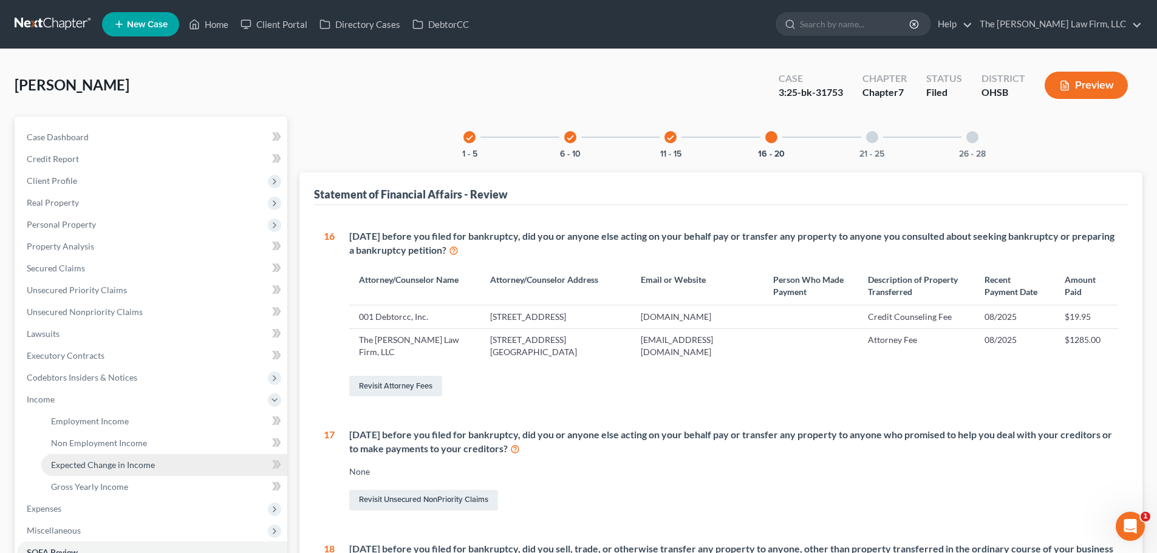
click at [103, 463] on span "Expected Change in Income" at bounding box center [103, 465] width 104 height 10
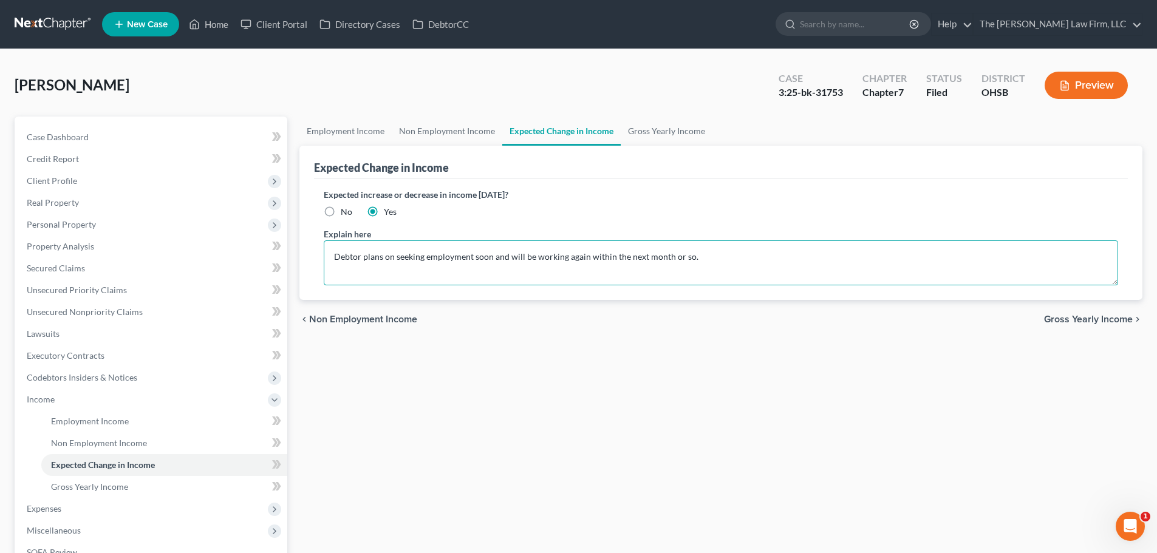
drag, startPoint x: 333, startPoint y: 256, endPoint x: 696, endPoint y: 256, distance: 362.0
click at [696, 256] on textarea "Debtor plans on seeking employment soon and will be working again within the ne…" at bounding box center [721, 263] width 795 height 45
drag, startPoint x: 818, startPoint y: 93, endPoint x: 853, endPoint y: 97, distance: 35.5
click at [853, 97] on div "Case 3:25-bk-31753" at bounding box center [811, 87] width 84 height 36
copy div "31753"
